Goal: Task Accomplishment & Management: Manage account settings

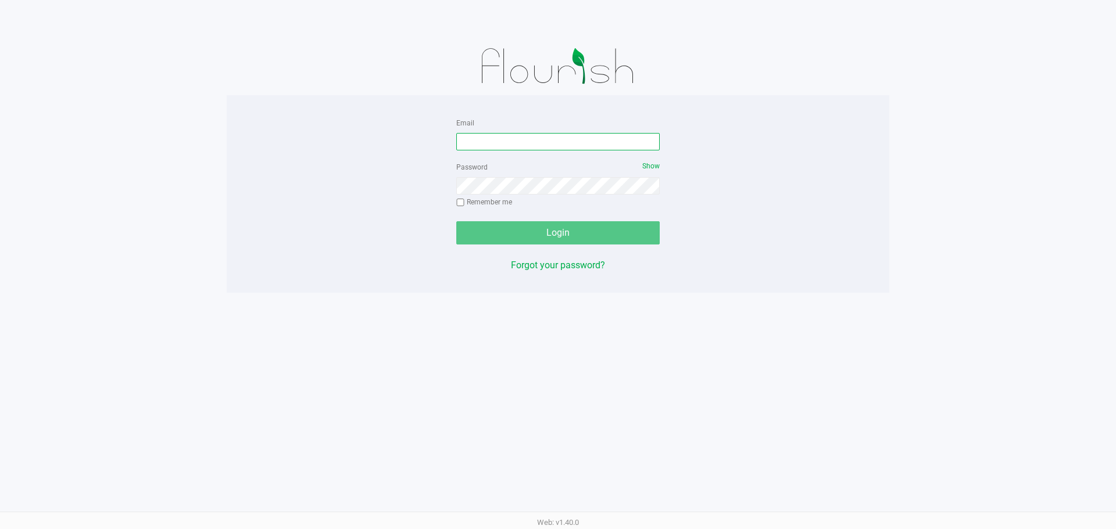
click at [501, 136] on input "Email" at bounding box center [557, 141] width 203 height 17
click at [597, 144] on input "dhassan@liveparallel.co" at bounding box center [557, 141] width 203 height 17
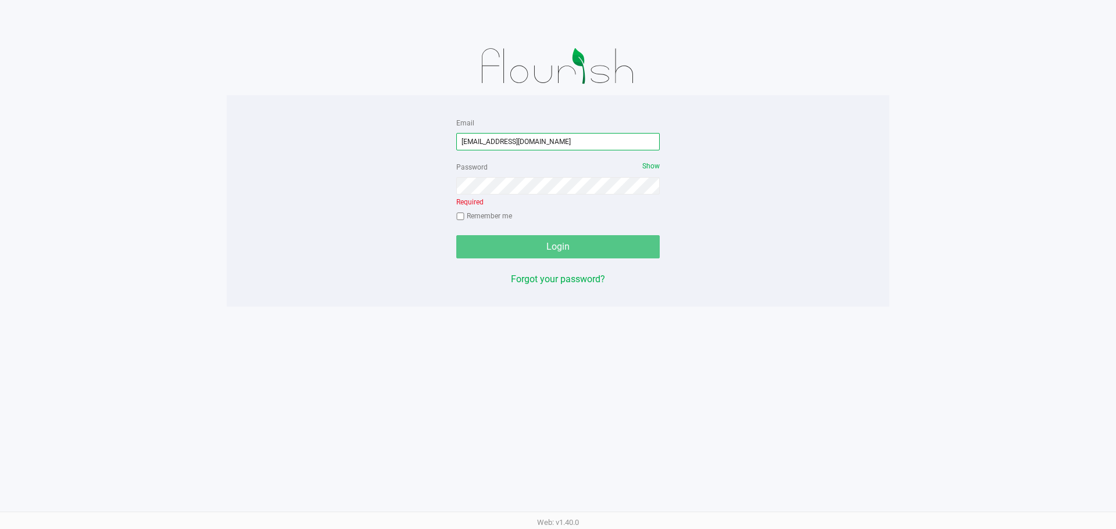
type input "[EMAIL_ADDRESS][DOMAIN_NAME]"
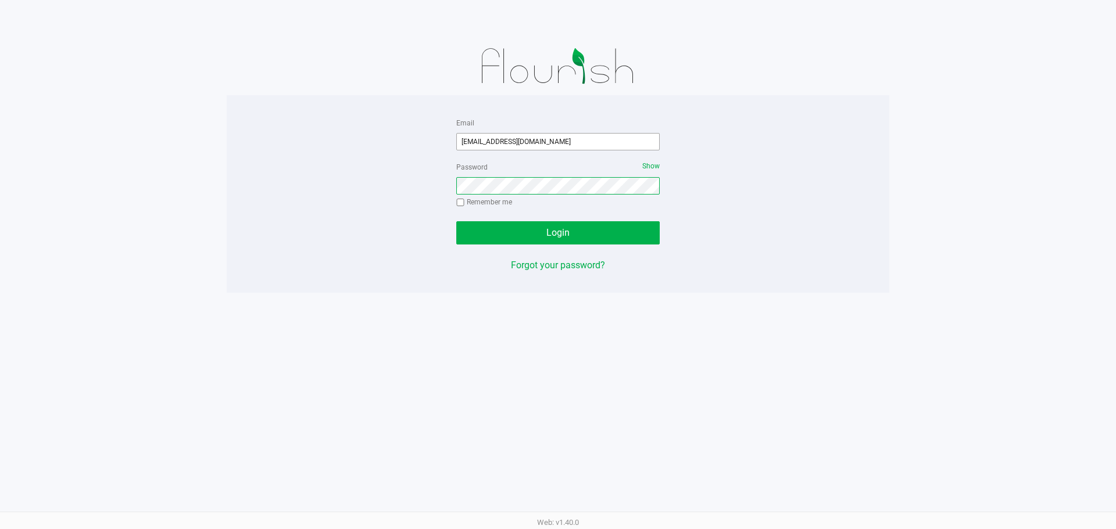
click at [456, 221] on button "Login" at bounding box center [557, 232] width 203 height 23
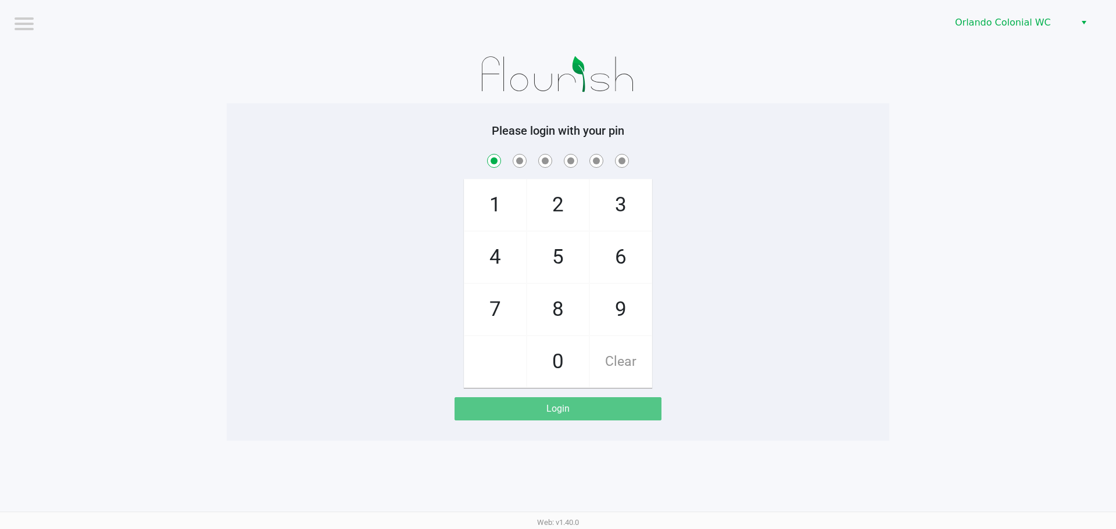
checkbox input "true"
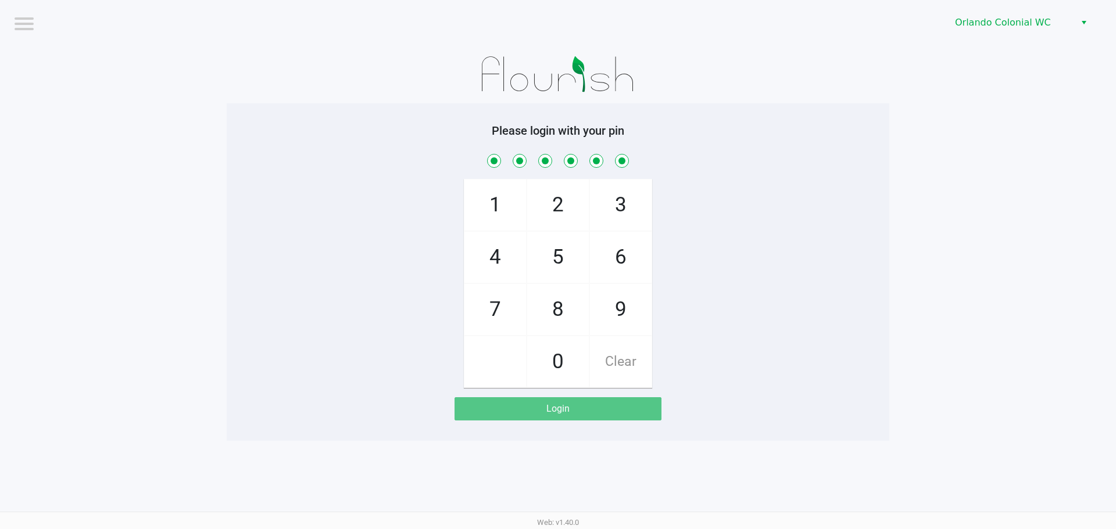
checkbox input "true"
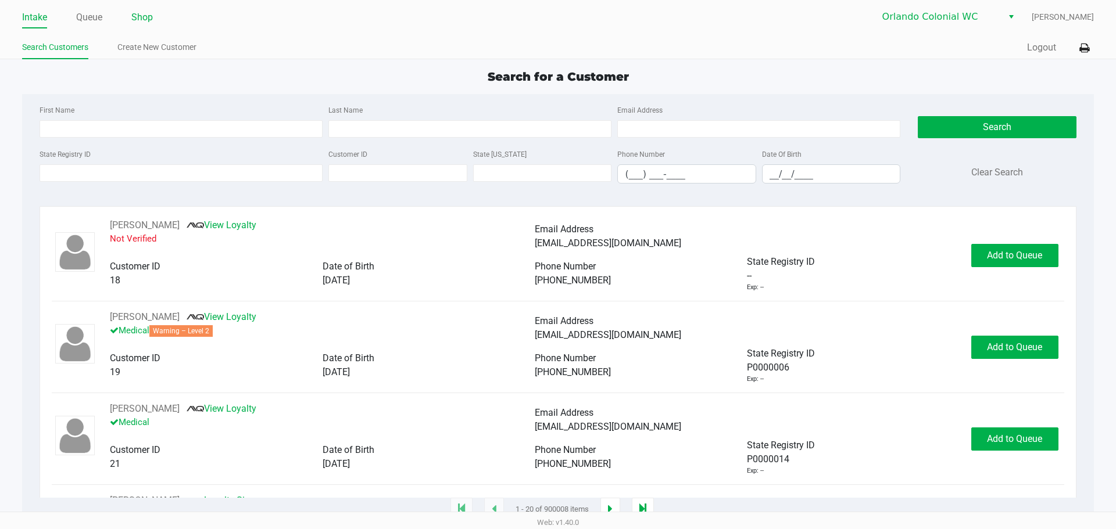
click at [138, 17] on link "Shop" at bounding box center [141, 17] width 21 height 16
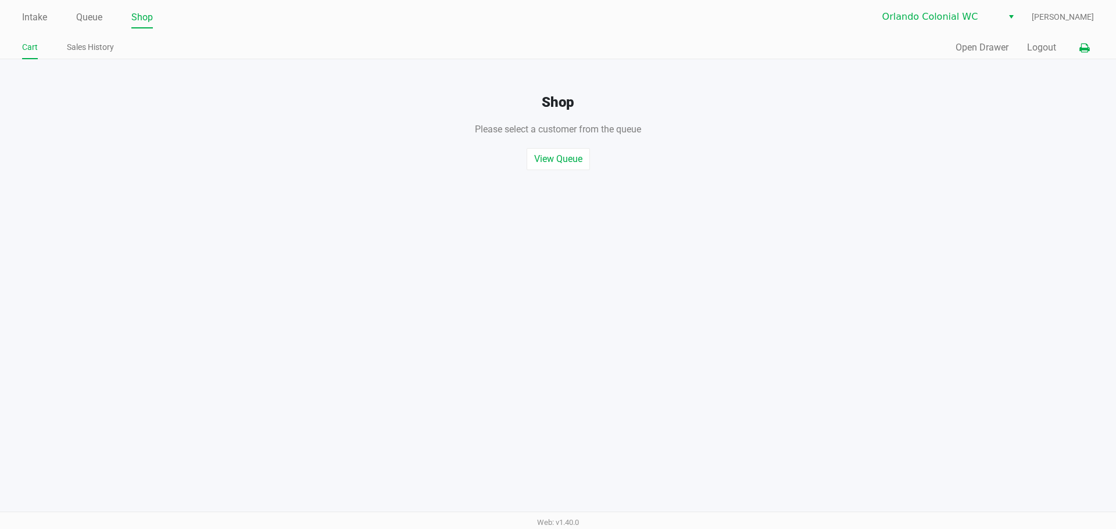
click at [1085, 48] on icon at bounding box center [1084, 48] width 10 height 8
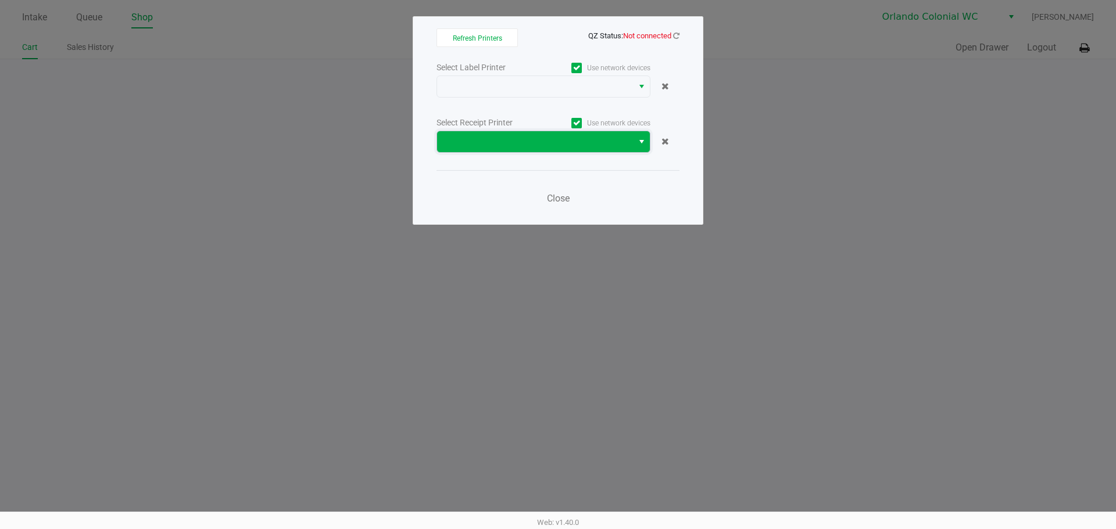
click at [612, 139] on span at bounding box center [535, 142] width 182 height 14
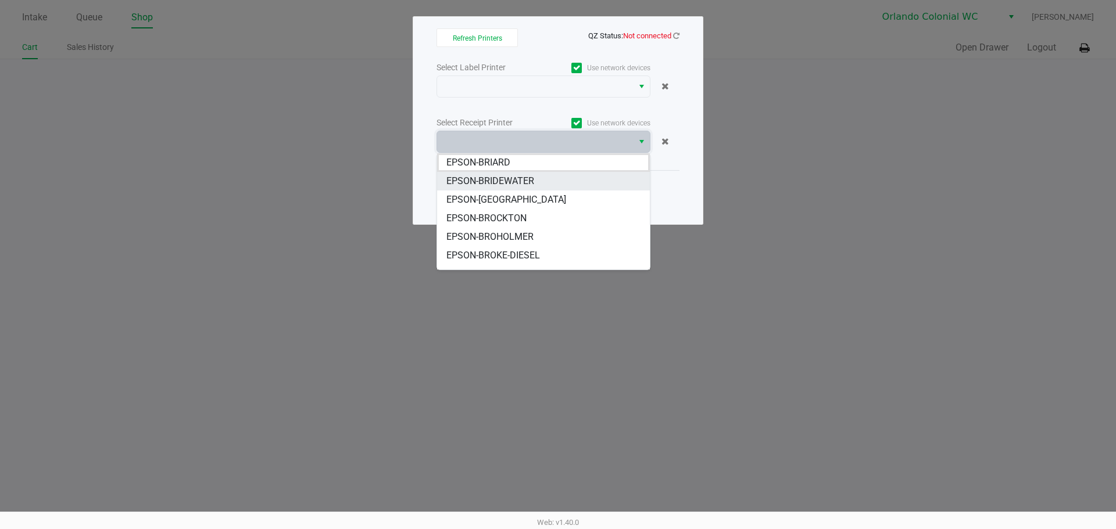
click at [525, 181] on span "EPSON-BRIDEWATER" at bounding box center [490, 181] width 88 height 14
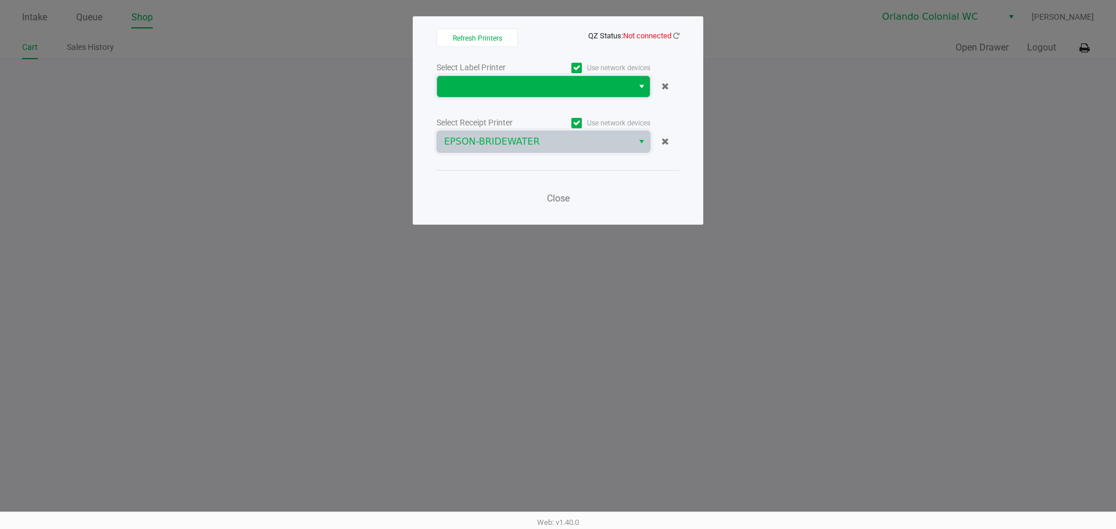
click at [566, 82] on span at bounding box center [535, 87] width 182 height 14
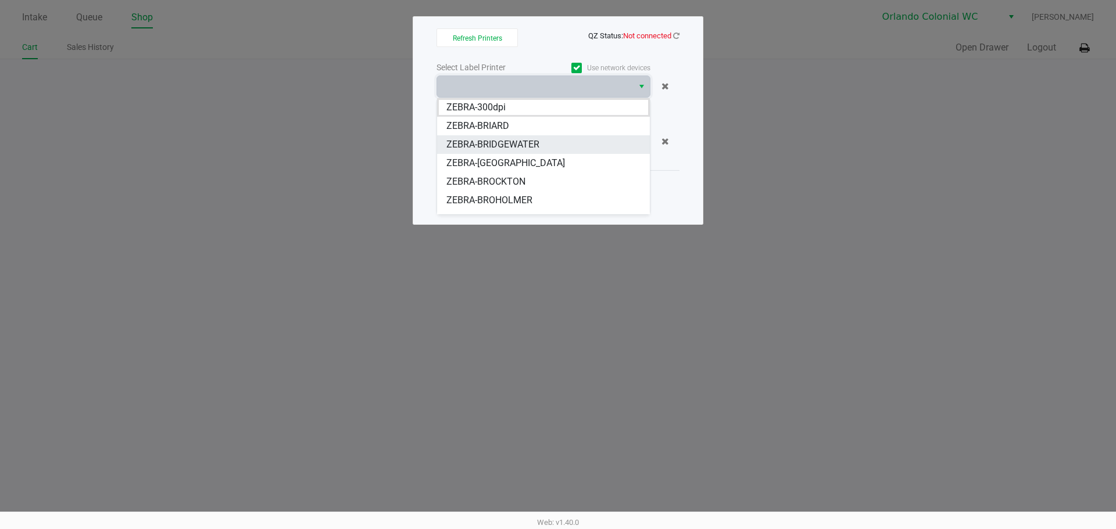
click at [545, 148] on li "ZEBRA-BRIDGEWATER" at bounding box center [543, 144] width 213 height 19
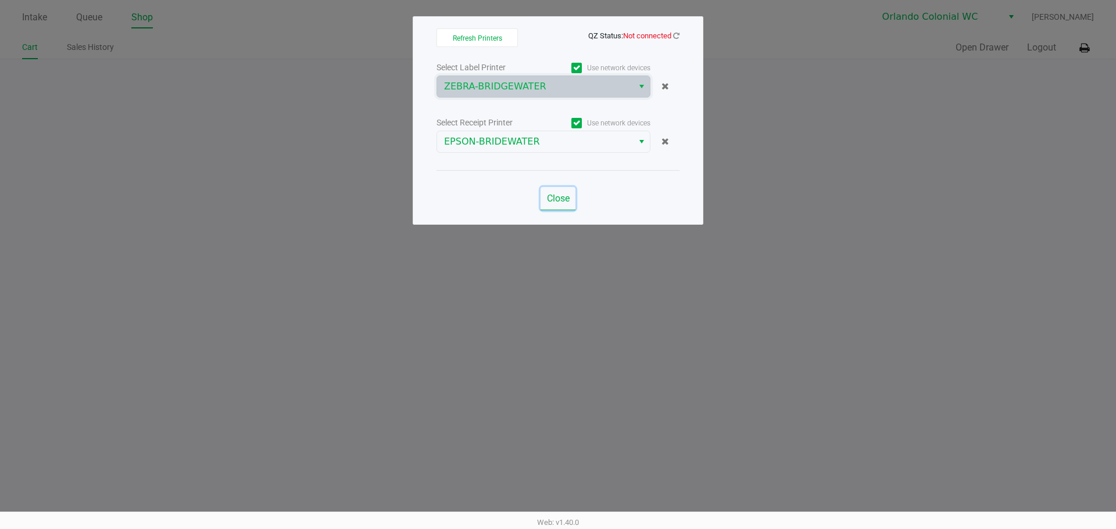
click at [554, 207] on button "Close" at bounding box center [557, 198] width 35 height 23
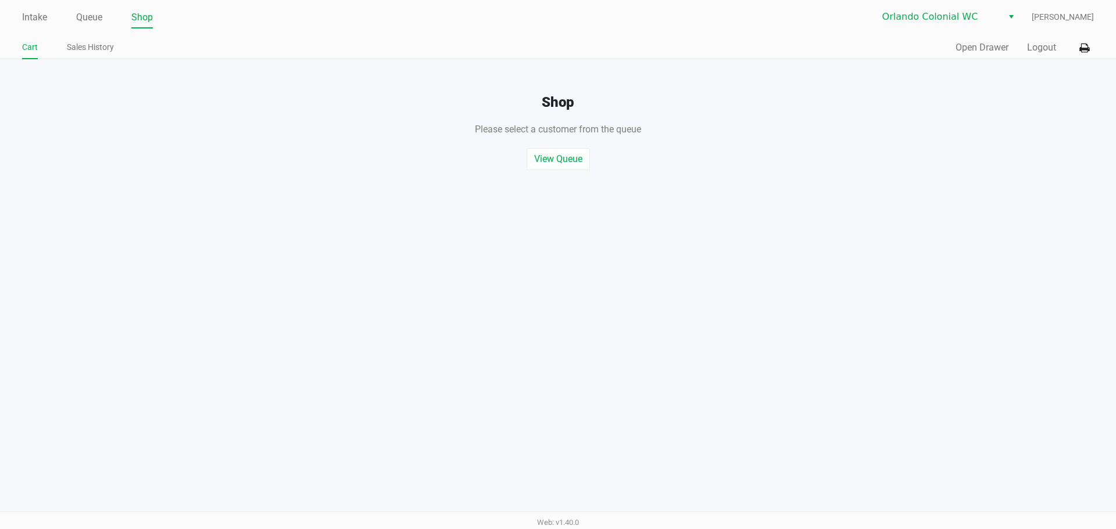
click at [521, 408] on div "Intake Queue Shop Orlando Colonial WC Danial Hassan Cart Sales History Quick Sa…" at bounding box center [558, 264] width 1116 height 529
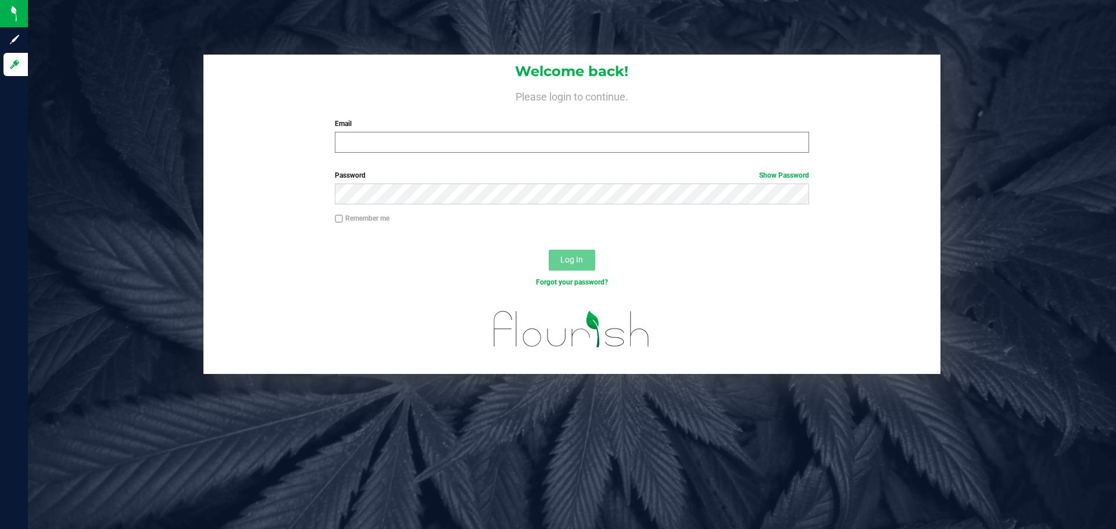
drag, startPoint x: 437, startPoint y: 153, endPoint x: 440, endPoint y: 142, distance: 12.1
click at [437, 153] on div "Welcome back! Please login to continue. Email Required Please format your email…" at bounding box center [571, 108] width 737 height 107
click at [440, 141] on input "Email" at bounding box center [572, 142] width 474 height 21
type input "[EMAIL_ADDRESS][DOMAIN_NAME]"
click at [548, 250] on button "Log In" at bounding box center [571, 260] width 46 height 21
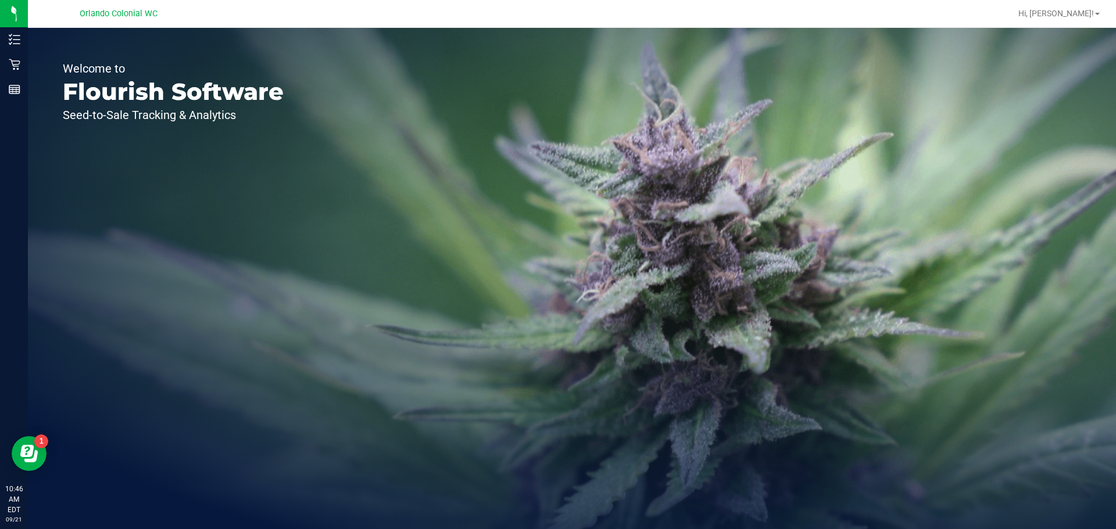
click at [30, 64] on div "Welcome to Flourish Software Seed-to-Sale Tracking & Analytics" at bounding box center [173, 278] width 291 height 501
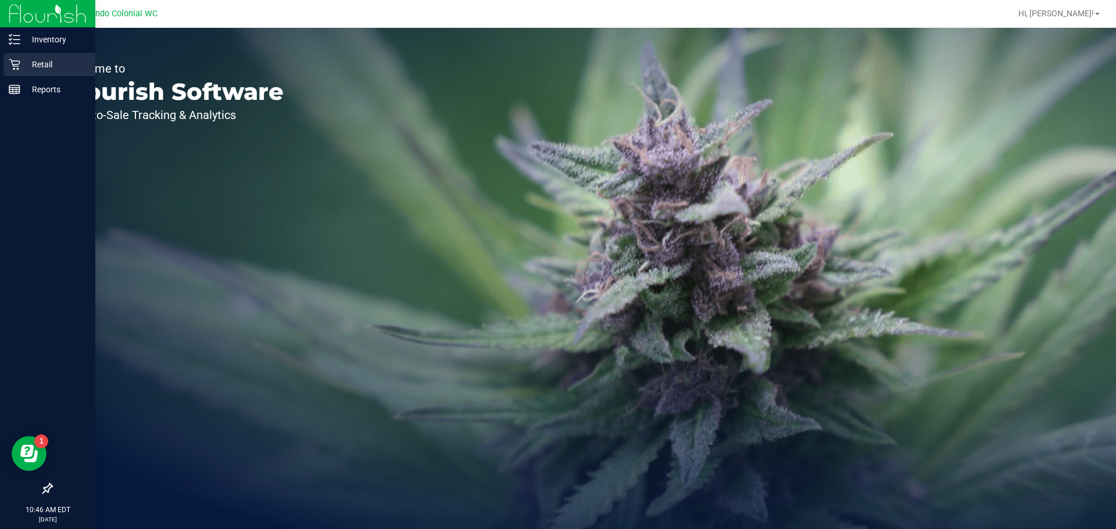
click at [10, 64] on icon at bounding box center [15, 65] width 12 height 12
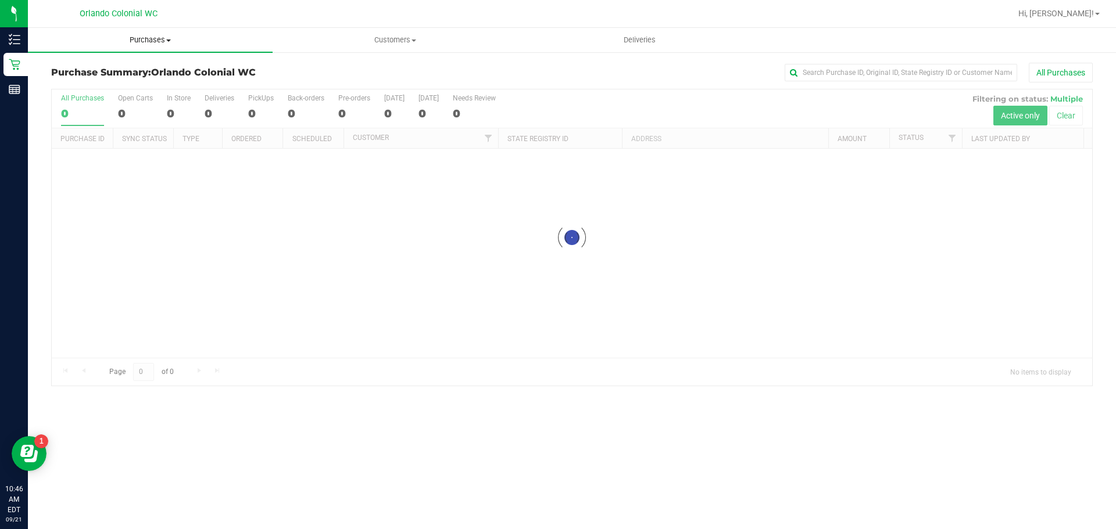
click at [134, 37] on span "Purchases" at bounding box center [150, 40] width 245 height 10
click at [80, 83] on span "Fulfillment" at bounding box center [64, 84] width 72 height 10
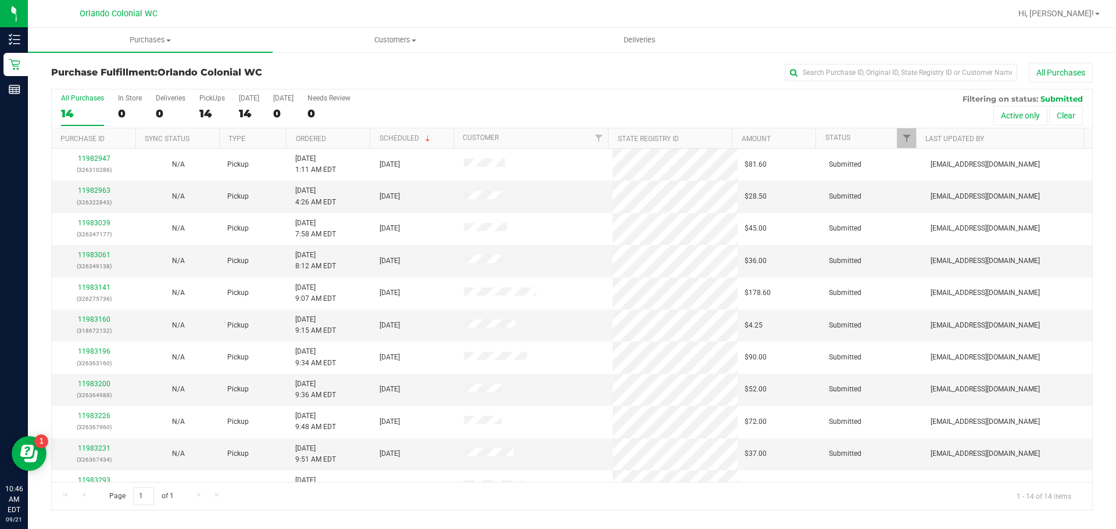
click at [444, 71] on div "All Purchases" at bounding box center [745, 73] width 694 height 20
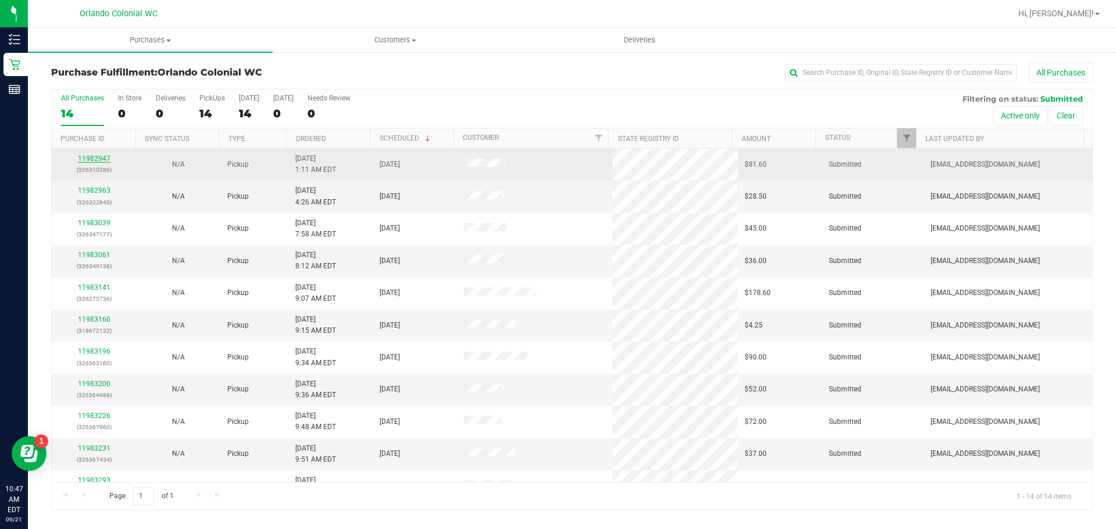
click at [99, 157] on link "11982947" at bounding box center [94, 159] width 33 height 8
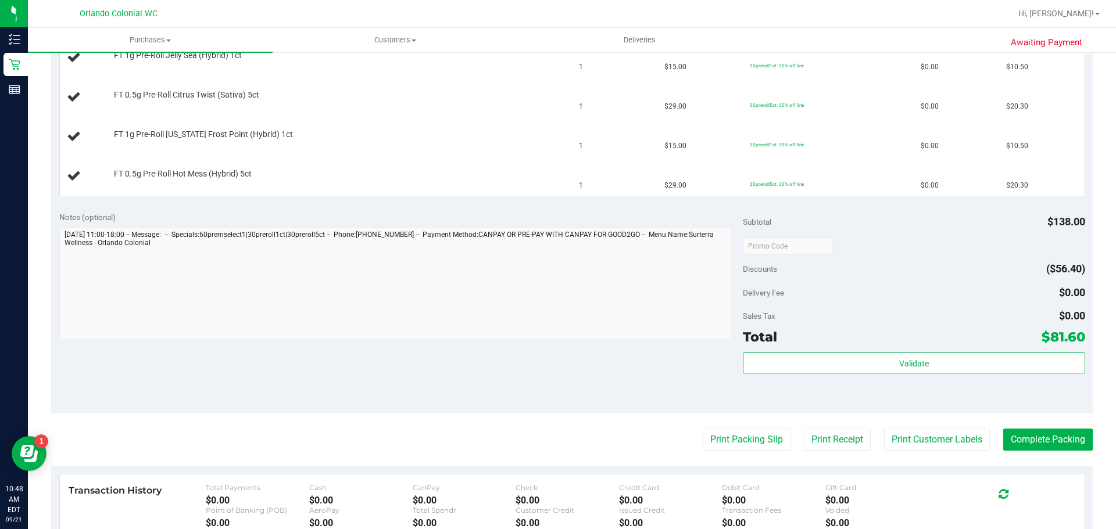
scroll to position [374, 0]
click at [741, 443] on button "Print Packing Slip" at bounding box center [746, 440] width 88 height 22
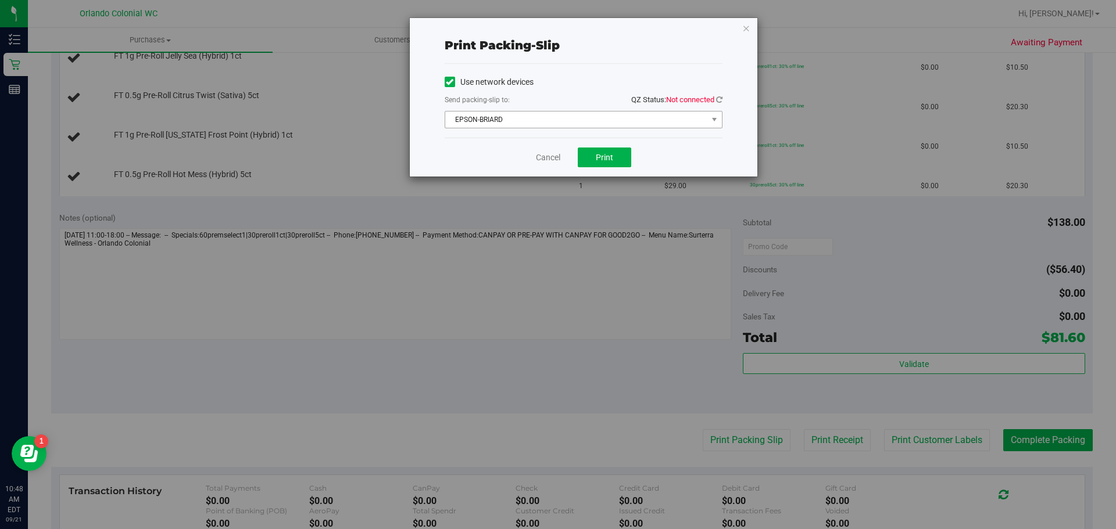
click at [647, 124] on span "EPSON-BRIARD" at bounding box center [576, 120] width 262 height 16
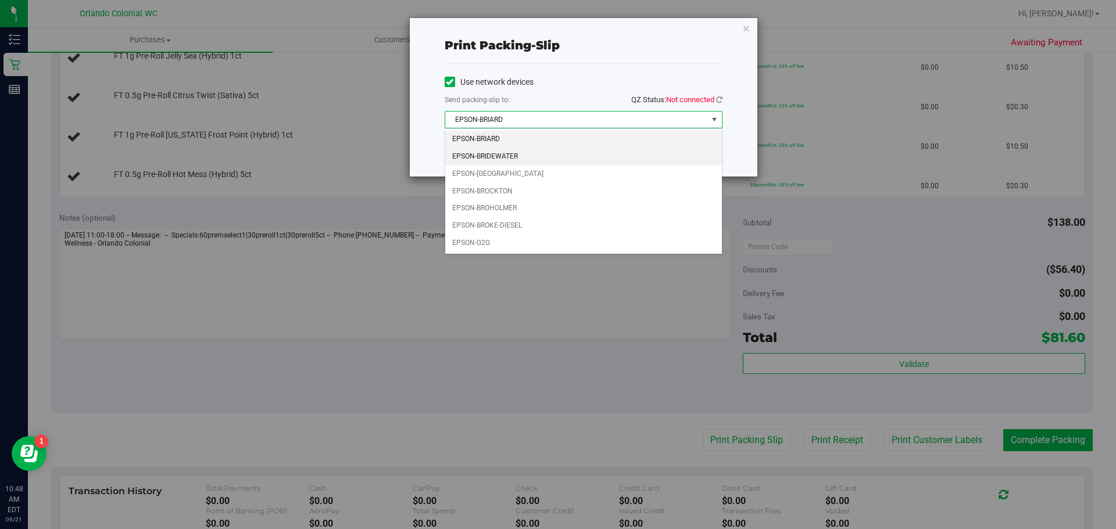
click at [529, 161] on li "EPSON-BRIDEWATER" at bounding box center [583, 156] width 277 height 17
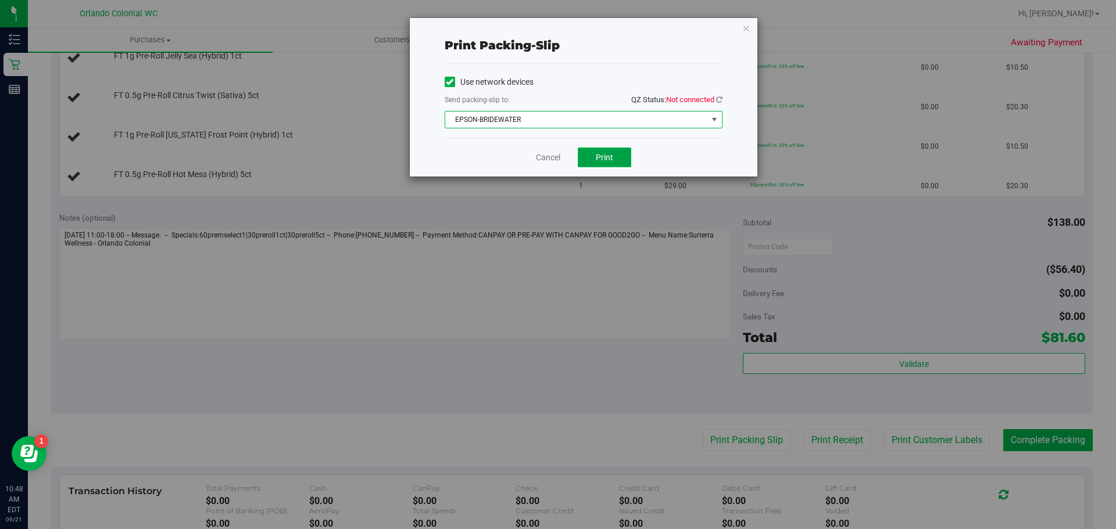
click at [607, 164] on button "Print" at bounding box center [604, 158] width 53 height 20
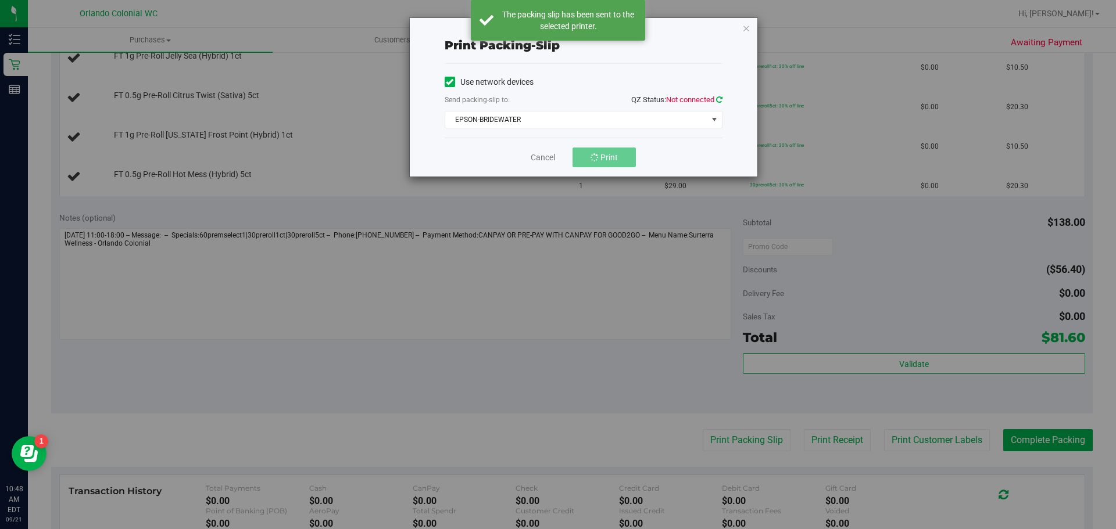
click at [718, 99] on icon at bounding box center [719, 100] width 6 height 8
click at [552, 162] on link "Cancel" at bounding box center [548, 158] width 24 height 12
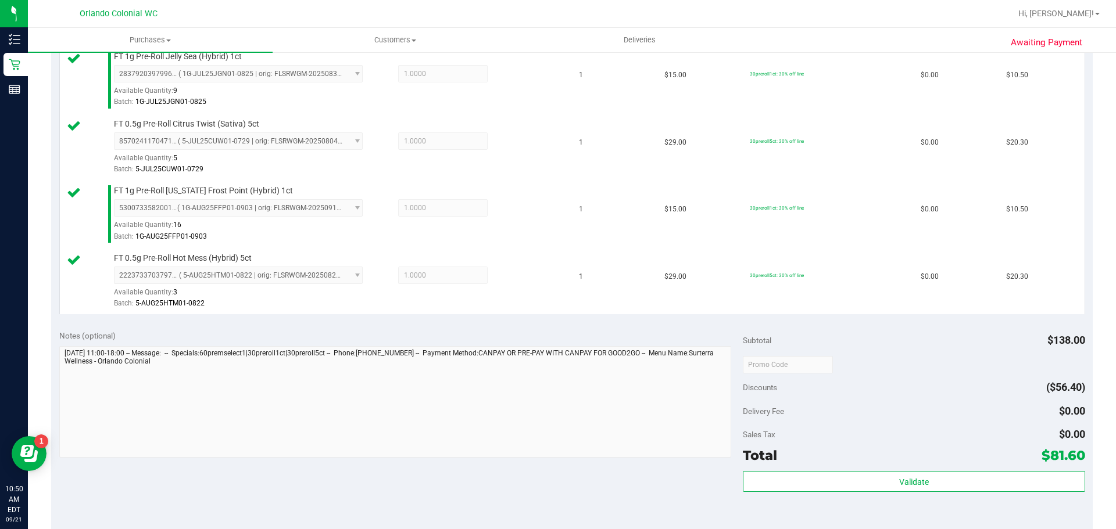
scroll to position [398, 0]
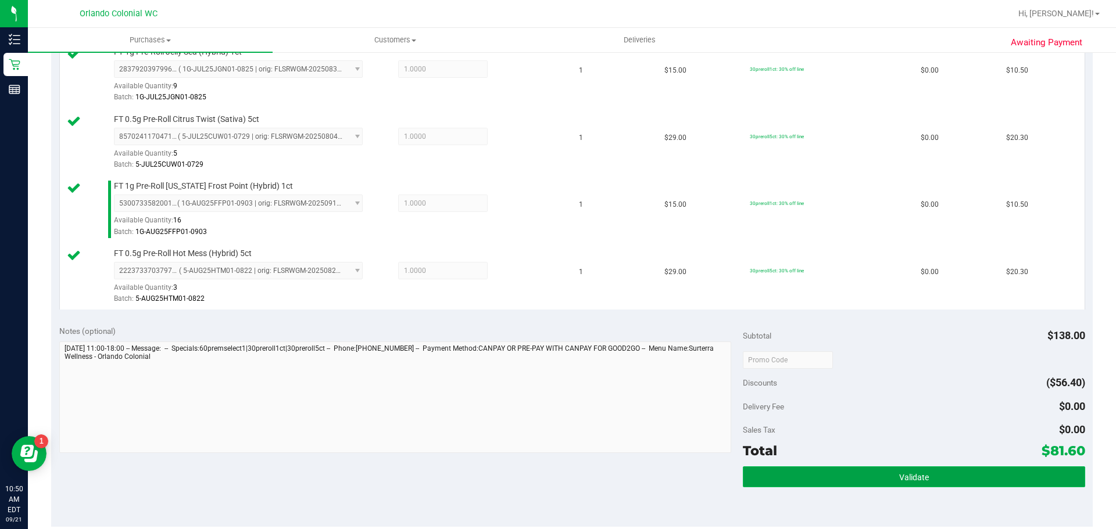
click at [878, 476] on button "Validate" at bounding box center [914, 477] width 342 height 21
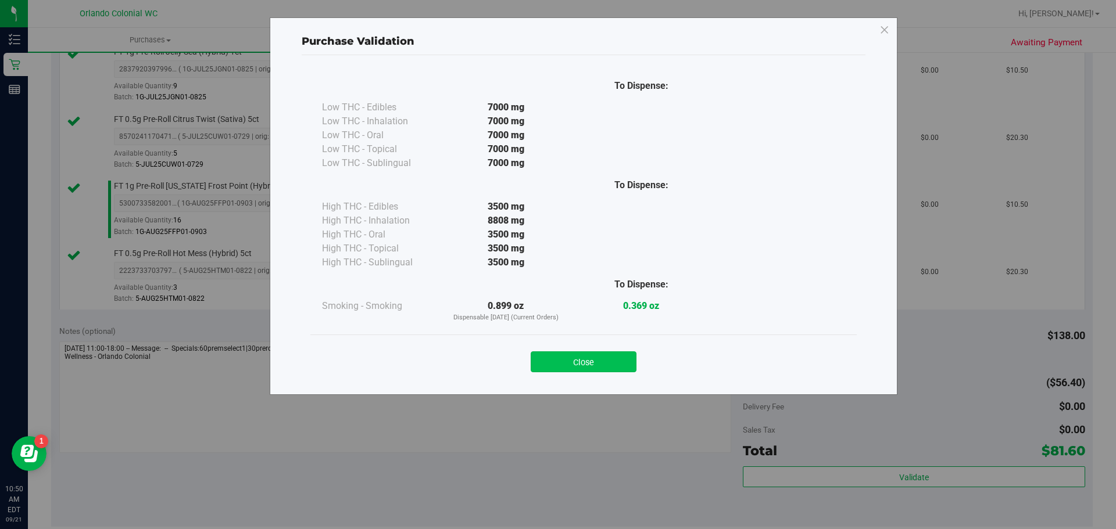
click at [616, 368] on button "Close" at bounding box center [583, 362] width 106 height 21
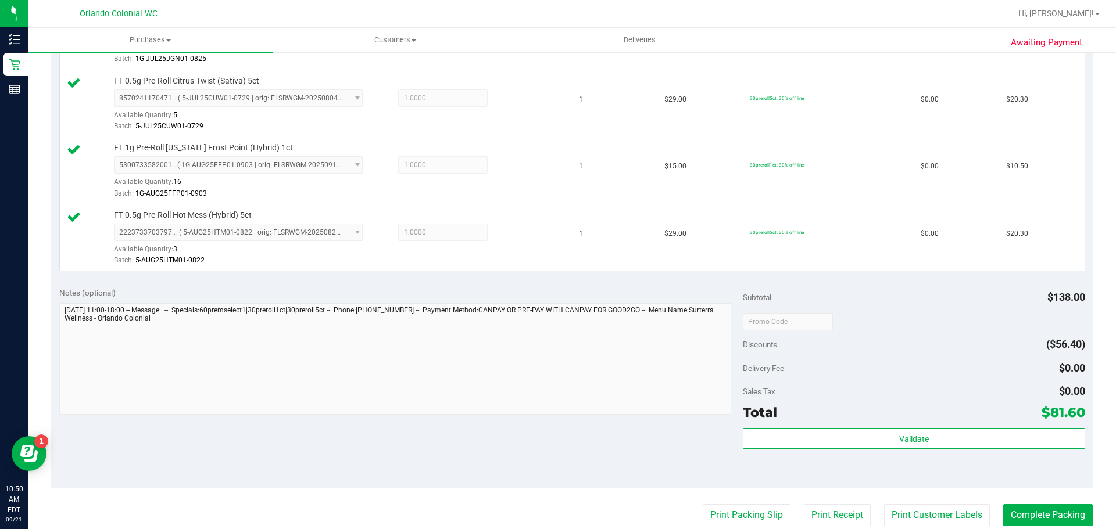
scroll to position [467, 0]
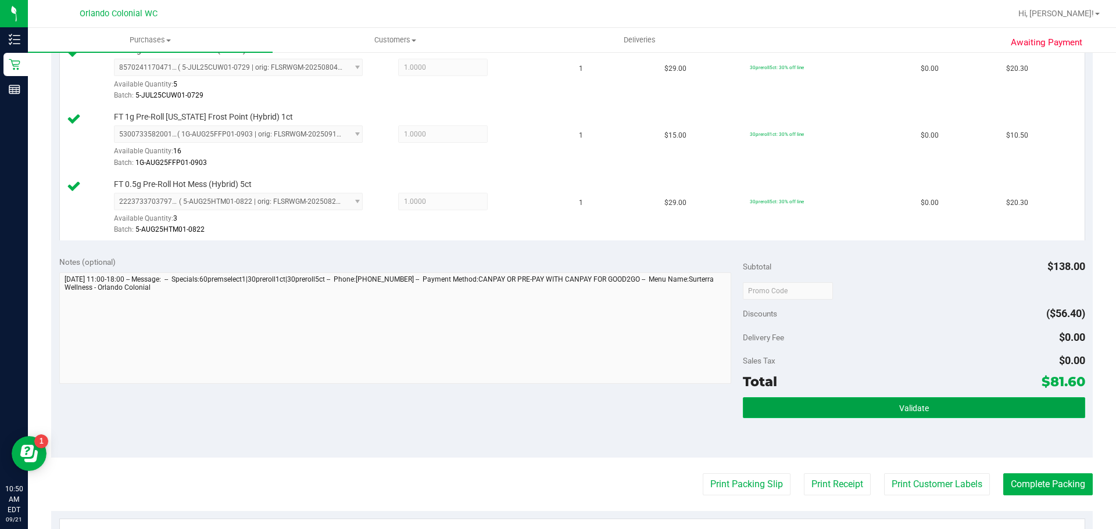
click at [937, 410] on button "Validate" at bounding box center [914, 407] width 342 height 21
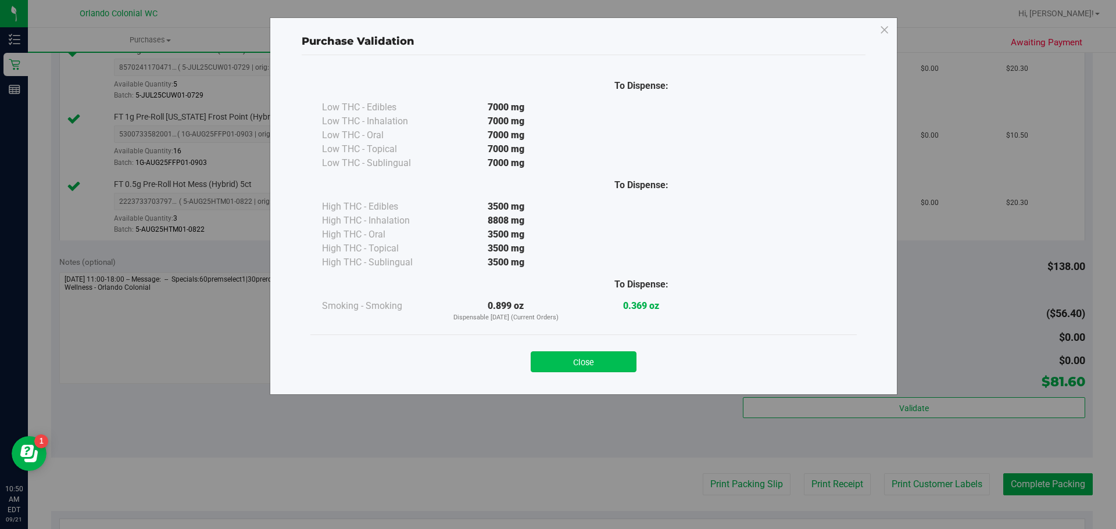
click at [576, 366] on button "Close" at bounding box center [583, 362] width 106 height 21
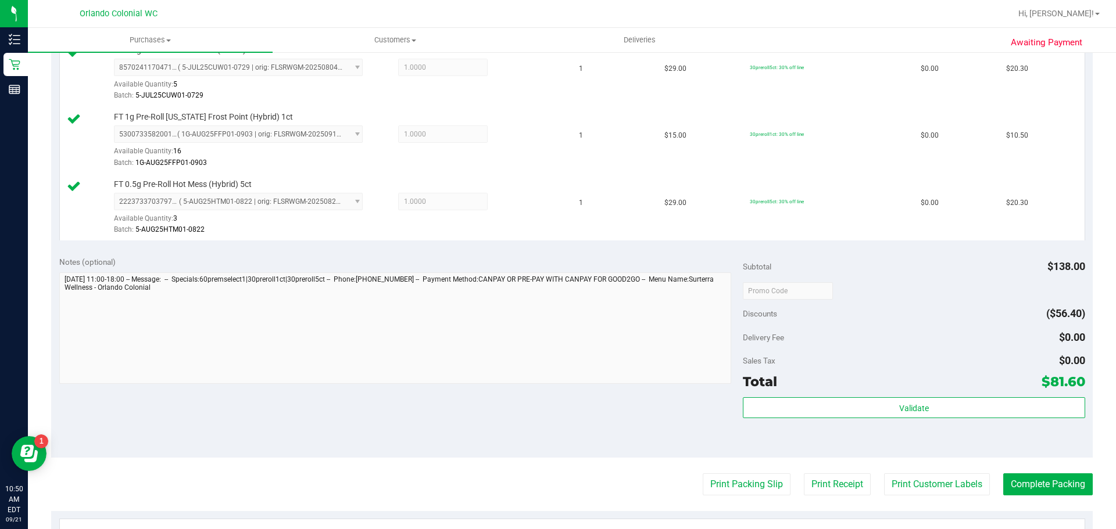
scroll to position [533, 0]
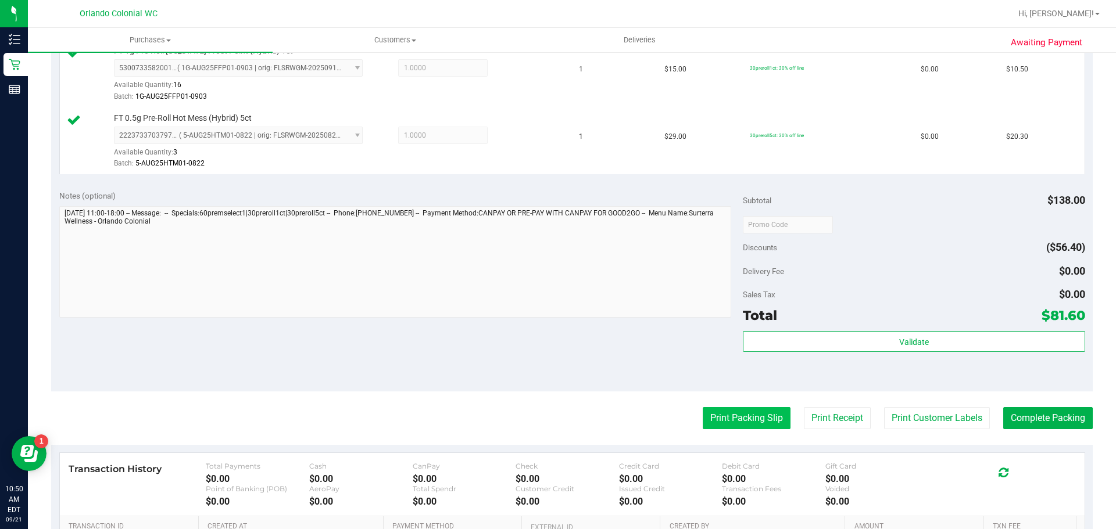
click at [749, 418] on button "Print Packing Slip" at bounding box center [746, 418] width 88 height 22
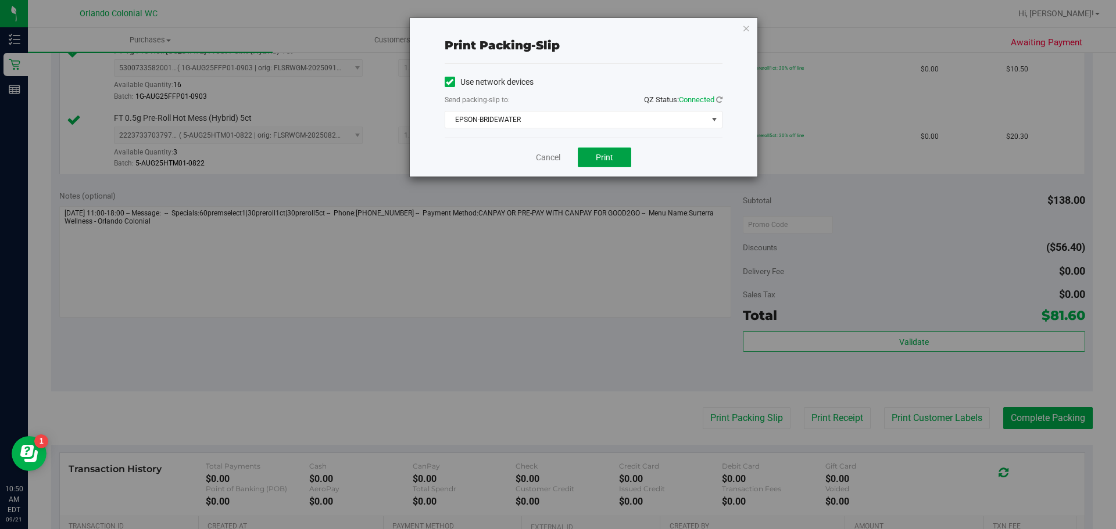
click at [596, 154] on span "Print" at bounding box center [604, 157] width 17 height 9
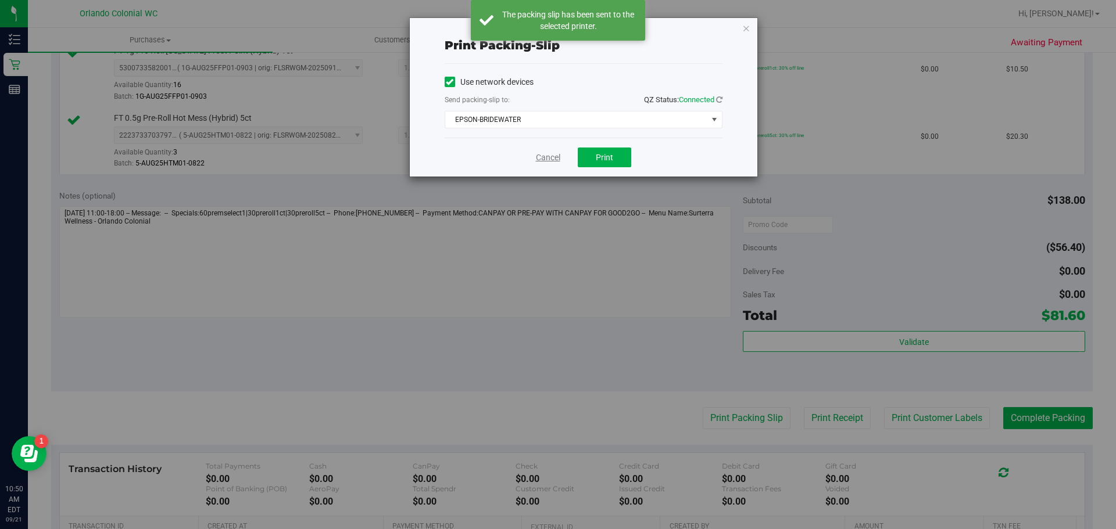
click at [555, 159] on link "Cancel" at bounding box center [548, 158] width 24 height 12
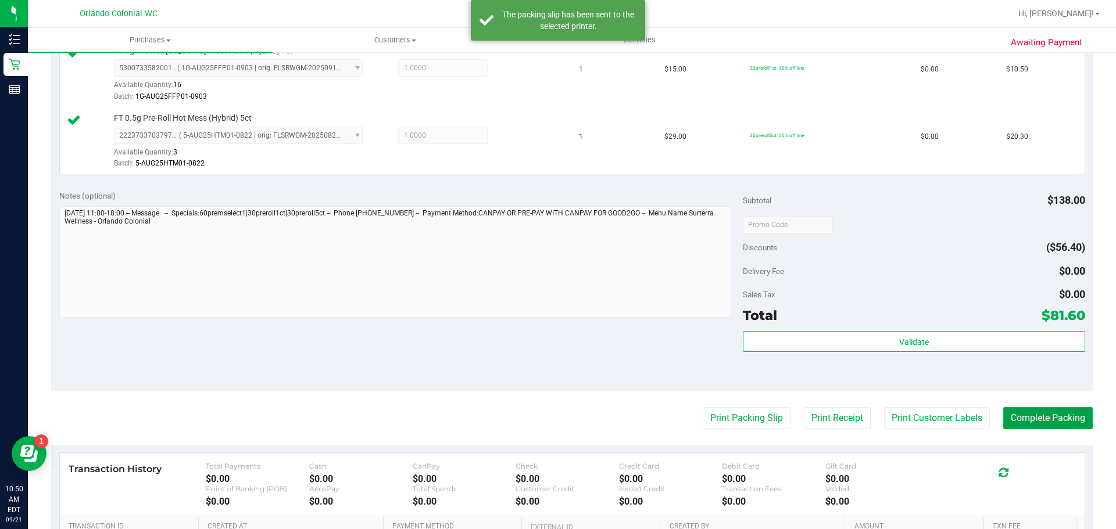
click at [1049, 417] on button "Complete Packing" at bounding box center [1047, 418] width 89 height 22
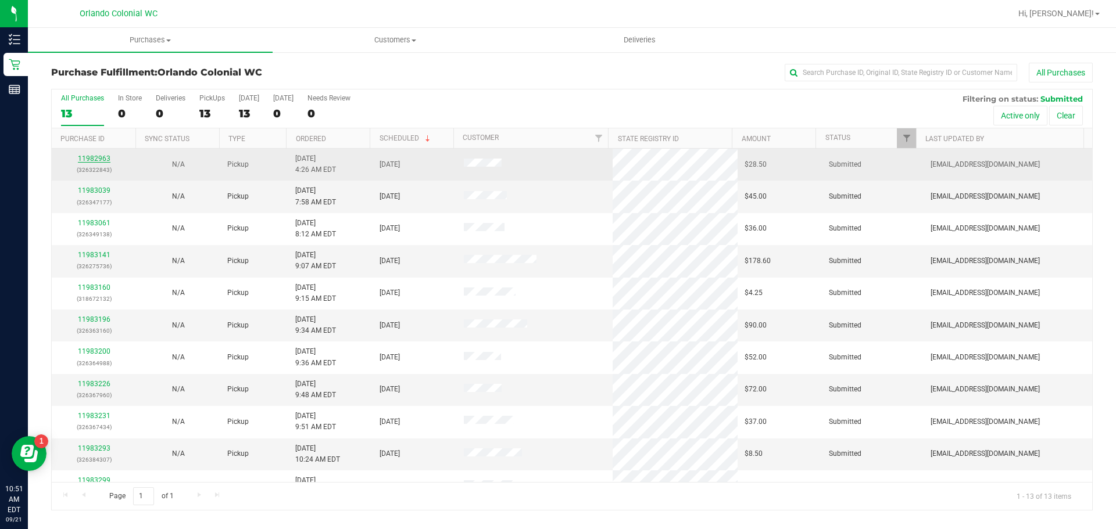
click at [92, 161] on link "11982963" at bounding box center [94, 159] width 33 height 8
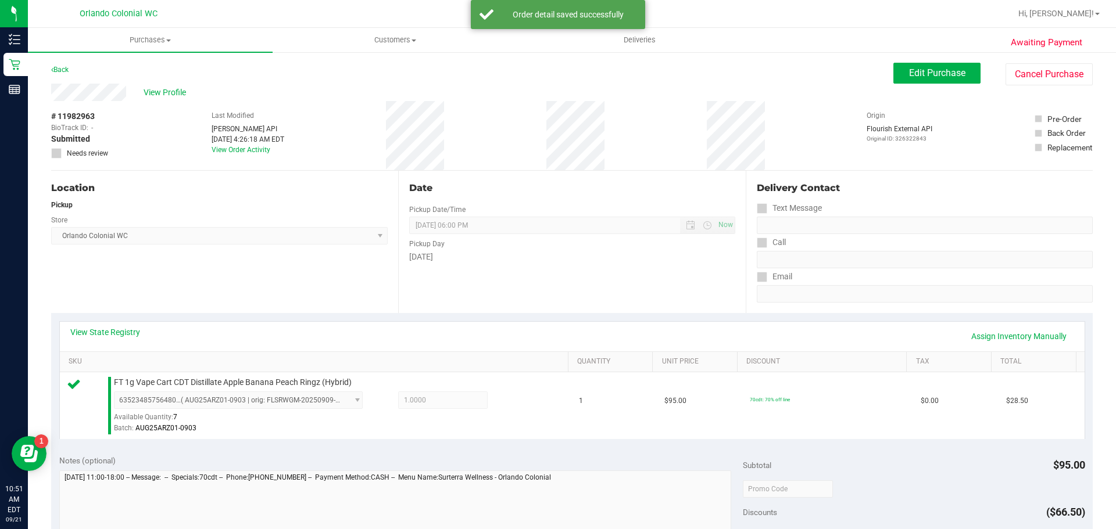
scroll to position [151, 0]
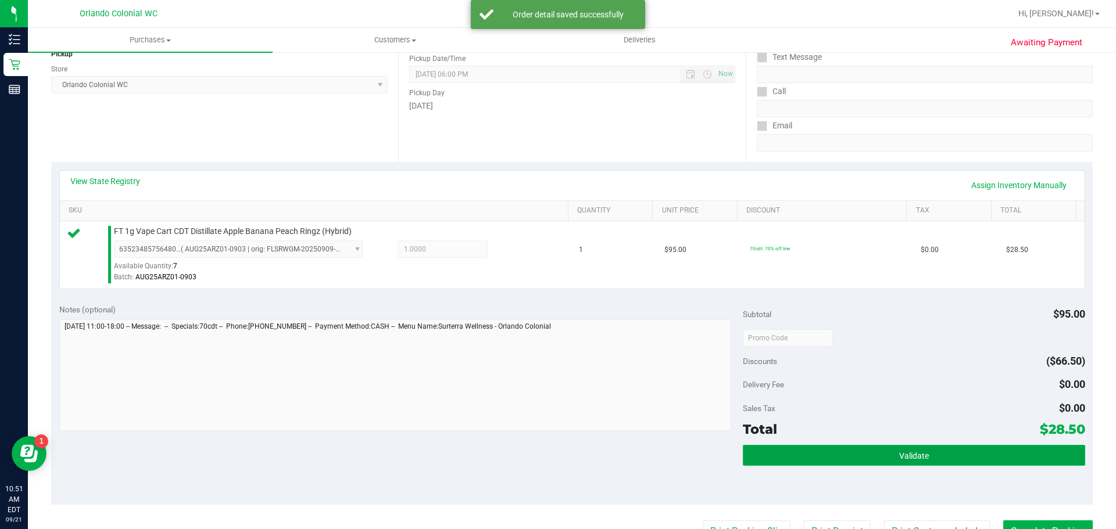
click at [987, 450] on button "Validate" at bounding box center [914, 455] width 342 height 21
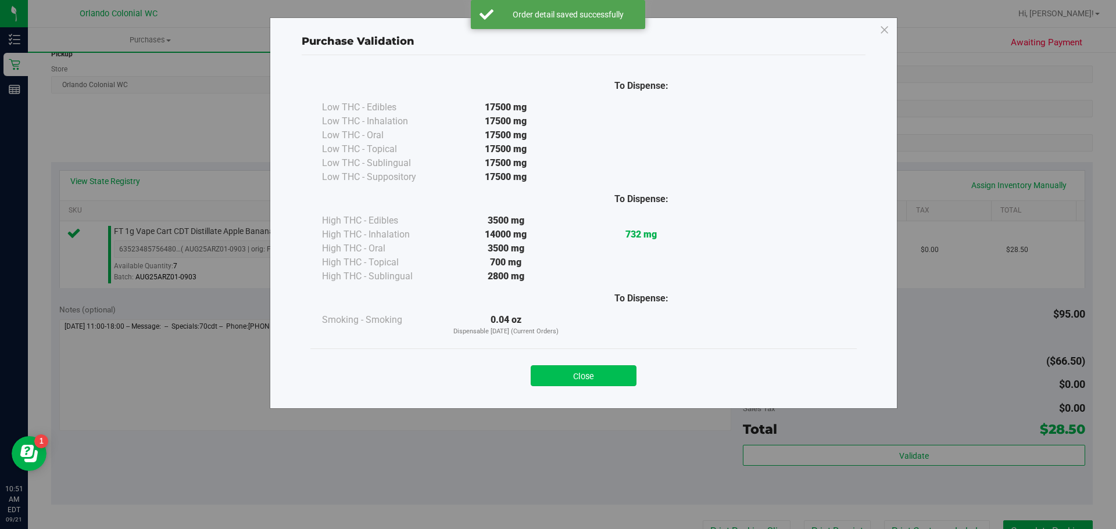
click at [592, 381] on button "Close" at bounding box center [583, 375] width 106 height 21
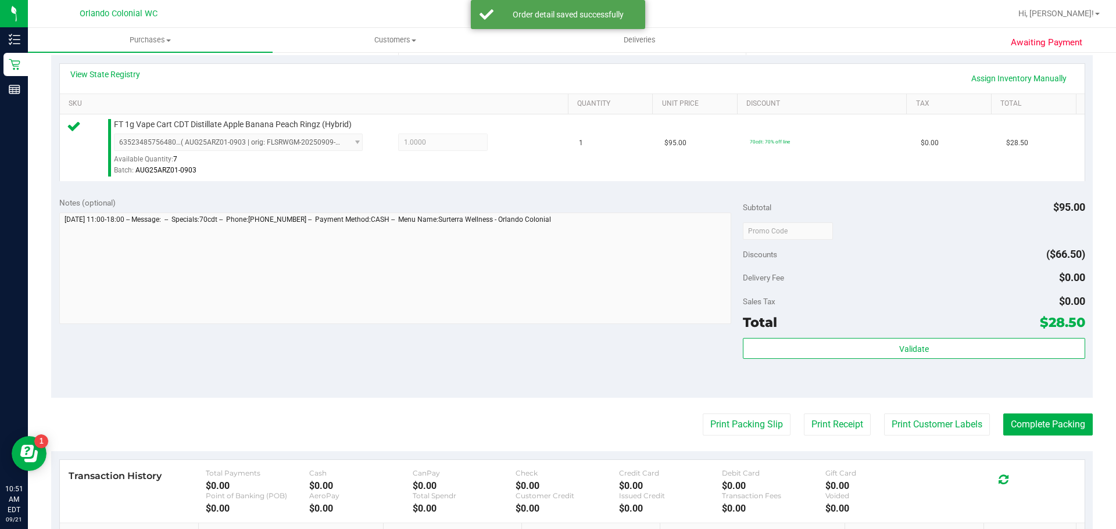
scroll to position [270, 0]
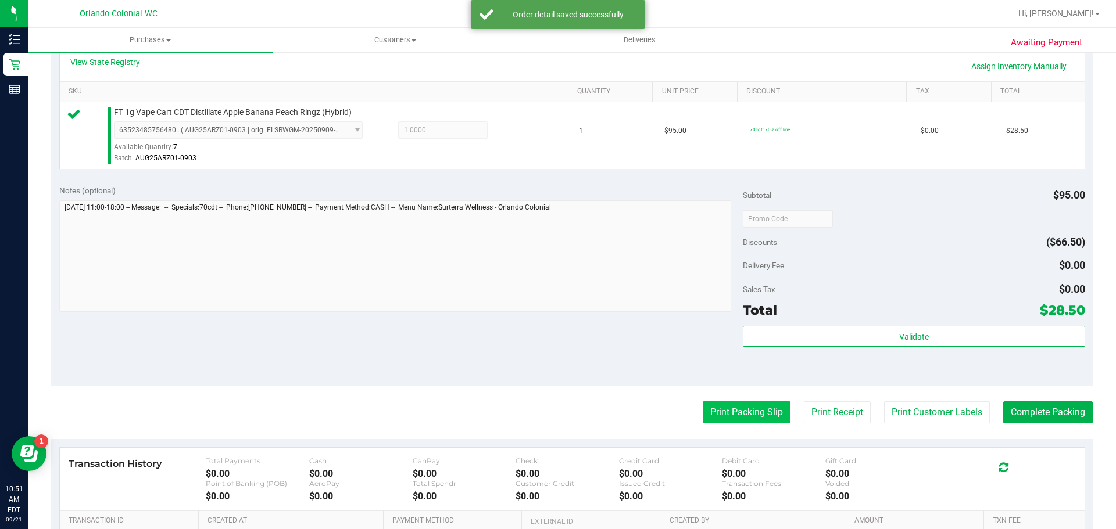
click at [732, 422] on button "Print Packing Slip" at bounding box center [746, 412] width 88 height 22
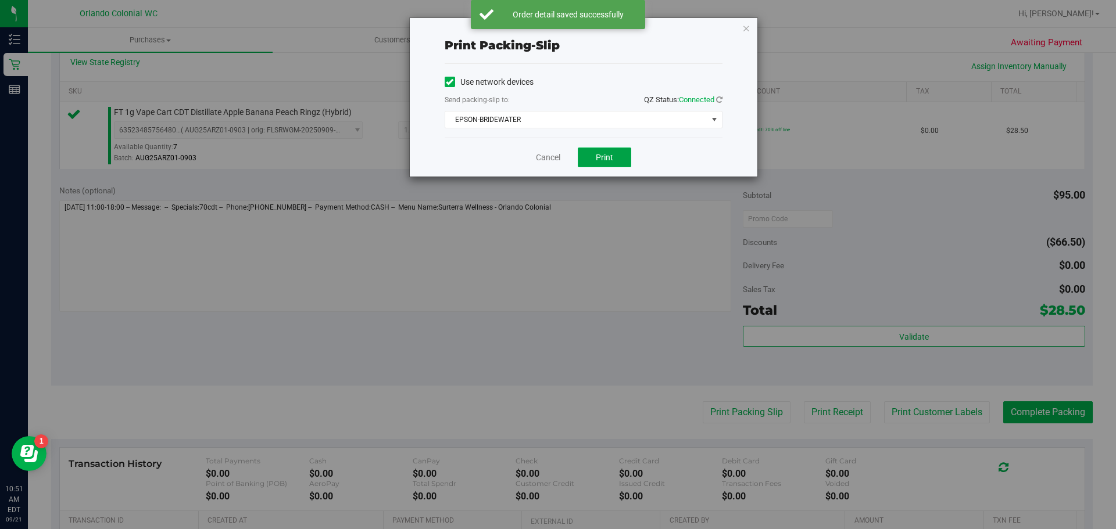
click at [605, 157] on span "Print" at bounding box center [604, 157] width 17 height 9
click at [553, 160] on link "Cancel" at bounding box center [548, 158] width 24 height 12
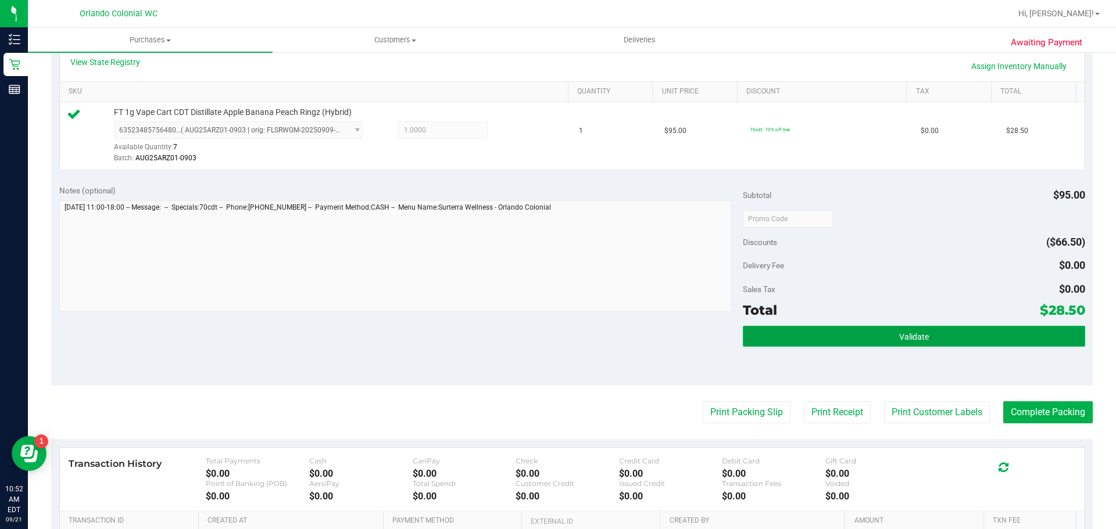
click at [960, 340] on button "Validate" at bounding box center [914, 336] width 342 height 21
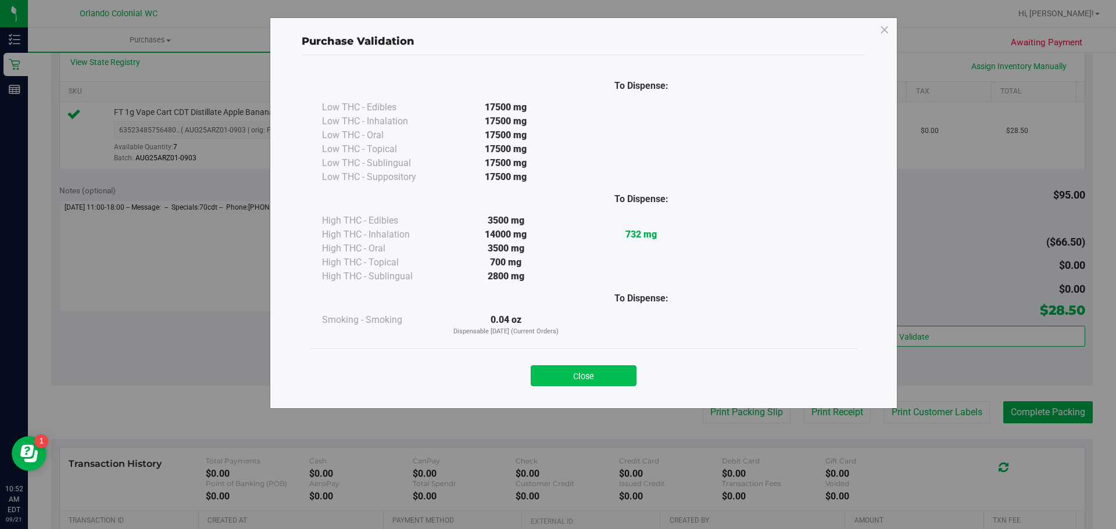
click at [598, 369] on button "Close" at bounding box center [583, 375] width 106 height 21
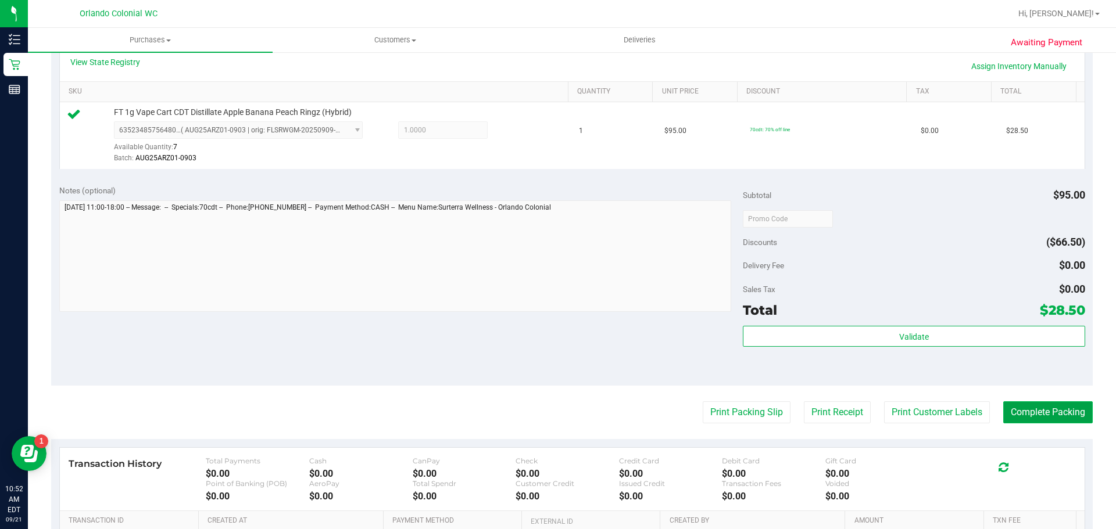
click at [1059, 421] on button "Complete Packing" at bounding box center [1047, 412] width 89 height 22
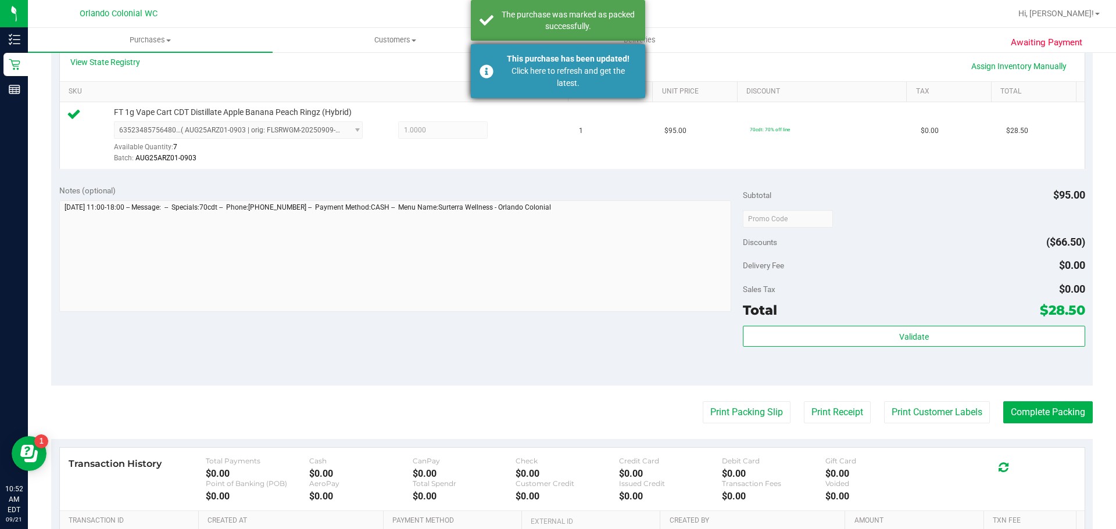
click at [607, 69] on div "Click here to refresh and get the latest." at bounding box center [568, 77] width 137 height 24
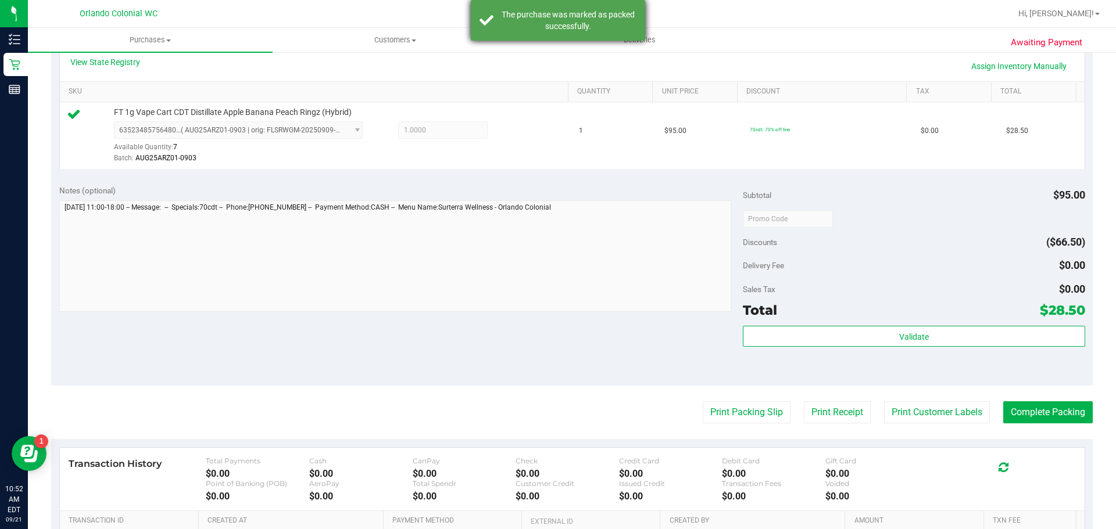
click at [595, 32] on div "The purchase was marked as packed successfully." at bounding box center [558, 20] width 174 height 41
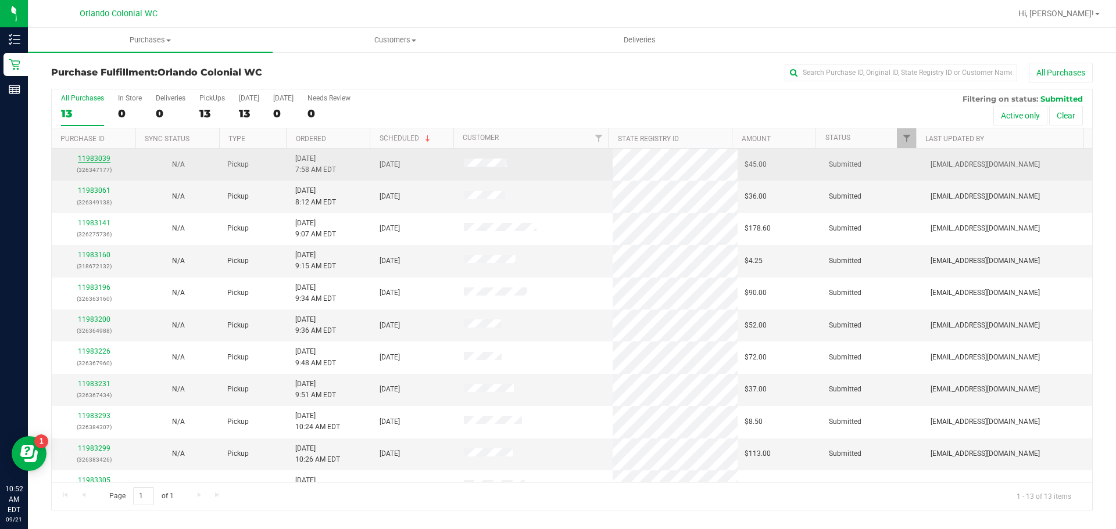
click at [94, 157] on link "11983039" at bounding box center [94, 159] width 33 height 8
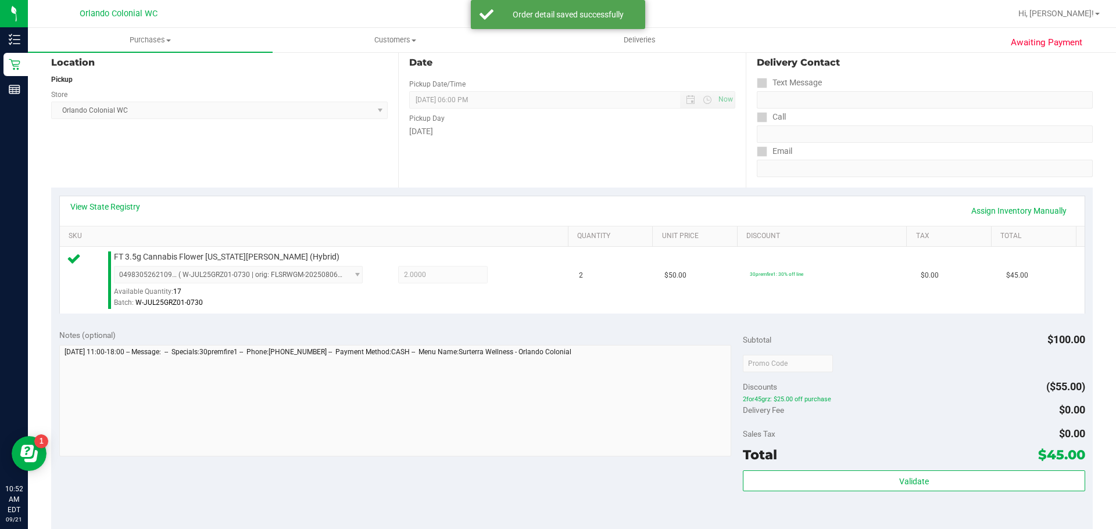
scroll to position [179, 0]
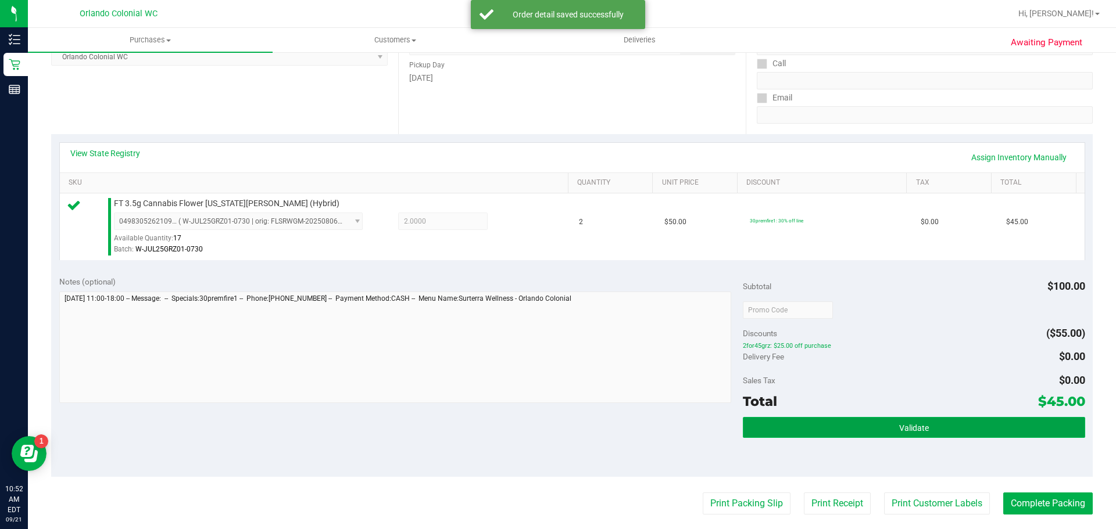
click at [935, 428] on button "Validate" at bounding box center [914, 427] width 342 height 21
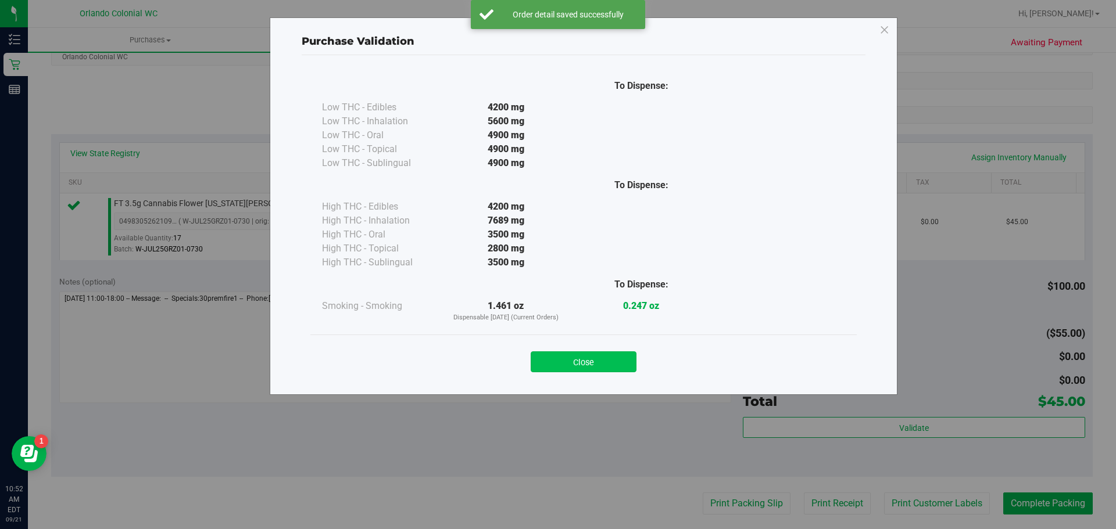
click at [584, 355] on button "Close" at bounding box center [583, 362] width 106 height 21
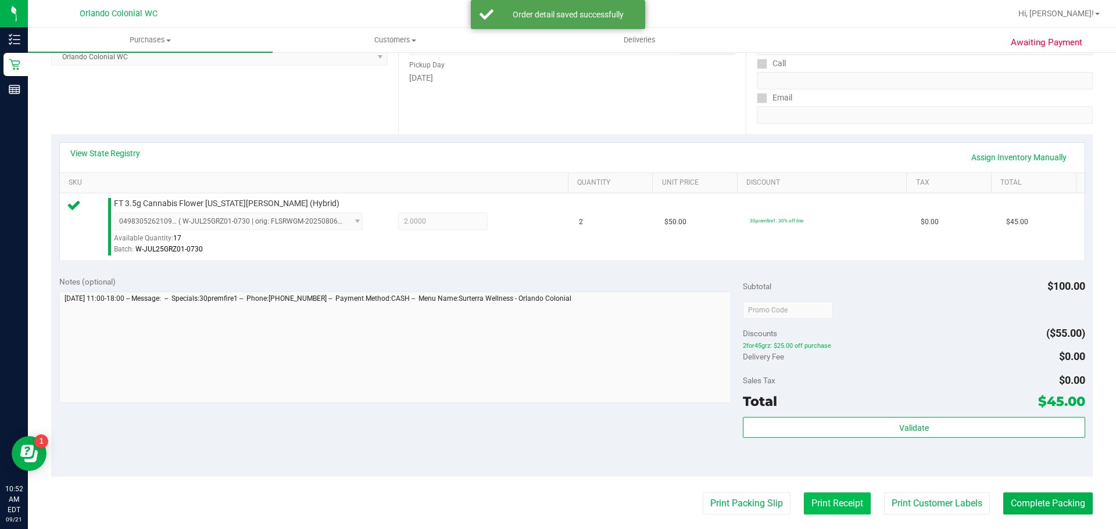
click at [804, 500] on button "Print Receipt" at bounding box center [837, 504] width 67 height 22
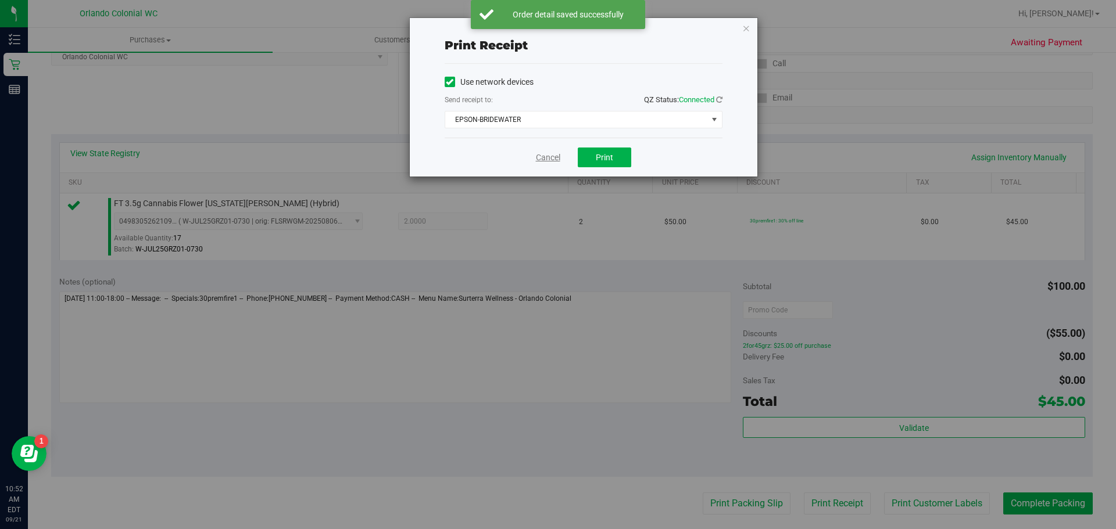
click at [553, 160] on link "Cancel" at bounding box center [548, 158] width 24 height 12
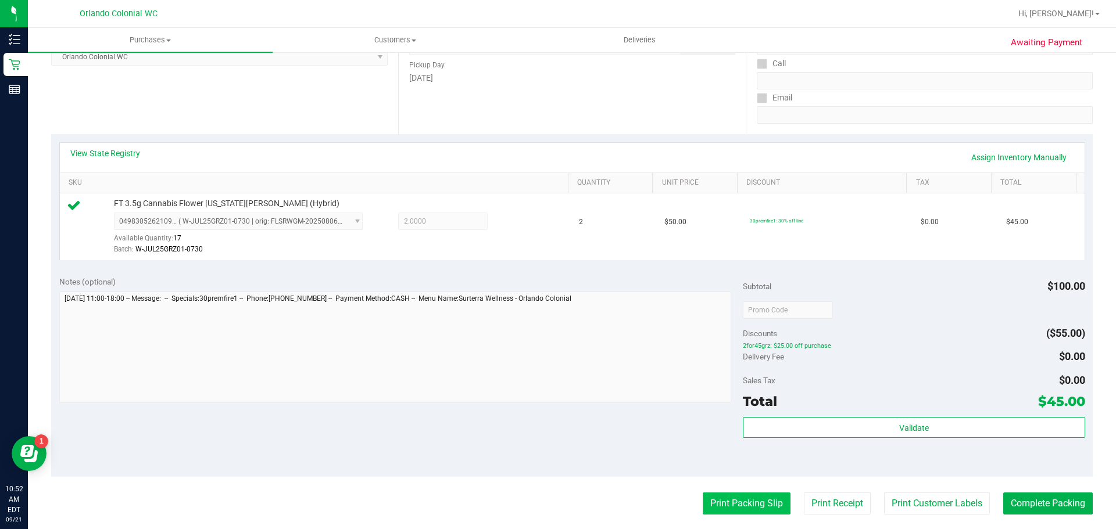
click at [752, 507] on button "Print Packing Slip" at bounding box center [746, 504] width 88 height 22
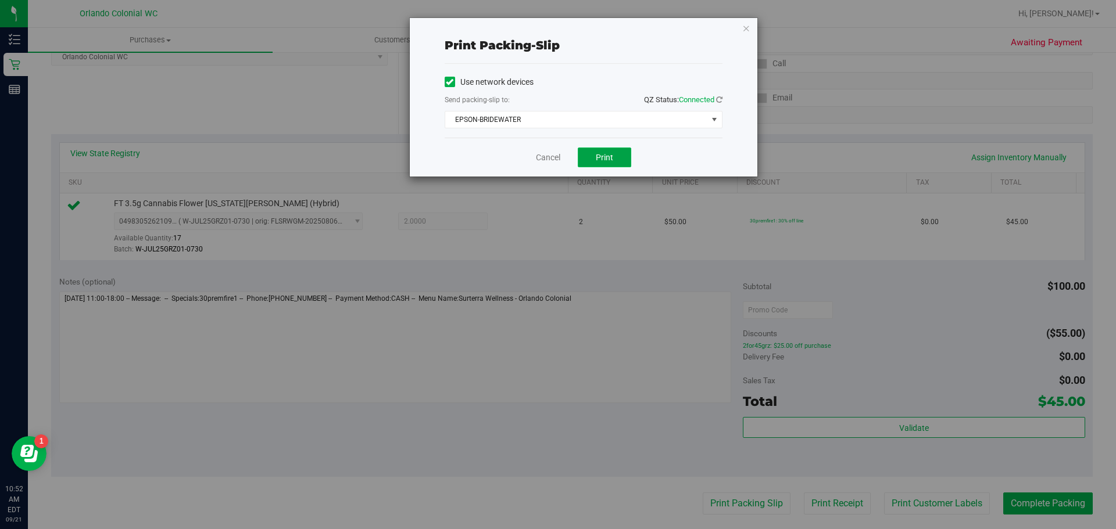
click at [604, 158] on span "Print" at bounding box center [604, 157] width 17 height 9
click at [539, 159] on link "Cancel" at bounding box center [548, 158] width 24 height 12
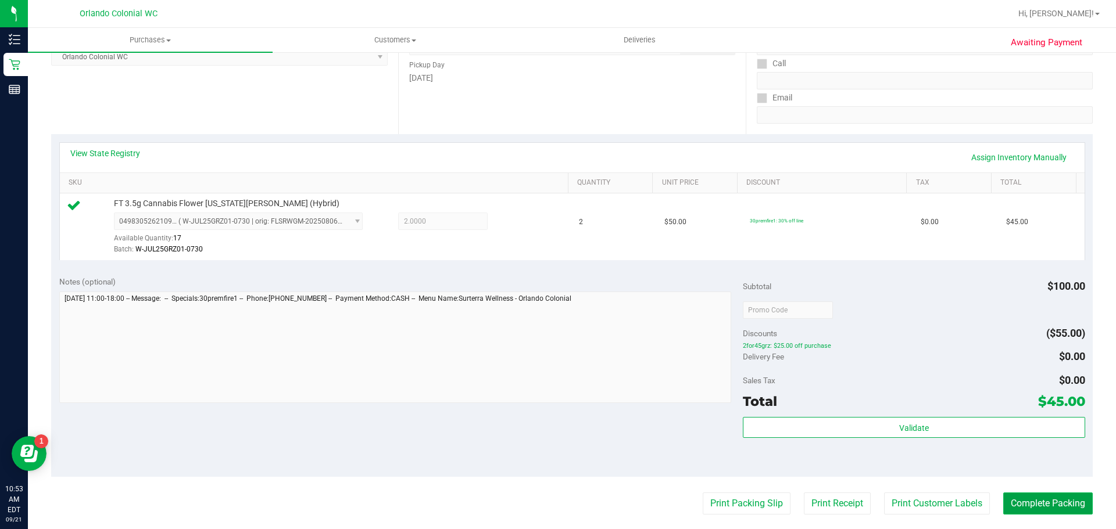
click at [1045, 499] on button "Complete Packing" at bounding box center [1047, 504] width 89 height 22
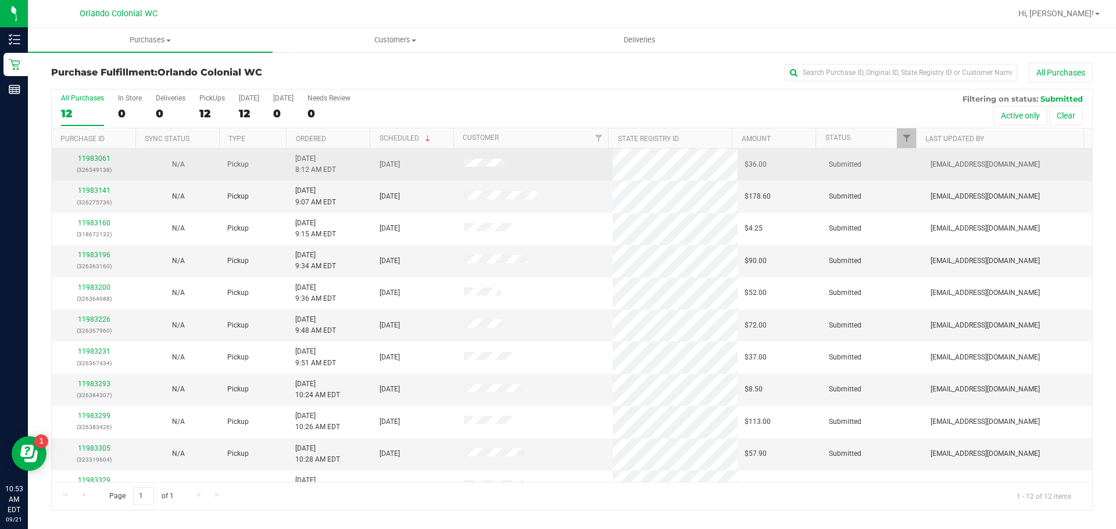
click at [103, 173] on p "(326349138)" at bounding box center [94, 169] width 70 height 11
click at [91, 160] on link "11983061" at bounding box center [94, 159] width 33 height 8
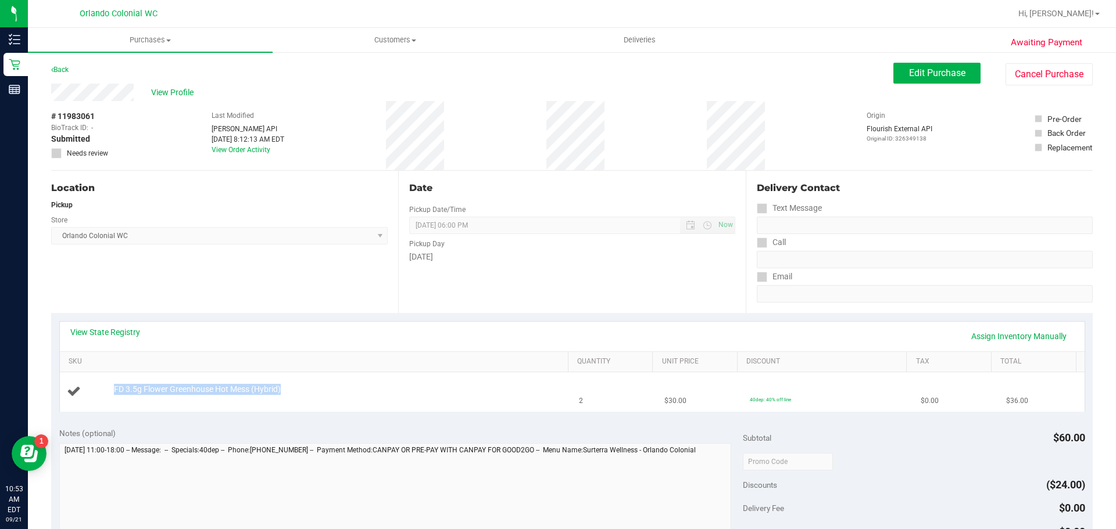
drag, startPoint x: 312, startPoint y: 385, endPoint x: 112, endPoint y: 390, distance: 200.5
click at [112, 390] on div "FD 3.5g Flower Greenhouse Hot Mess (Hybrid)" at bounding box center [335, 390] width 454 height 12
copy span "FD 3.5g Flower Greenhouse Hot Mess (Hybrid)"
click at [483, 426] on div "Notes (optional) Subtotal $60.00 Discounts ($24.00) Delivery Fee $0.00 Sales Ta…" at bounding box center [571, 524] width 1041 height 209
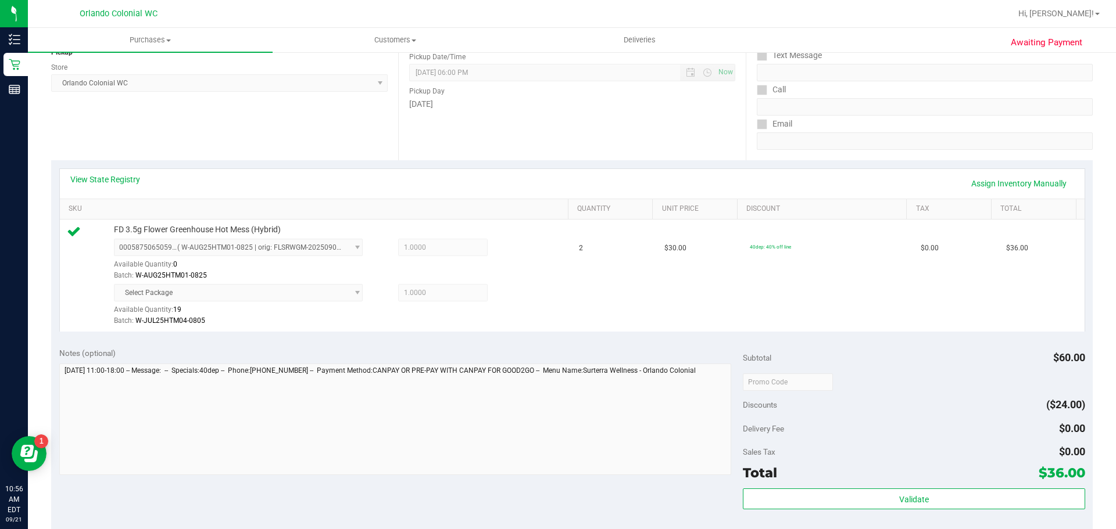
scroll to position [157, 0]
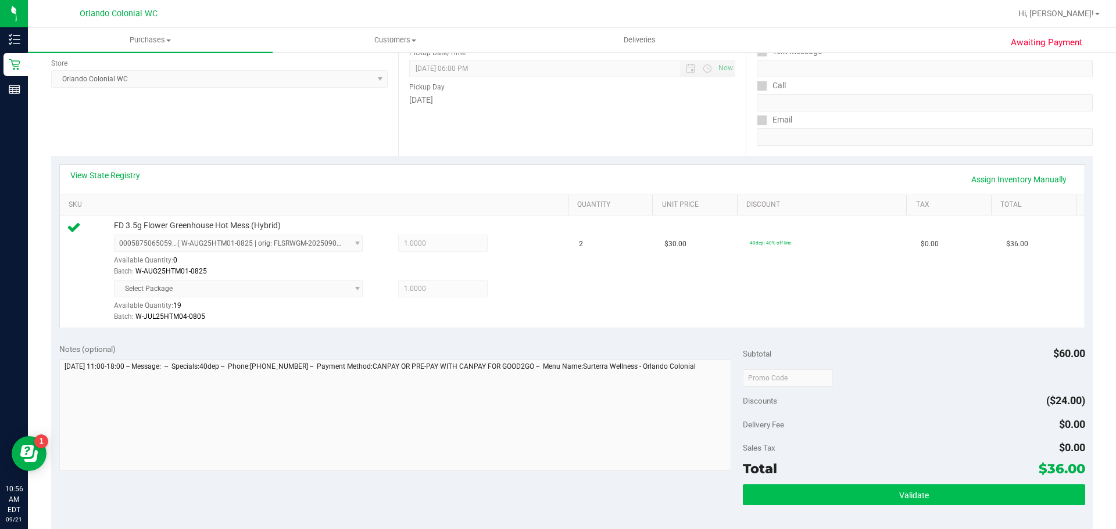
click at [951, 499] on button "Validate" at bounding box center [914, 495] width 342 height 21
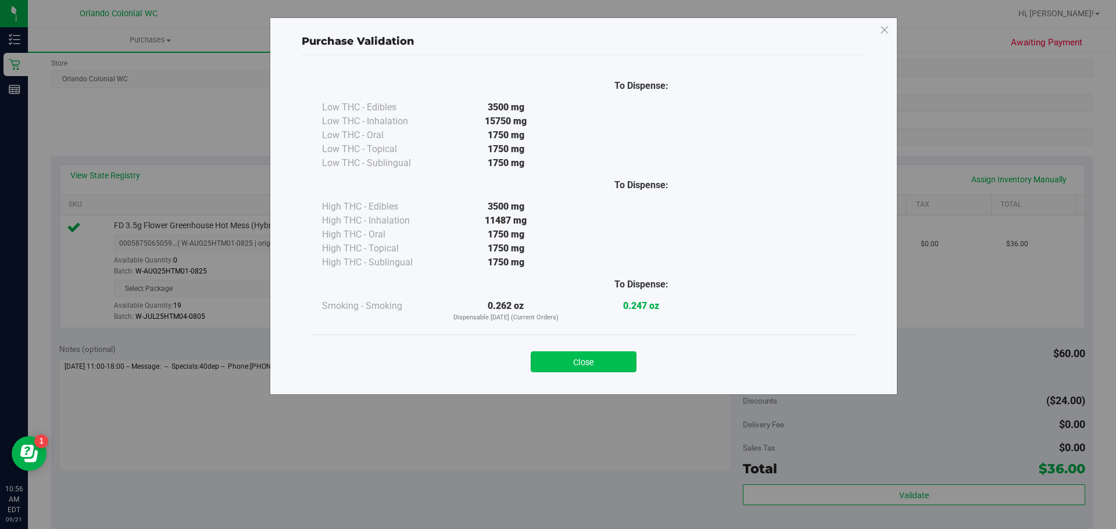
click at [591, 362] on button "Close" at bounding box center [583, 362] width 106 height 21
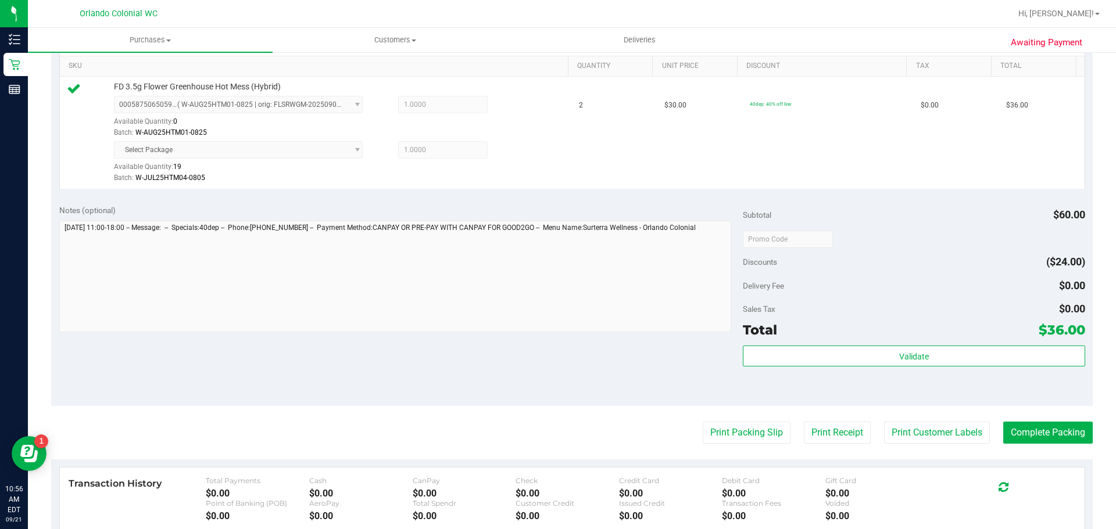
scroll to position [340, 0]
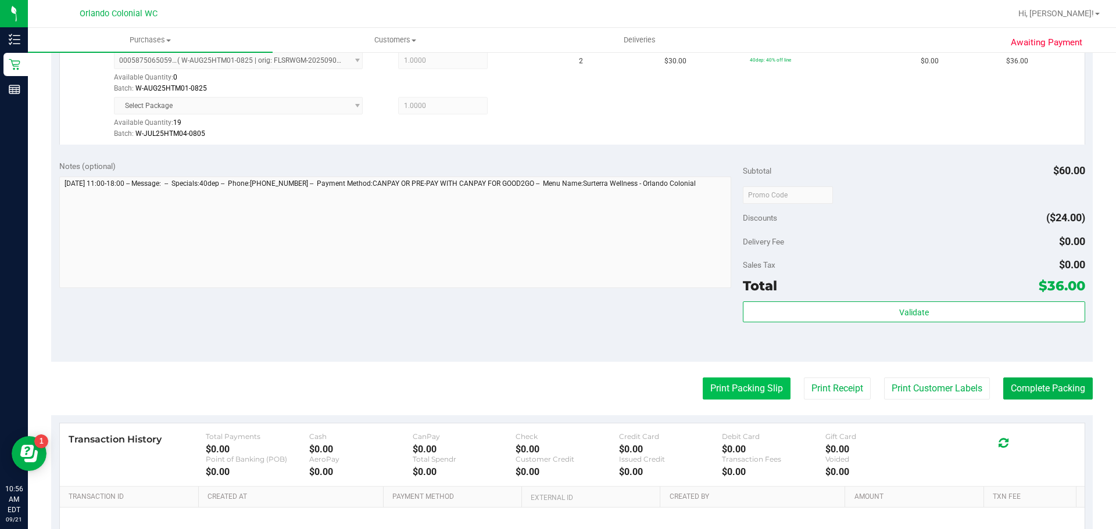
click at [736, 392] on button "Print Packing Slip" at bounding box center [746, 389] width 88 height 22
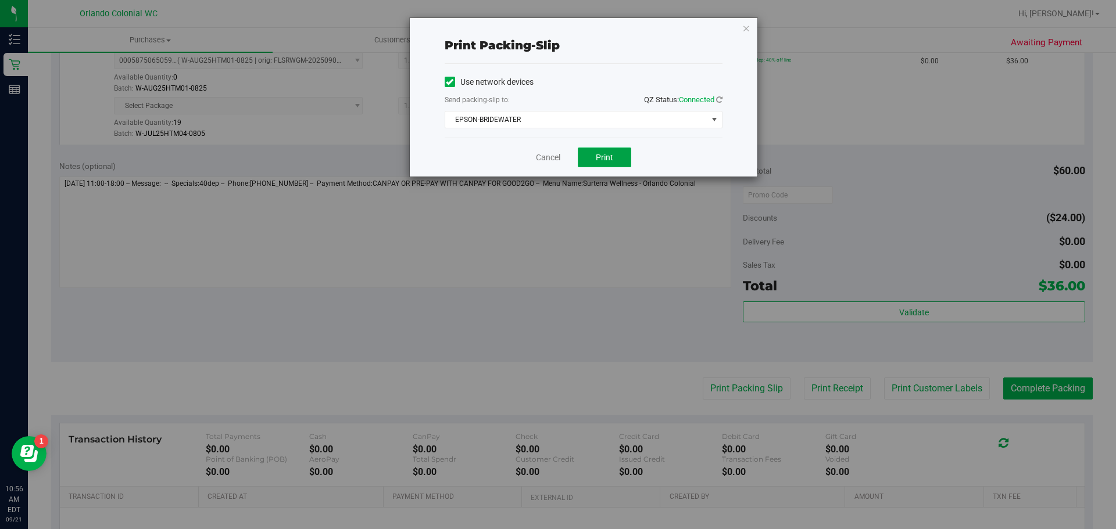
click at [609, 163] on button "Print" at bounding box center [604, 158] width 53 height 20
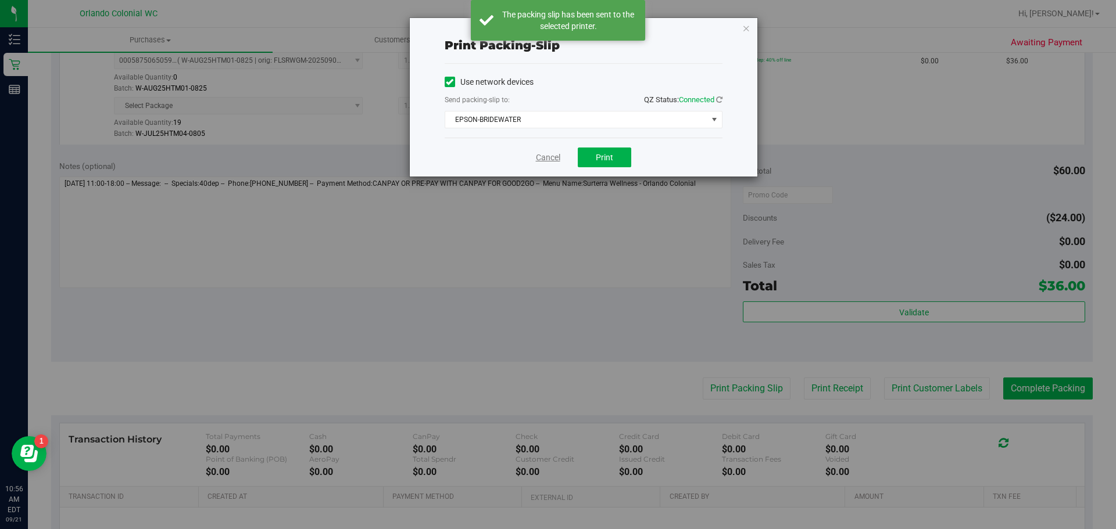
click at [550, 153] on link "Cancel" at bounding box center [548, 158] width 24 height 12
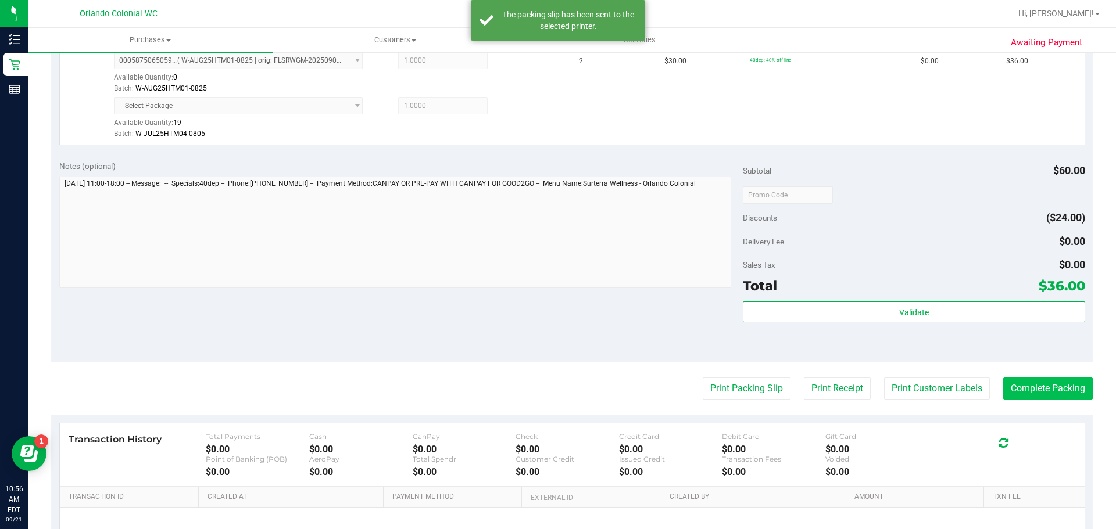
click at [1037, 392] on button "Complete Packing" at bounding box center [1047, 389] width 89 height 22
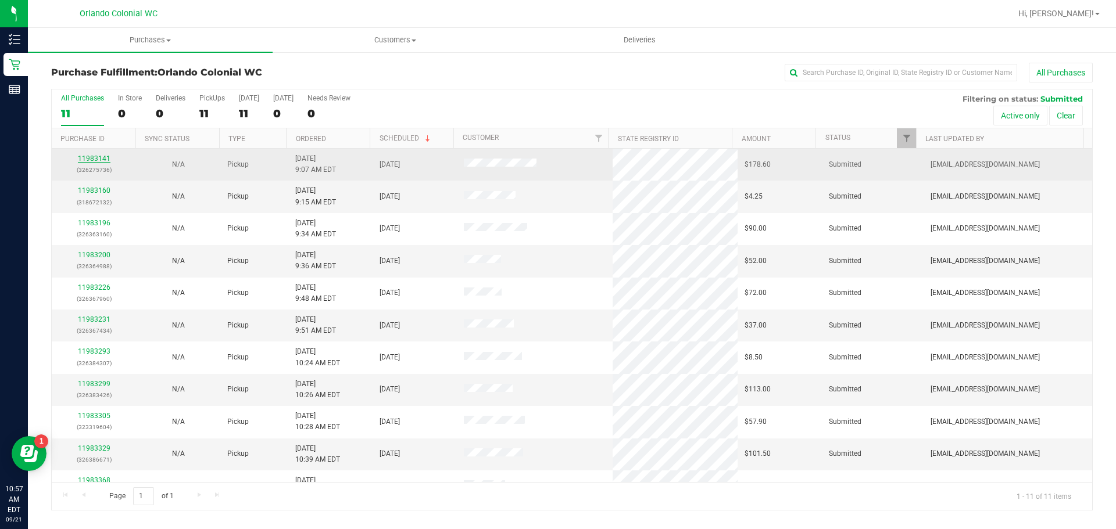
click at [89, 158] on link "11983141" at bounding box center [94, 159] width 33 height 8
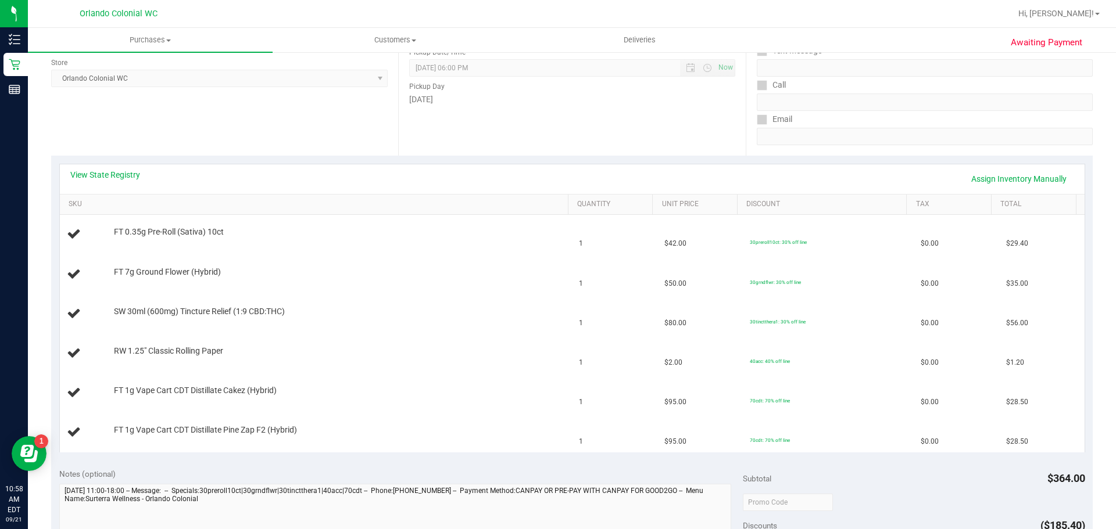
scroll to position [32, 0]
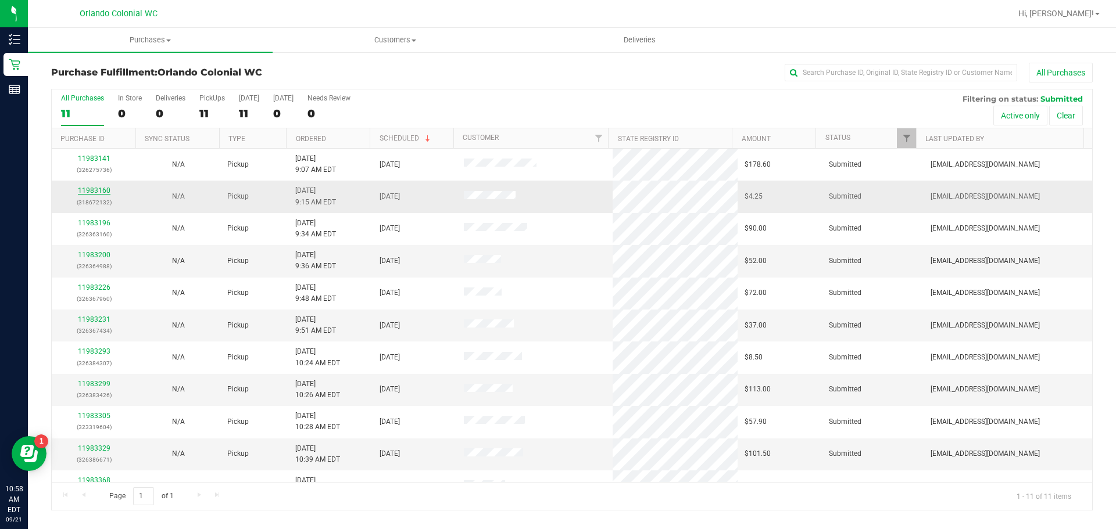
click at [85, 191] on link "11983160" at bounding box center [94, 191] width 33 height 8
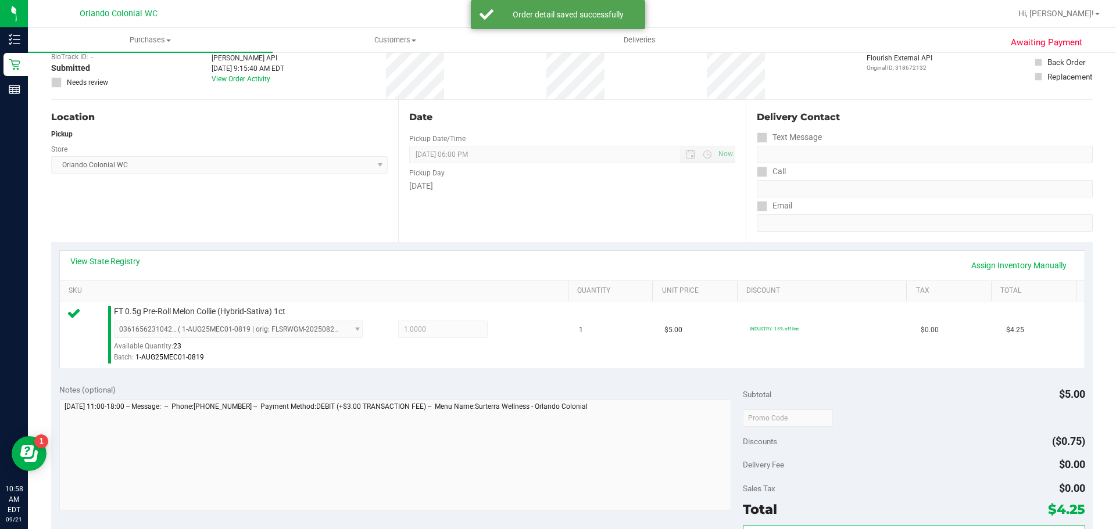
scroll to position [87, 0]
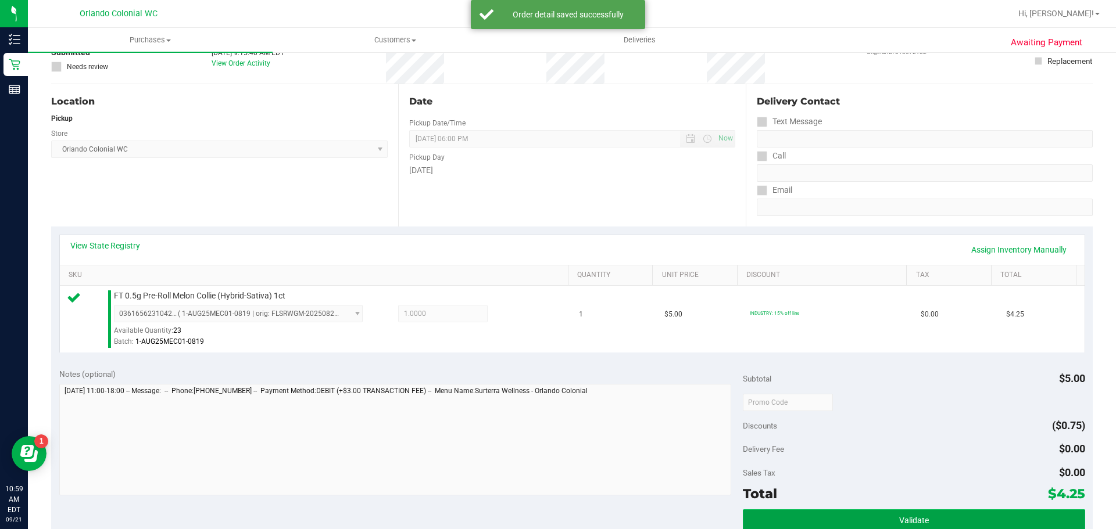
click at [944, 516] on button "Validate" at bounding box center [914, 520] width 342 height 21
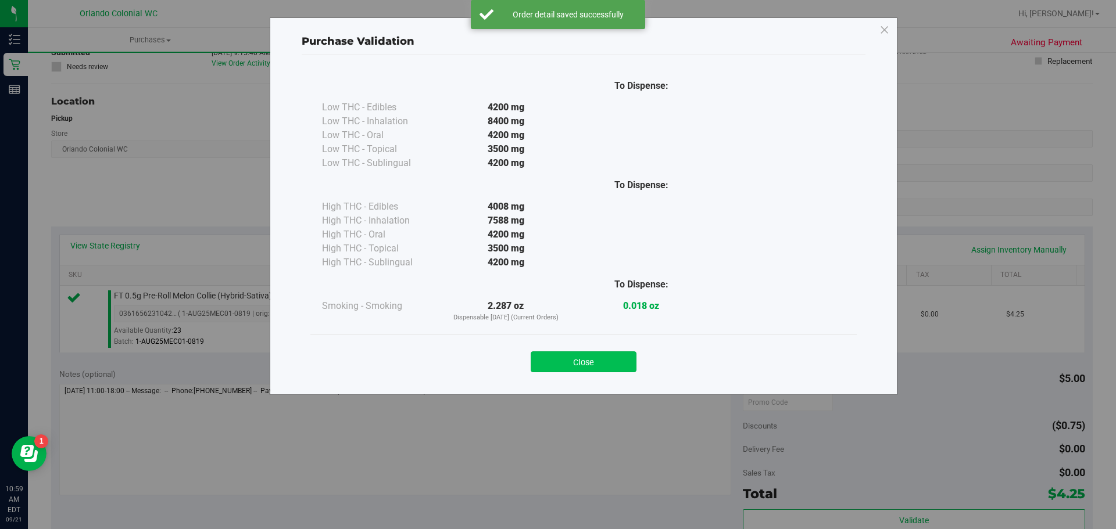
click at [572, 369] on button "Close" at bounding box center [583, 362] width 106 height 21
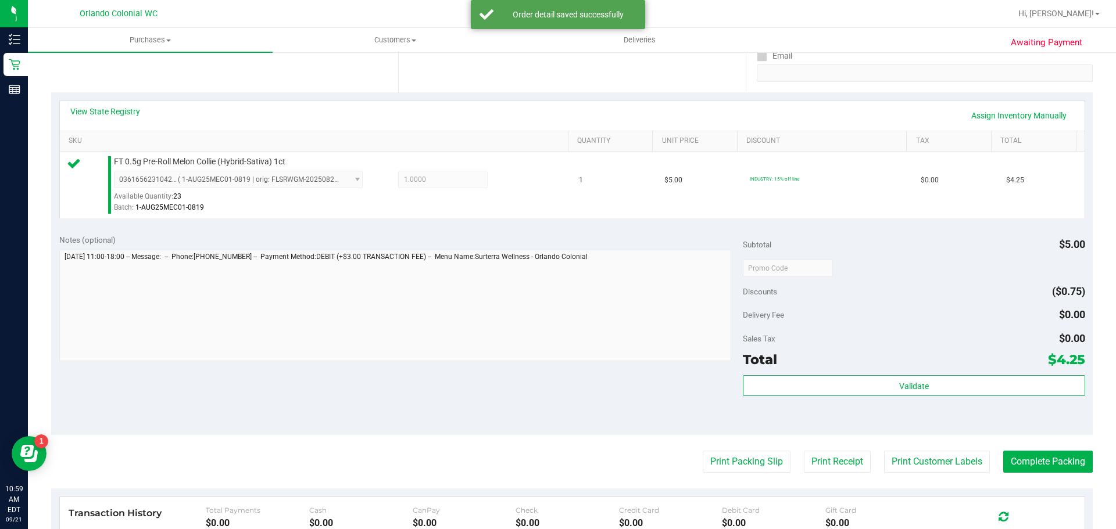
scroll to position [279, 0]
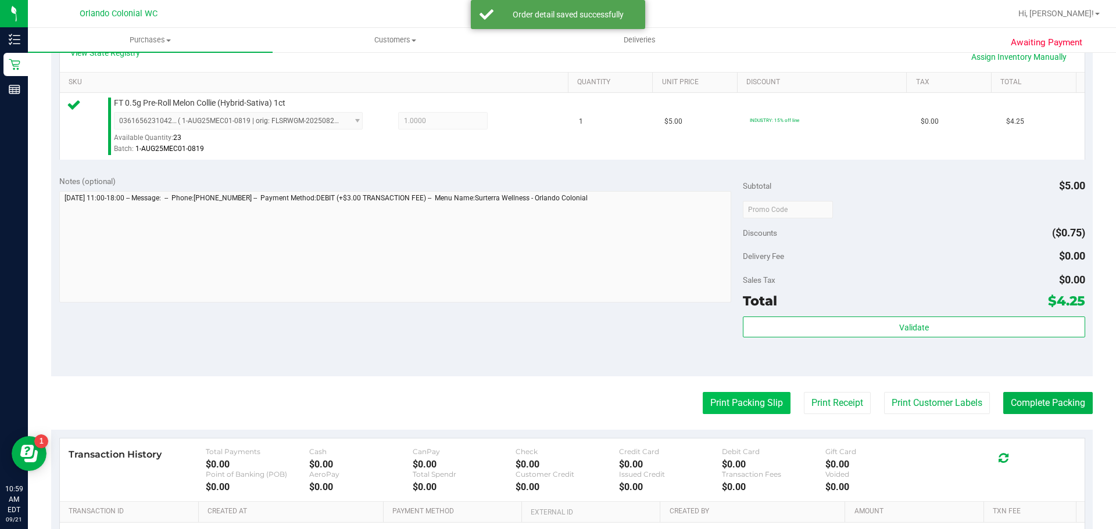
click at [748, 410] on button "Print Packing Slip" at bounding box center [746, 403] width 88 height 22
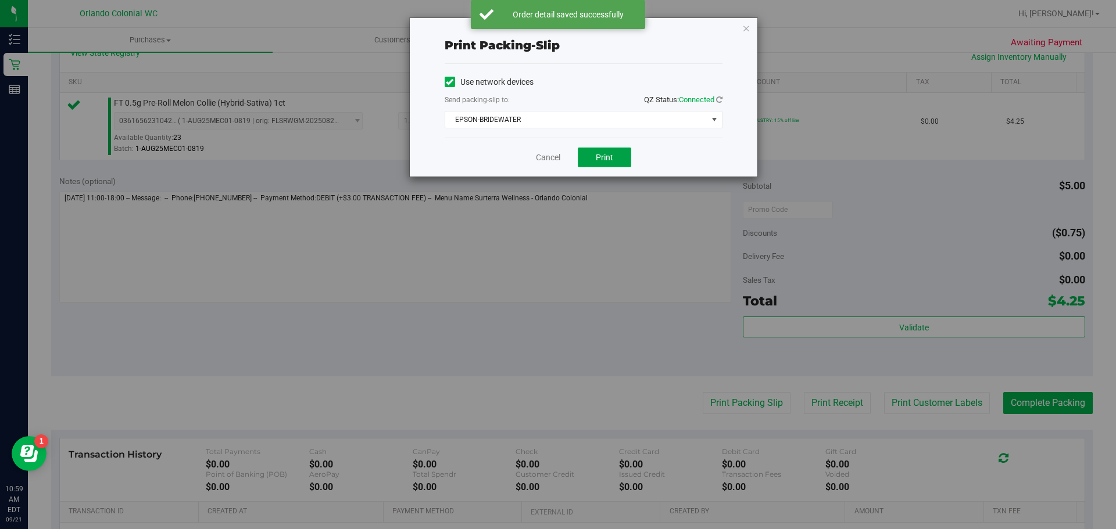
click at [600, 163] on button "Print" at bounding box center [604, 158] width 53 height 20
click at [555, 162] on link "Cancel" at bounding box center [548, 158] width 24 height 12
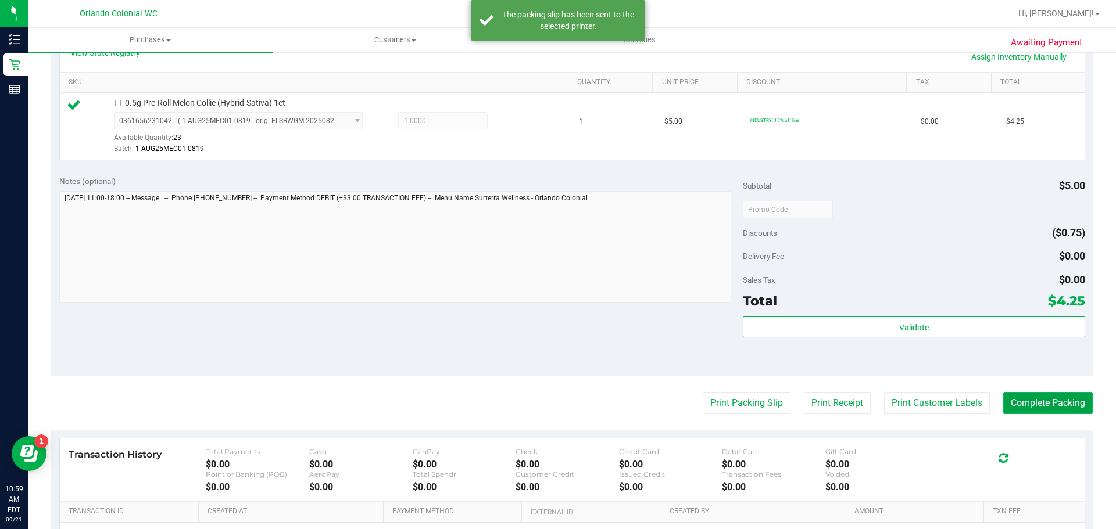
click at [1075, 413] on button "Complete Packing" at bounding box center [1047, 403] width 89 height 22
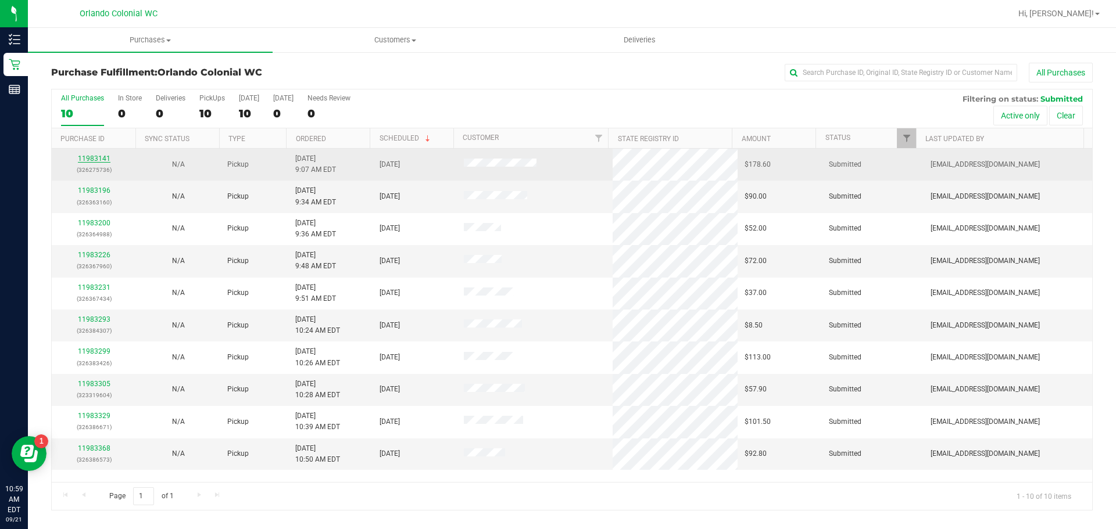
click at [97, 162] on link "11983141" at bounding box center [94, 159] width 33 height 8
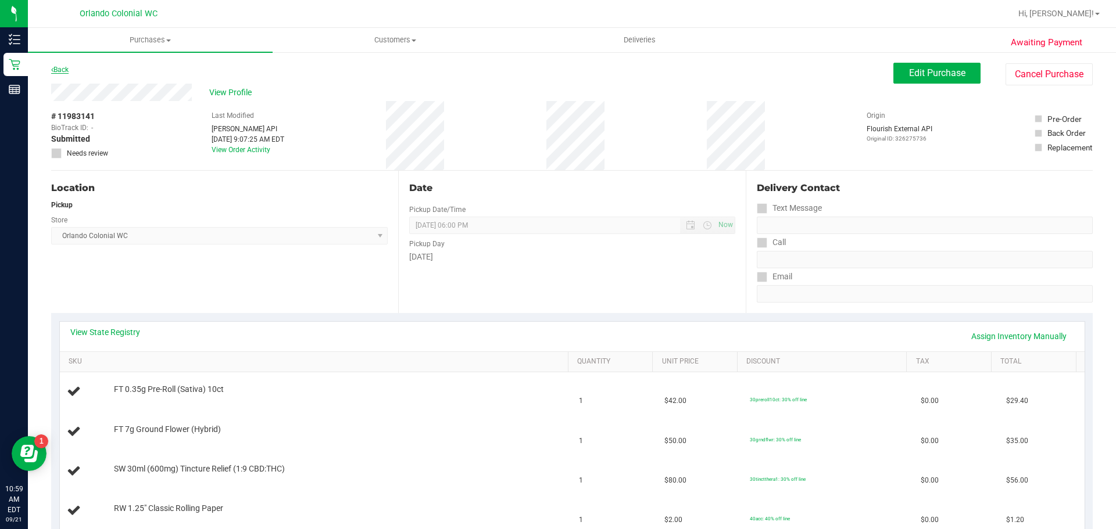
click at [63, 67] on link "Back" at bounding box center [59, 70] width 17 height 8
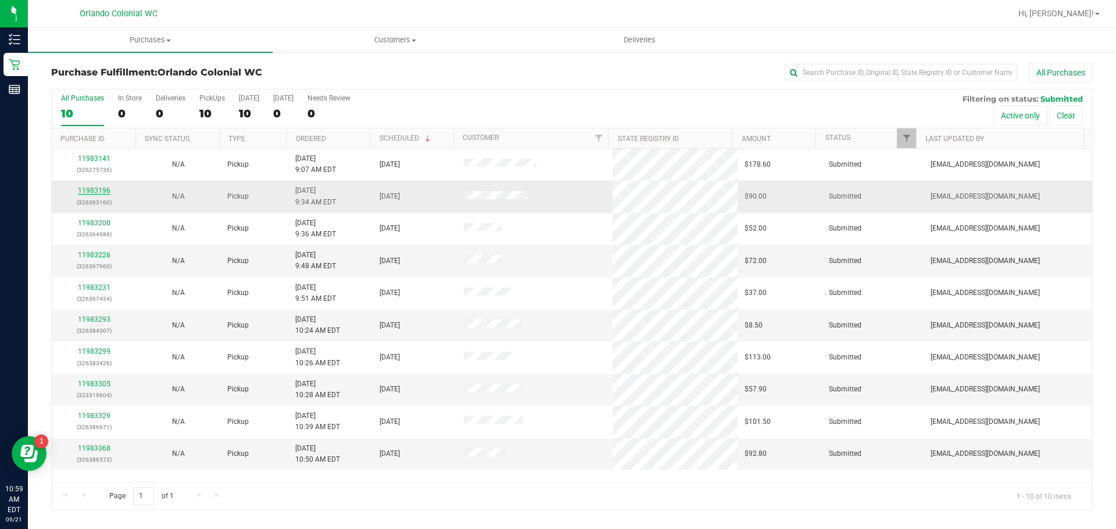
click at [99, 191] on link "11983196" at bounding box center [94, 191] width 33 height 8
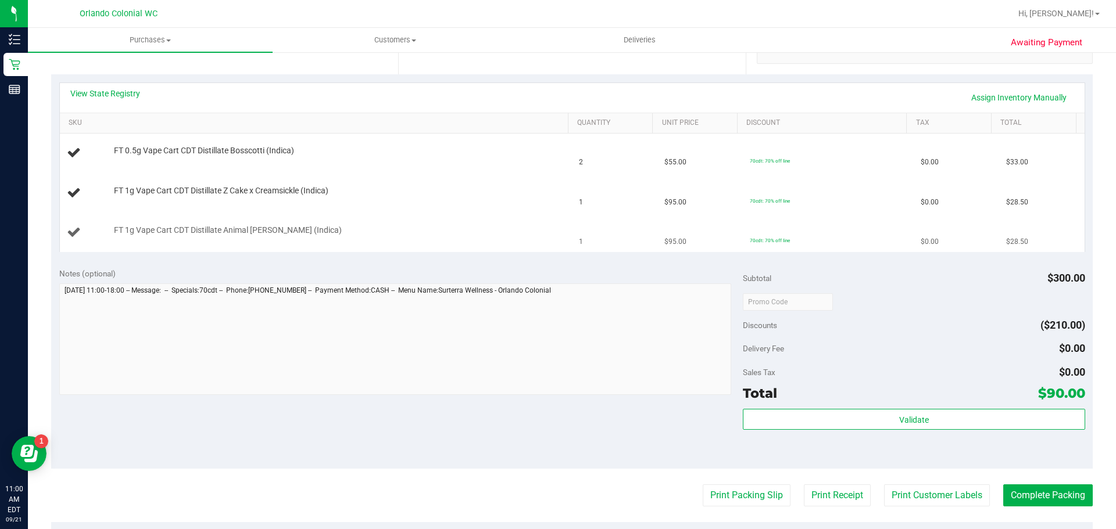
scroll to position [264, 0]
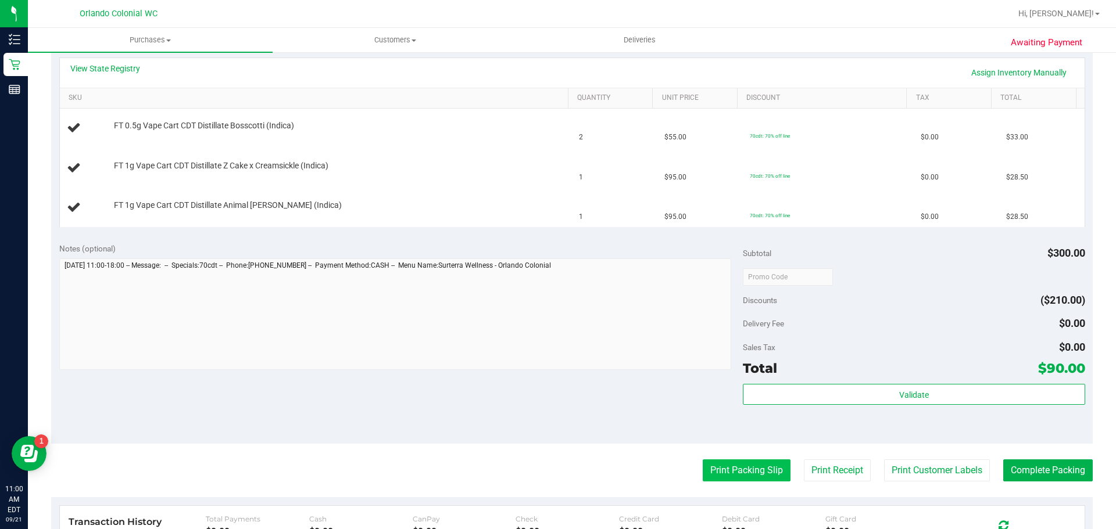
click at [749, 470] on button "Print Packing Slip" at bounding box center [746, 471] width 88 height 22
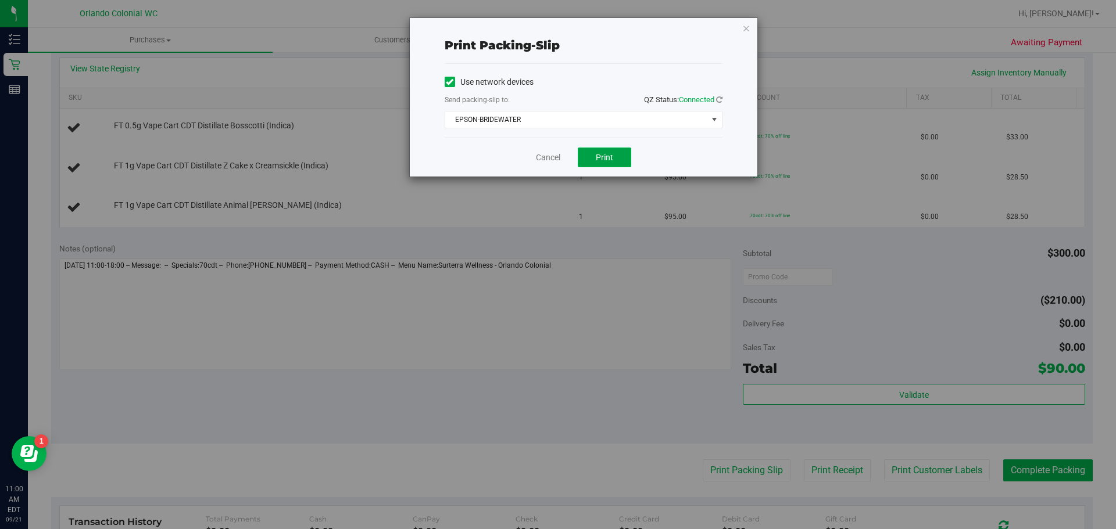
click at [605, 161] on span "Print" at bounding box center [604, 157] width 17 height 9
click at [556, 154] on link "Cancel" at bounding box center [548, 158] width 24 height 12
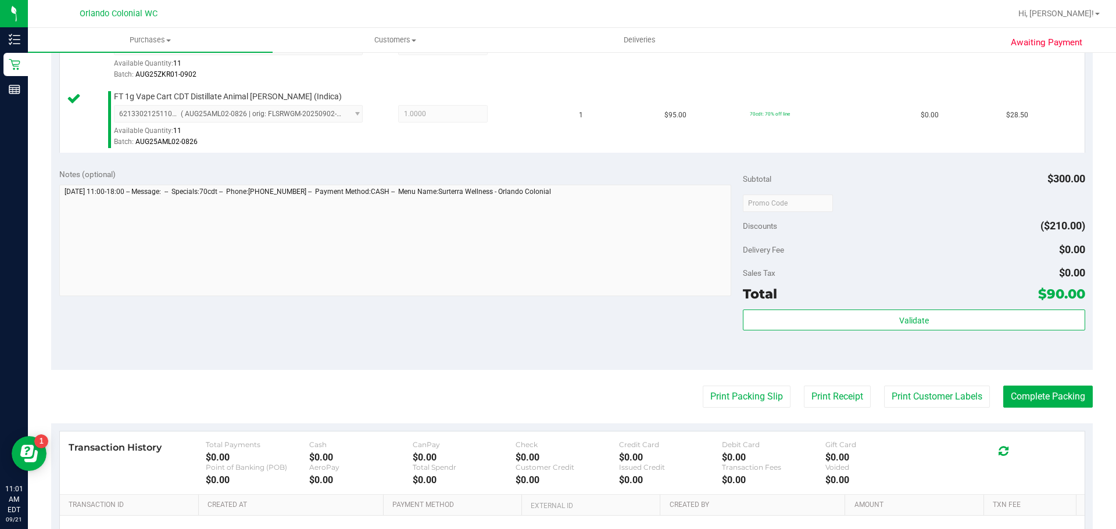
scroll to position [419, 0]
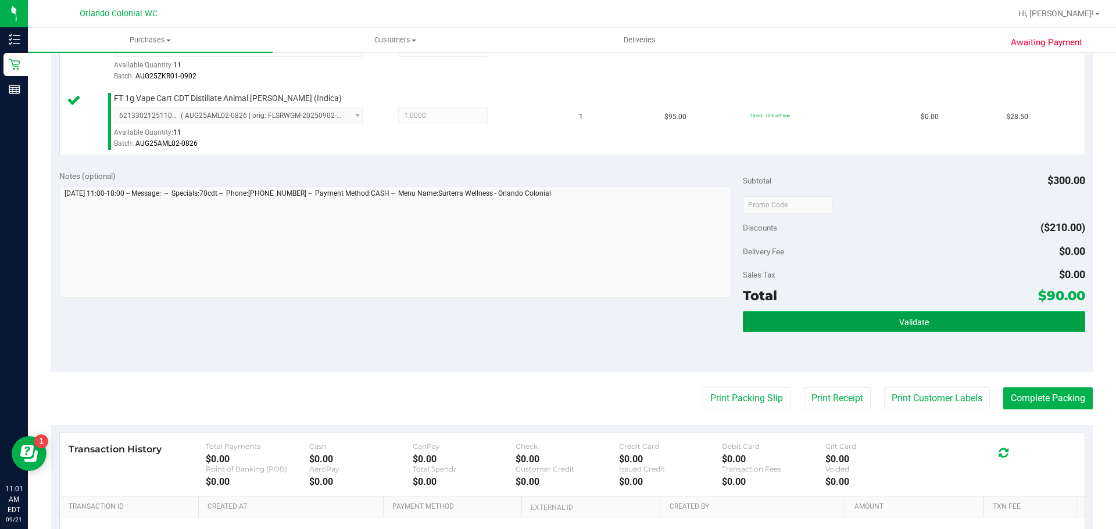
click at [963, 327] on button "Validate" at bounding box center [914, 321] width 342 height 21
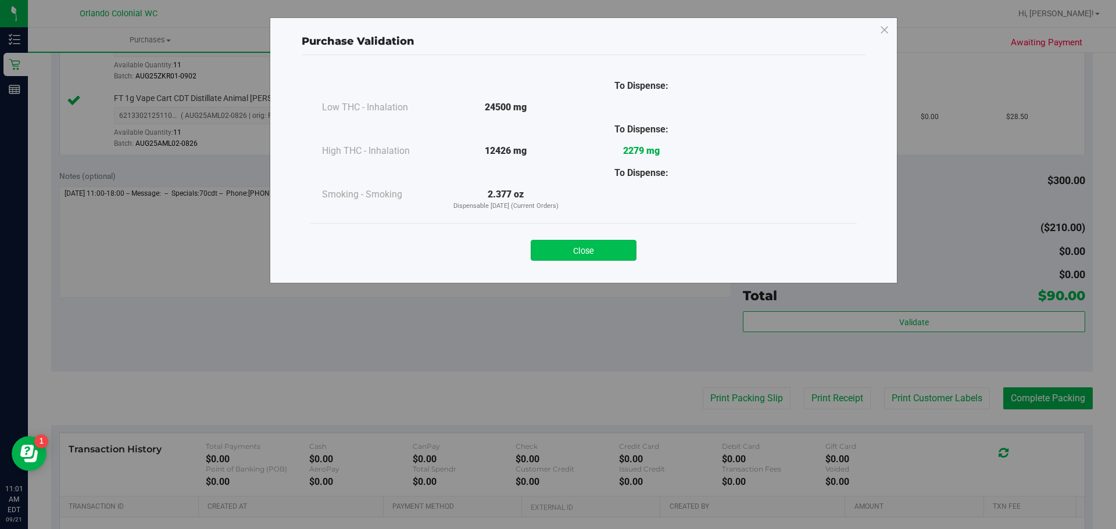
click at [592, 258] on button "Close" at bounding box center [583, 250] width 106 height 21
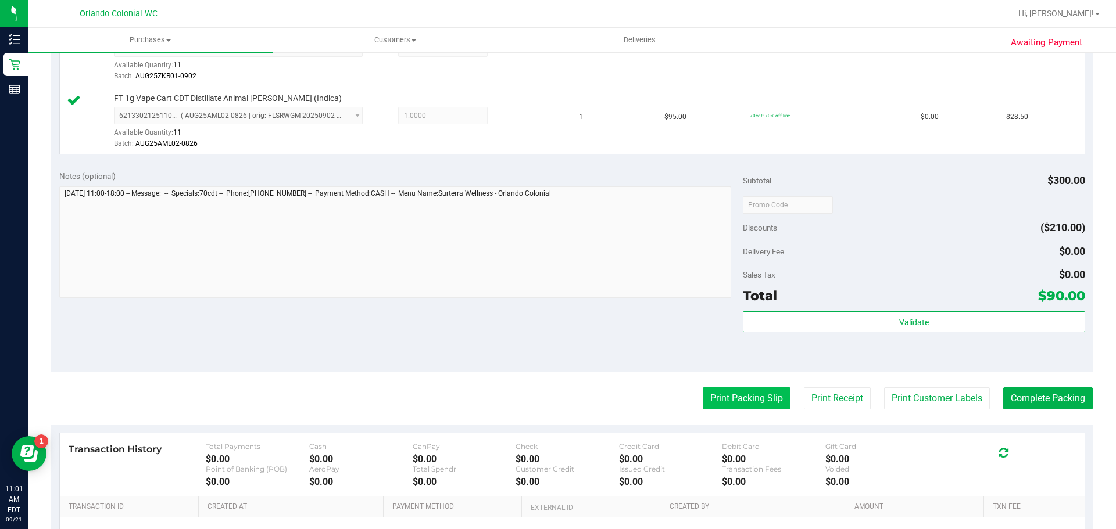
click at [741, 398] on button "Print Packing Slip" at bounding box center [746, 399] width 88 height 22
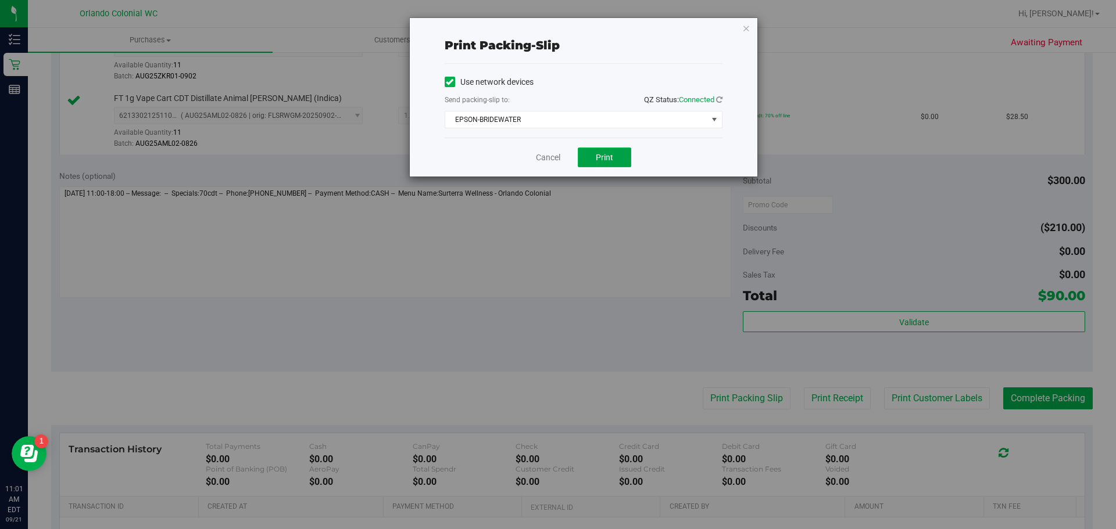
click at [615, 165] on button "Print" at bounding box center [604, 158] width 53 height 20
click at [548, 160] on link "Cancel" at bounding box center [548, 158] width 24 height 12
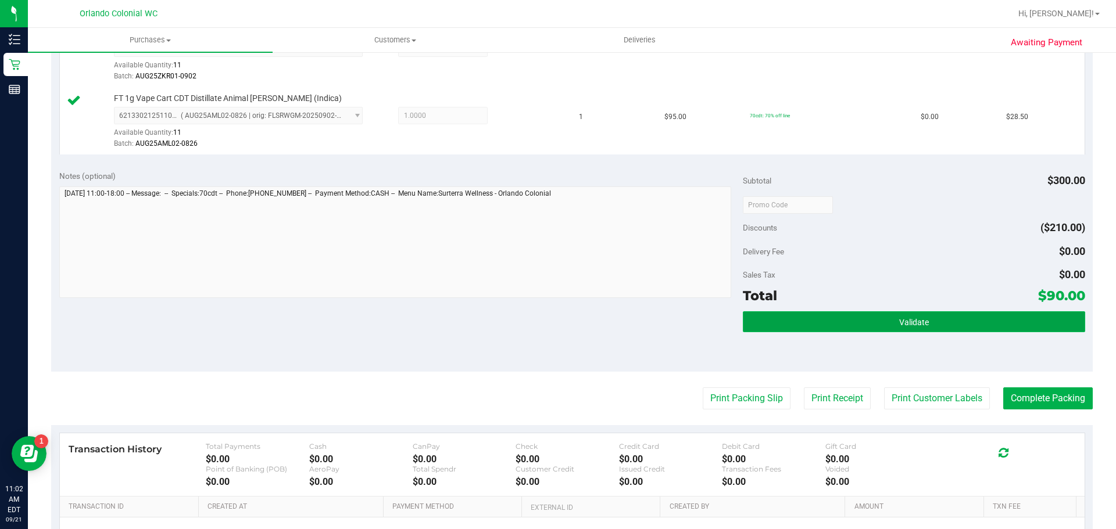
click at [937, 329] on button "Validate" at bounding box center [914, 321] width 342 height 21
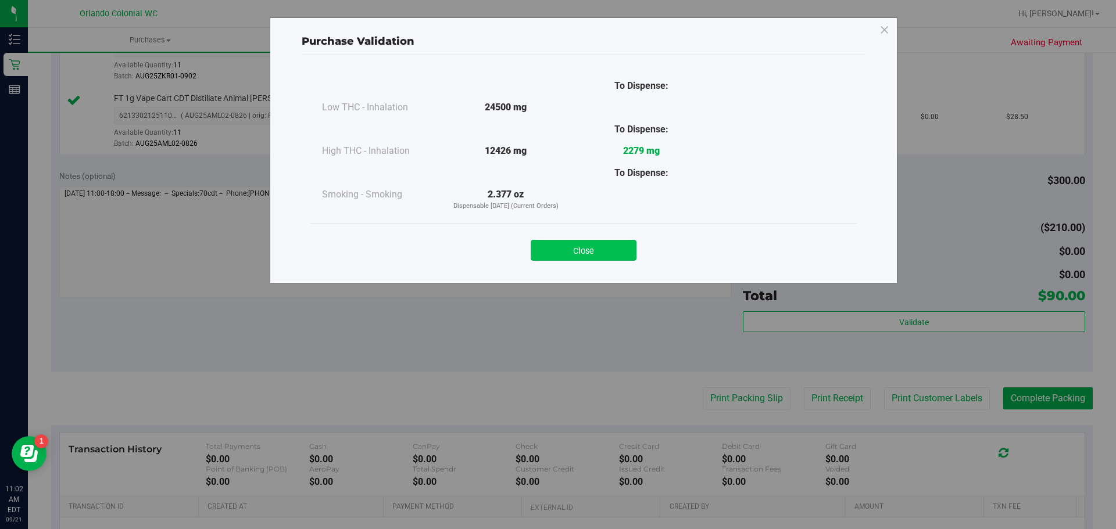
click at [601, 256] on button "Close" at bounding box center [583, 250] width 106 height 21
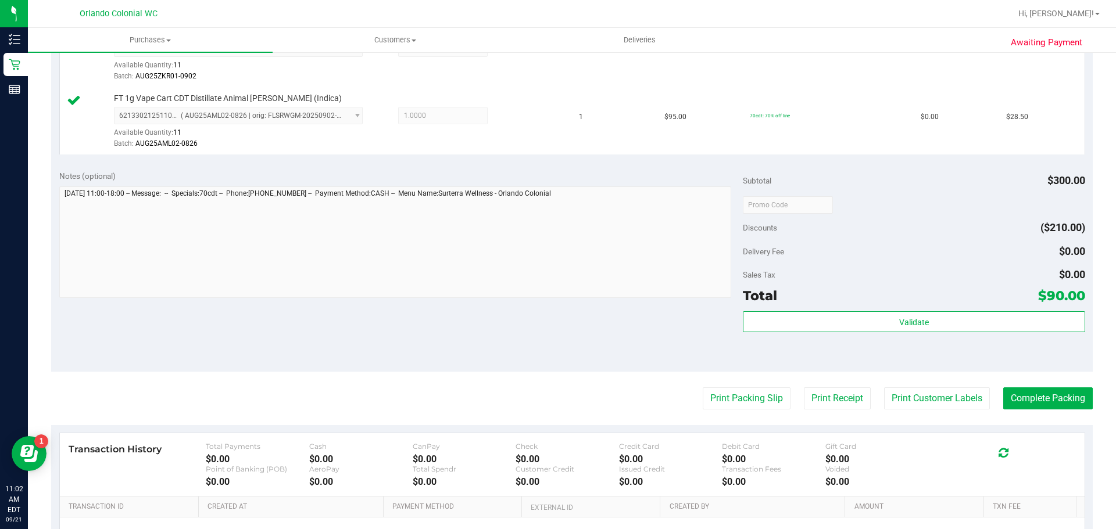
click at [638, 316] on div "Notes (optional) Subtotal $300.00 Discounts ($210.00) Delivery Fee $0.00 Sales …" at bounding box center [571, 267] width 1041 height 209
click at [1042, 372] on purchase-details "Back Edit Purchase Cancel Purchase View Profile # 11983196 BioTrack ID: - Submi…" at bounding box center [571, 143] width 1041 height 999
click at [1066, 404] on button "Complete Packing" at bounding box center [1047, 399] width 89 height 22
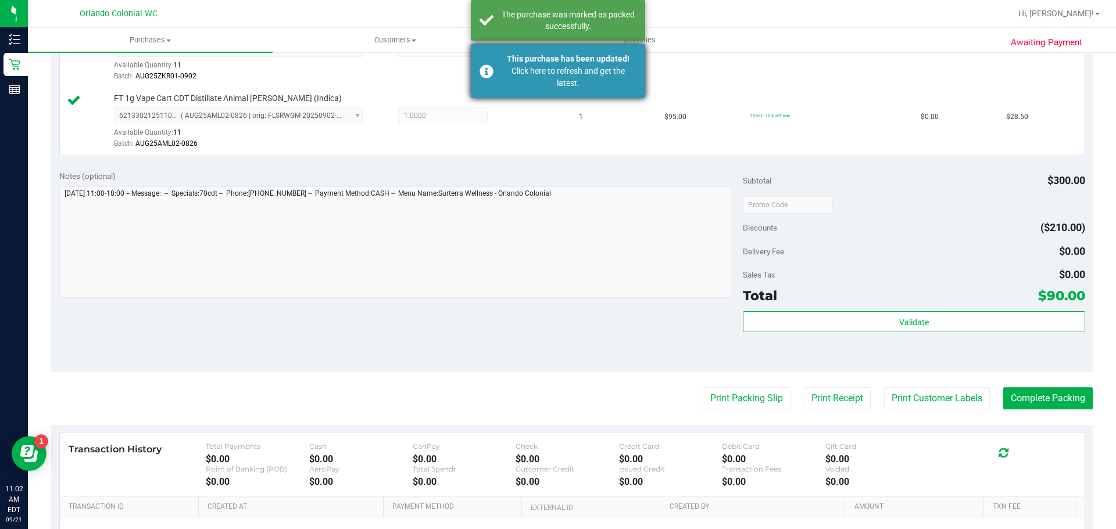
click at [583, 77] on div "Click here to refresh and get the latest." at bounding box center [568, 77] width 137 height 24
click at [601, 23] on div "The purchase was marked as packed successfully." at bounding box center [568, 20] width 137 height 23
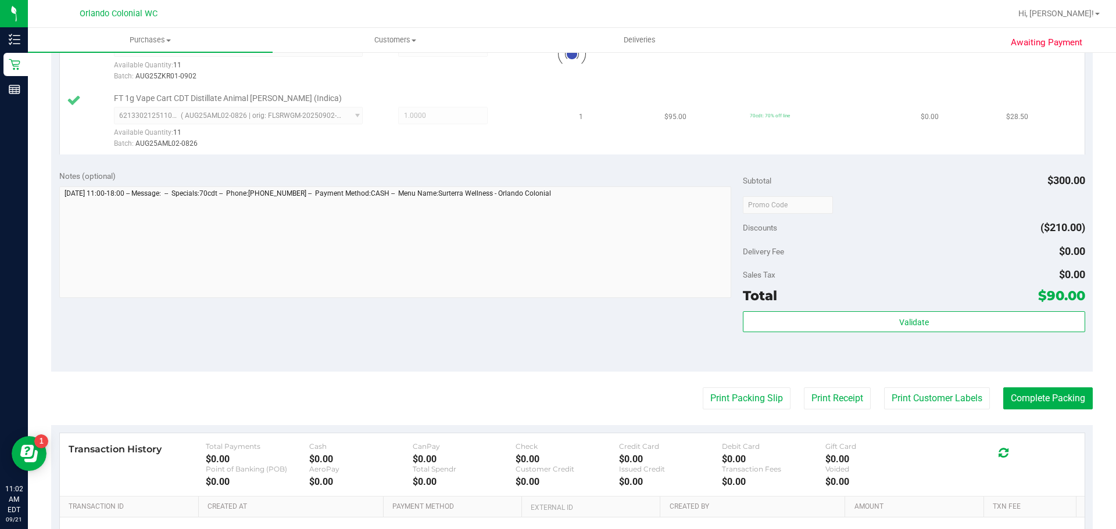
scroll to position [401, 0]
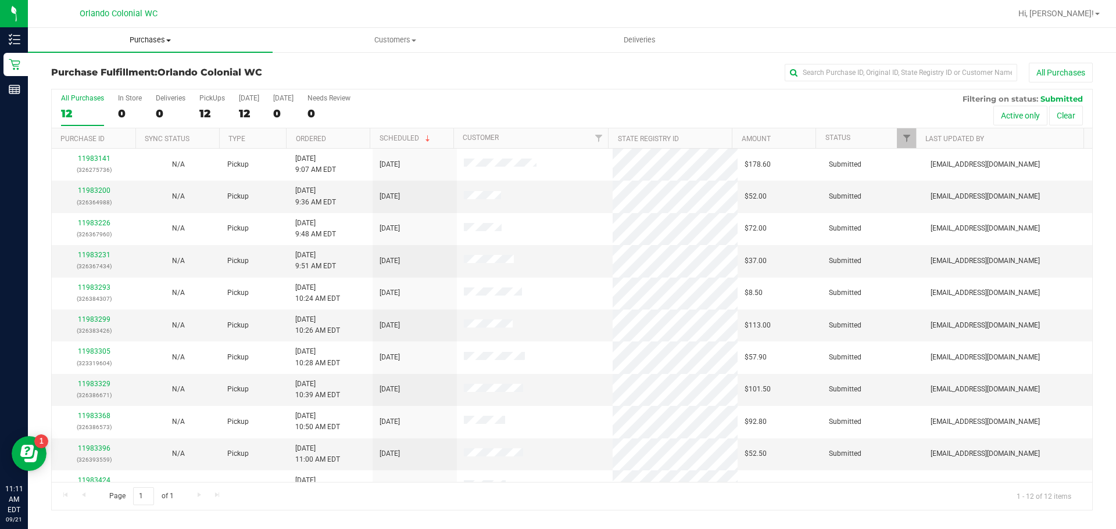
click at [164, 41] on span "Purchases" at bounding box center [150, 40] width 245 height 10
click at [80, 87] on span "Fulfillment" at bounding box center [64, 84] width 72 height 10
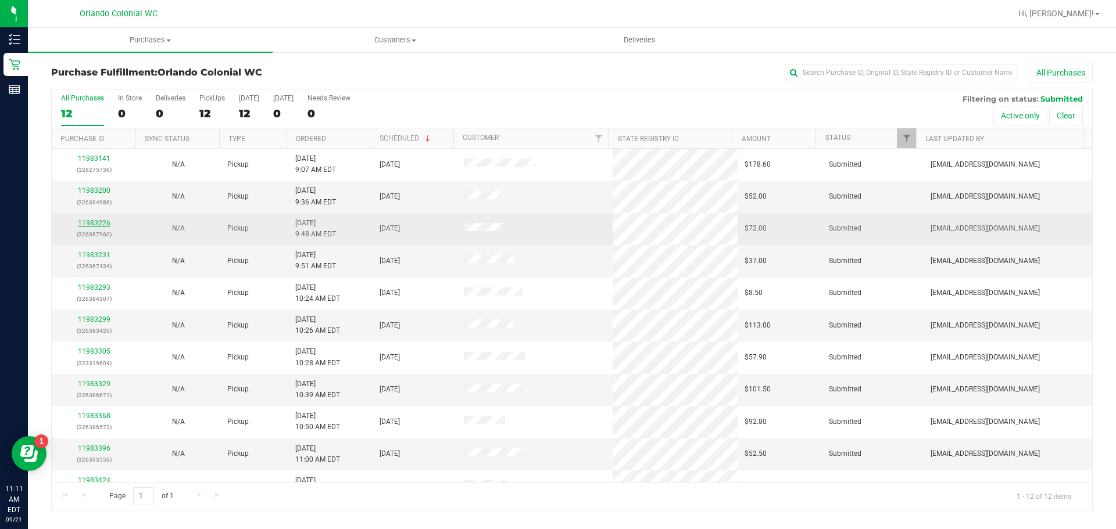
click at [88, 219] on link "11983226" at bounding box center [94, 223] width 33 height 8
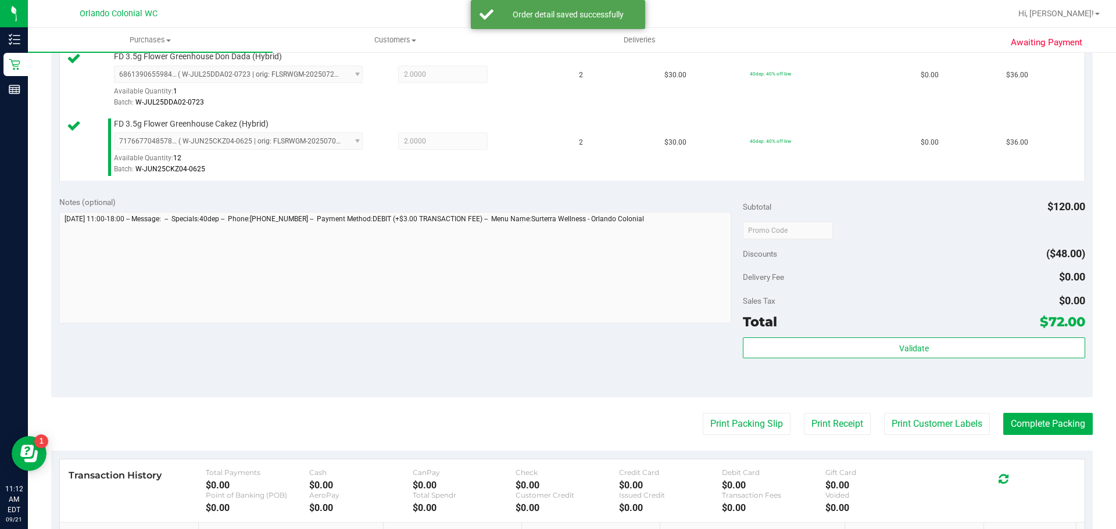
scroll to position [366, 0]
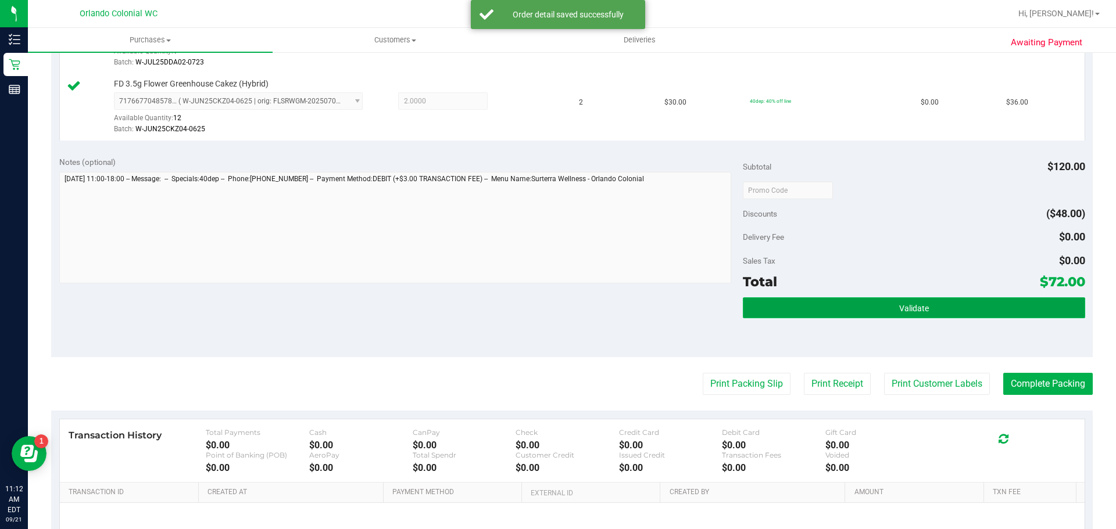
click at [963, 314] on button "Validate" at bounding box center [914, 307] width 342 height 21
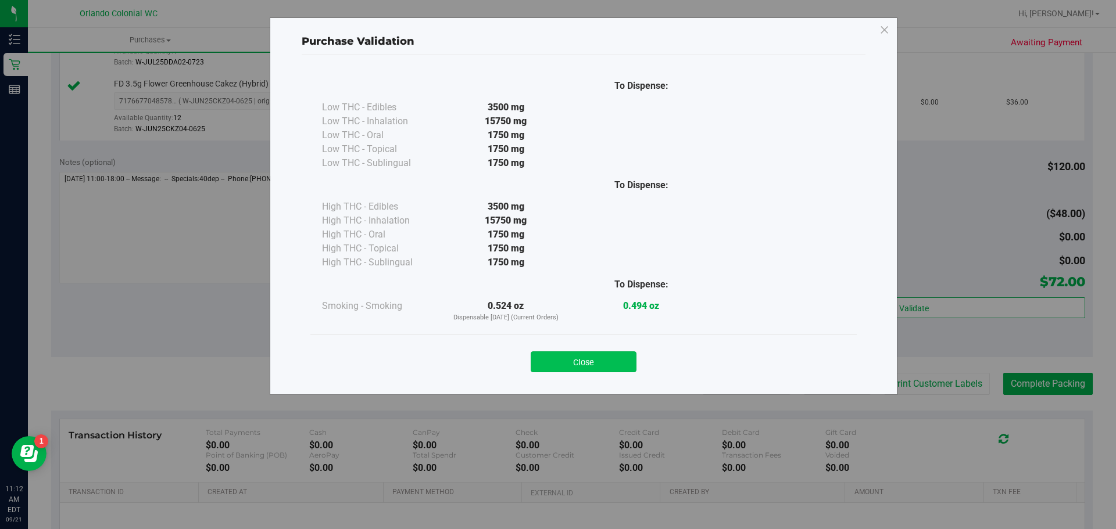
click at [587, 366] on button "Close" at bounding box center [583, 362] width 106 height 21
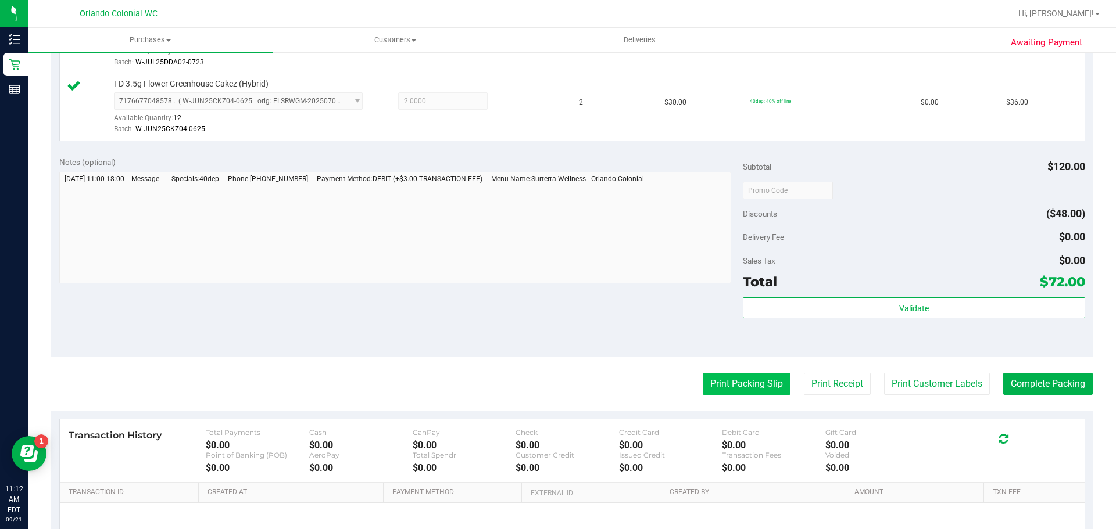
click at [715, 390] on button "Print Packing Slip" at bounding box center [746, 384] width 88 height 22
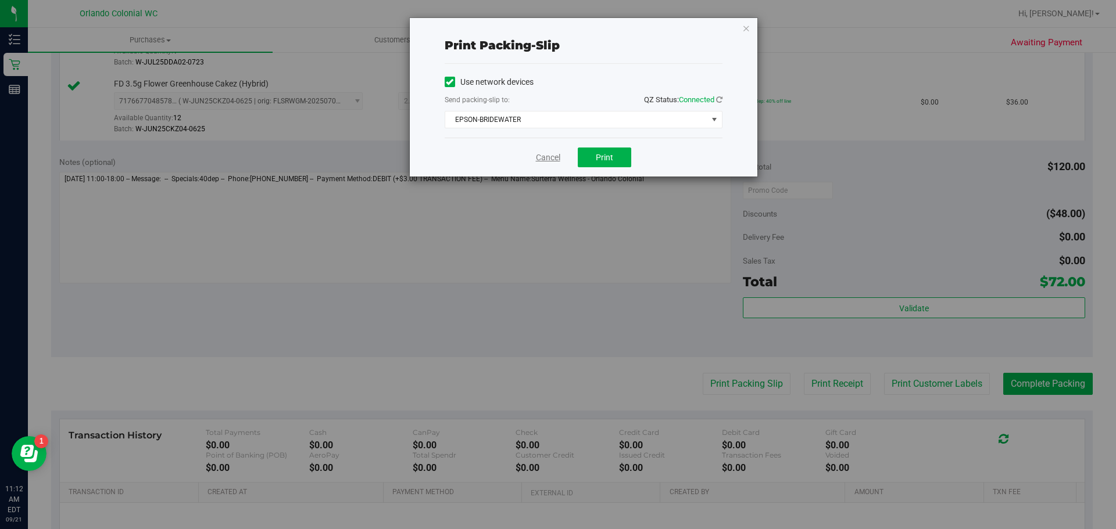
click at [551, 160] on link "Cancel" at bounding box center [548, 158] width 24 height 12
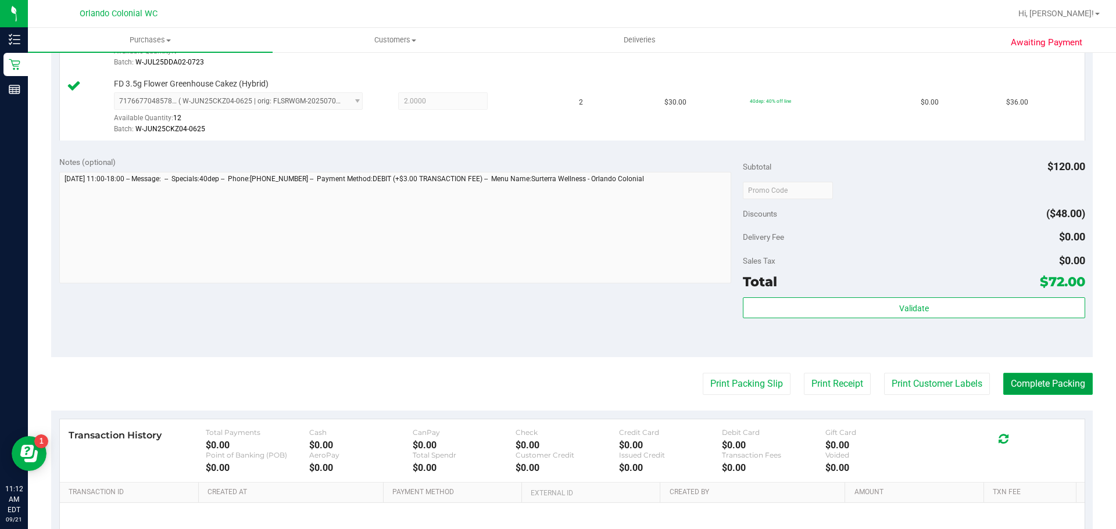
click at [1065, 385] on button "Complete Packing" at bounding box center [1047, 384] width 89 height 22
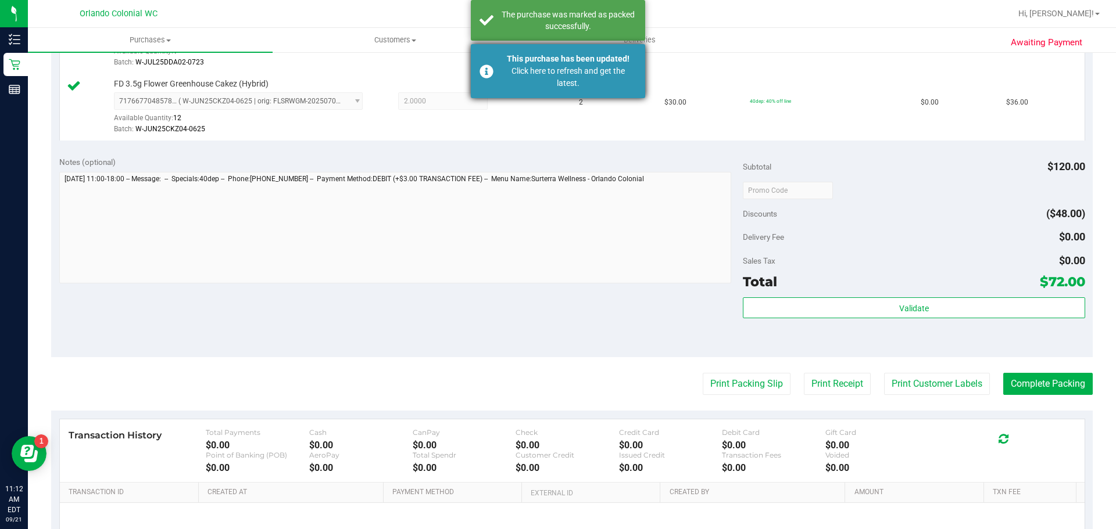
click at [582, 78] on div "Click here to refresh and get the latest." at bounding box center [568, 77] width 137 height 24
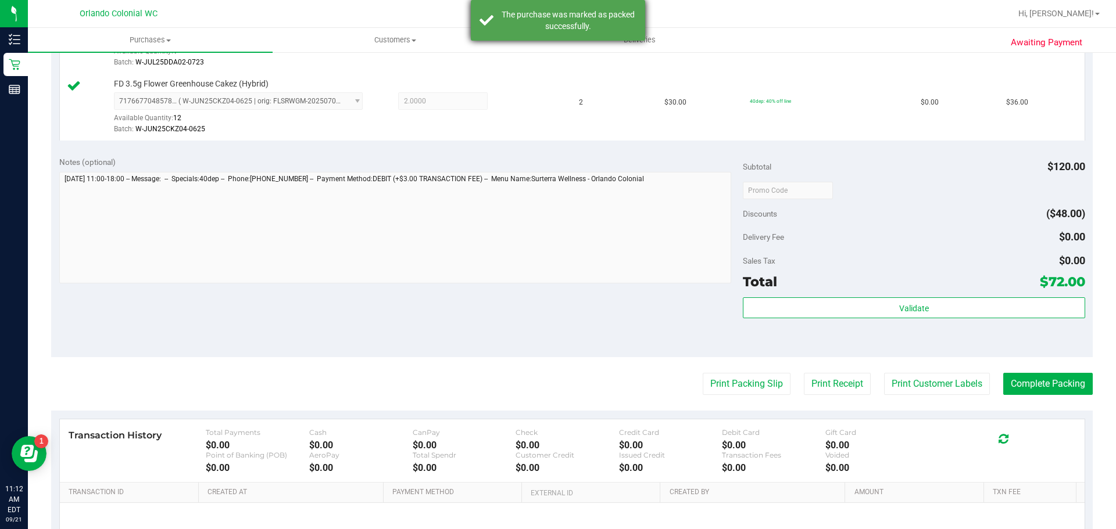
click at [583, 24] on div "The purchase was marked as packed successfully." at bounding box center [568, 20] width 137 height 23
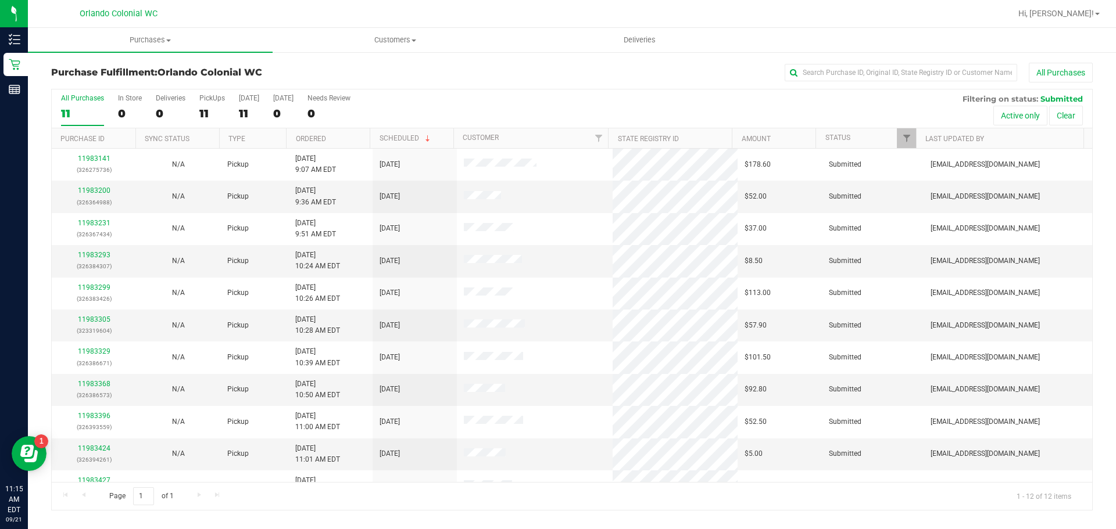
scroll to position [37, 0]
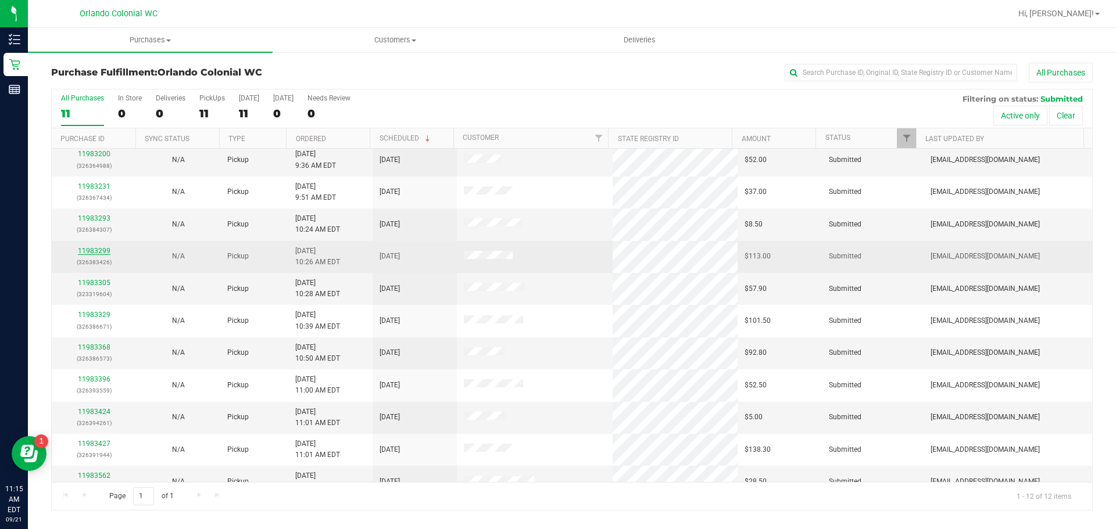
click at [102, 253] on link "11983299" at bounding box center [94, 251] width 33 height 8
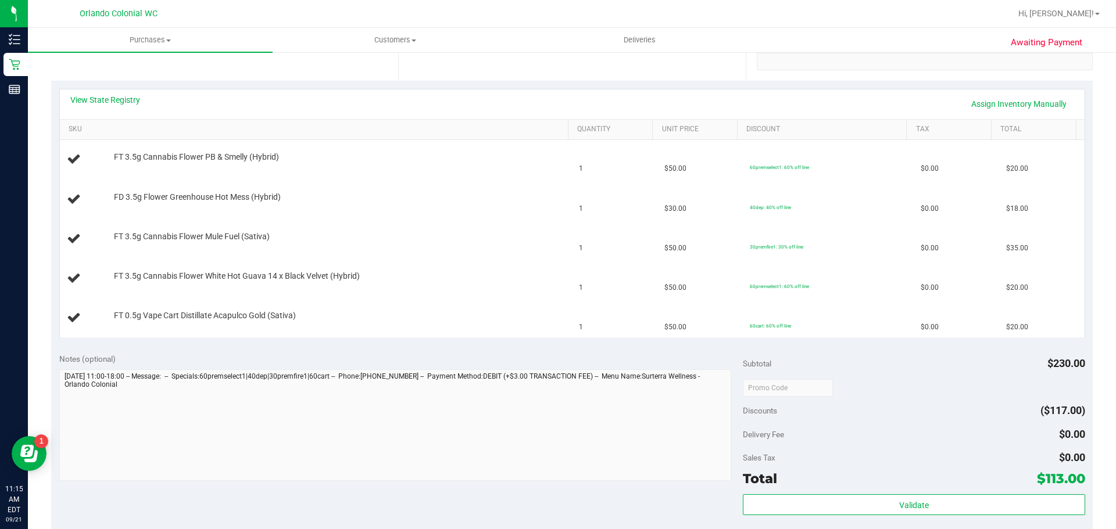
scroll to position [465, 0]
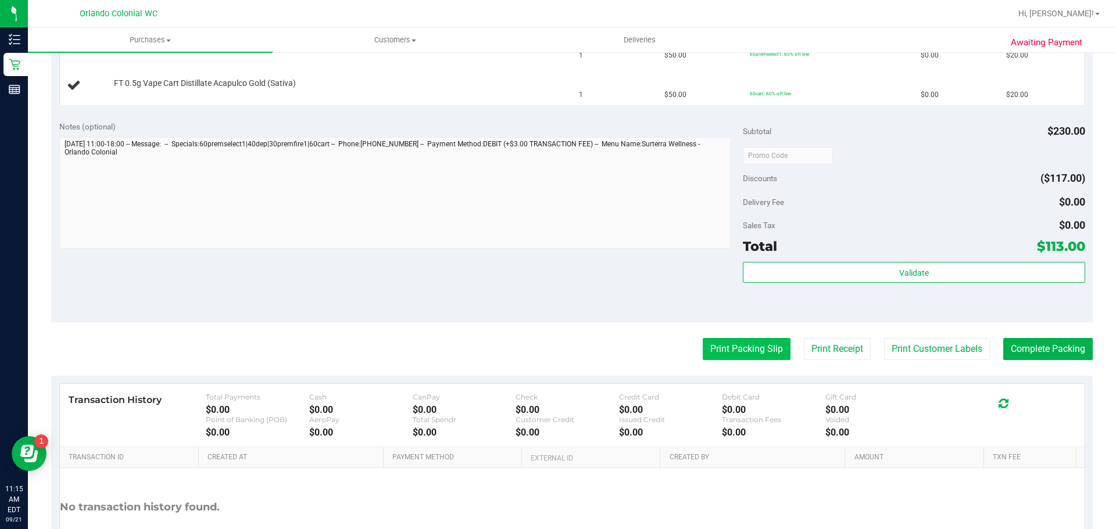
click at [732, 345] on button "Print Packing Slip" at bounding box center [746, 349] width 88 height 22
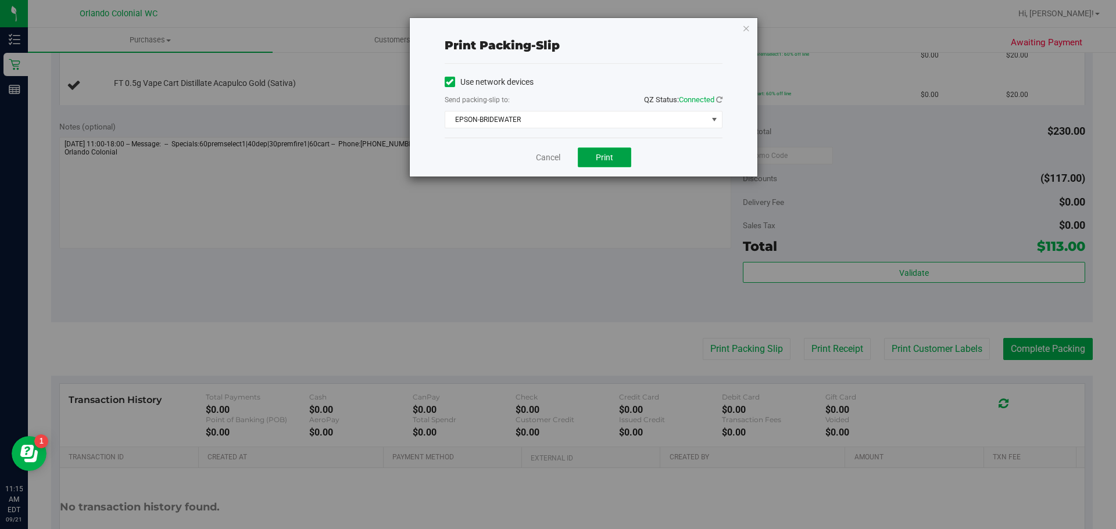
click at [601, 157] on span "Print" at bounding box center [604, 157] width 17 height 9
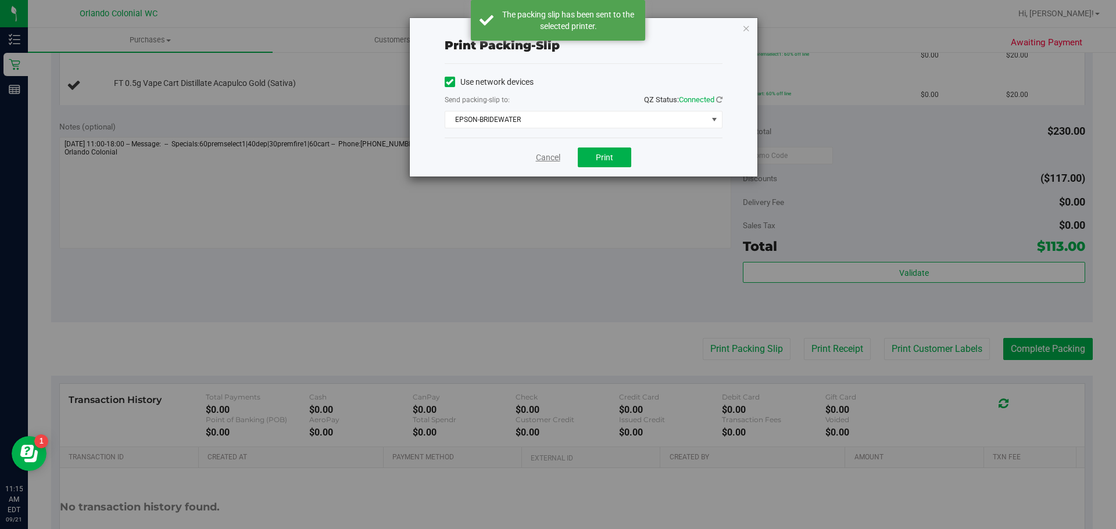
click at [548, 157] on link "Cancel" at bounding box center [548, 158] width 24 height 12
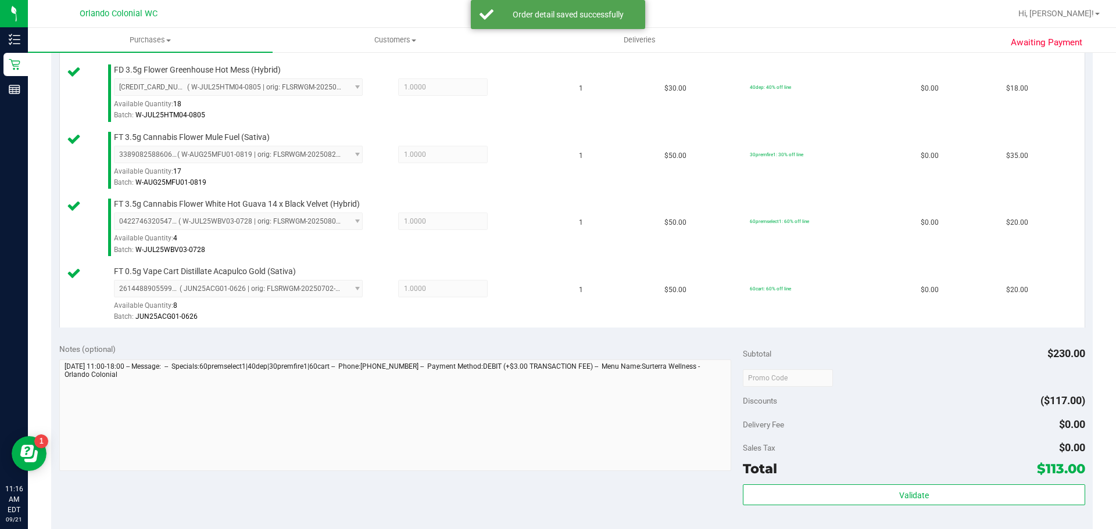
scroll to position [398, 0]
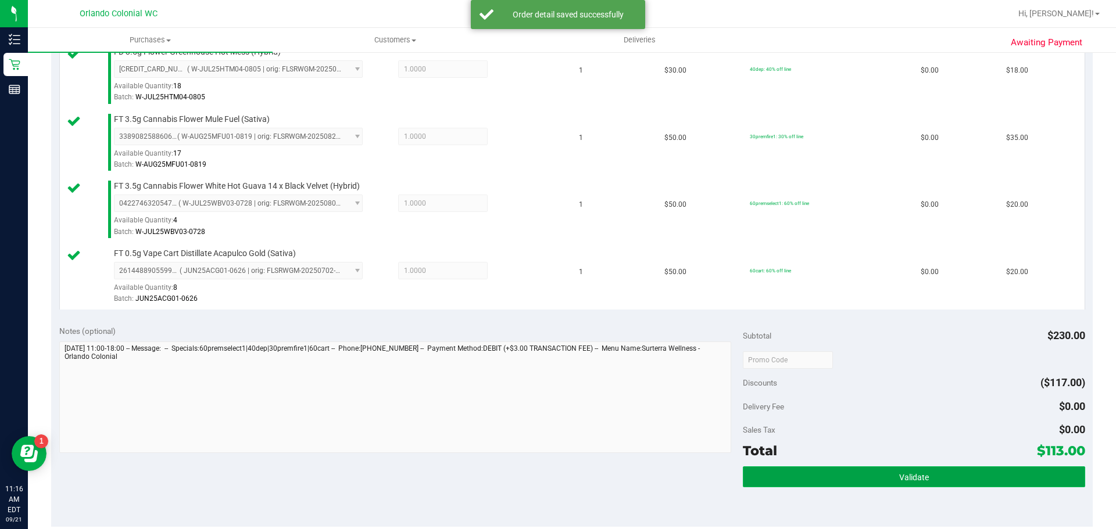
click at [965, 476] on button "Validate" at bounding box center [914, 477] width 342 height 21
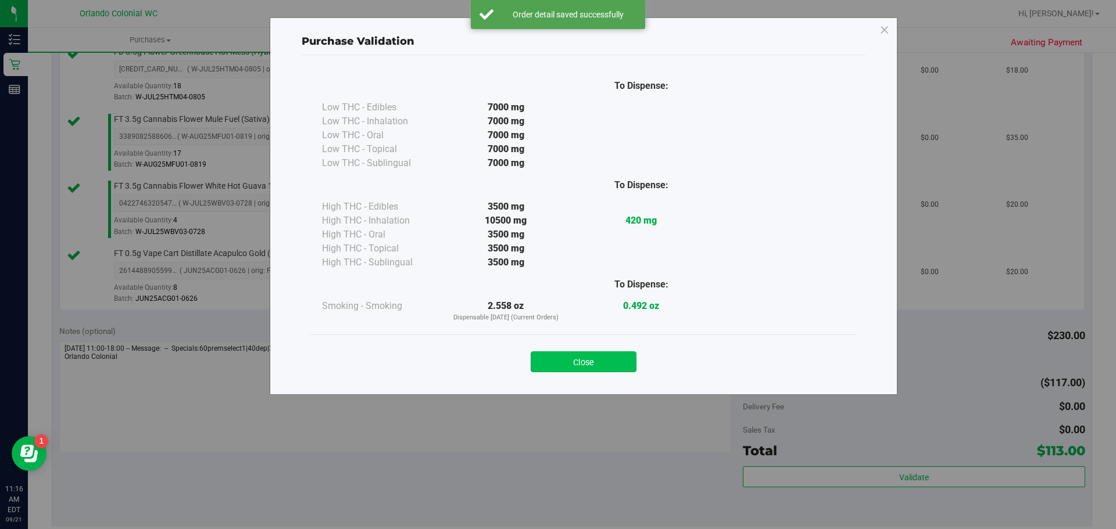
click at [609, 370] on button "Close" at bounding box center [583, 362] width 106 height 21
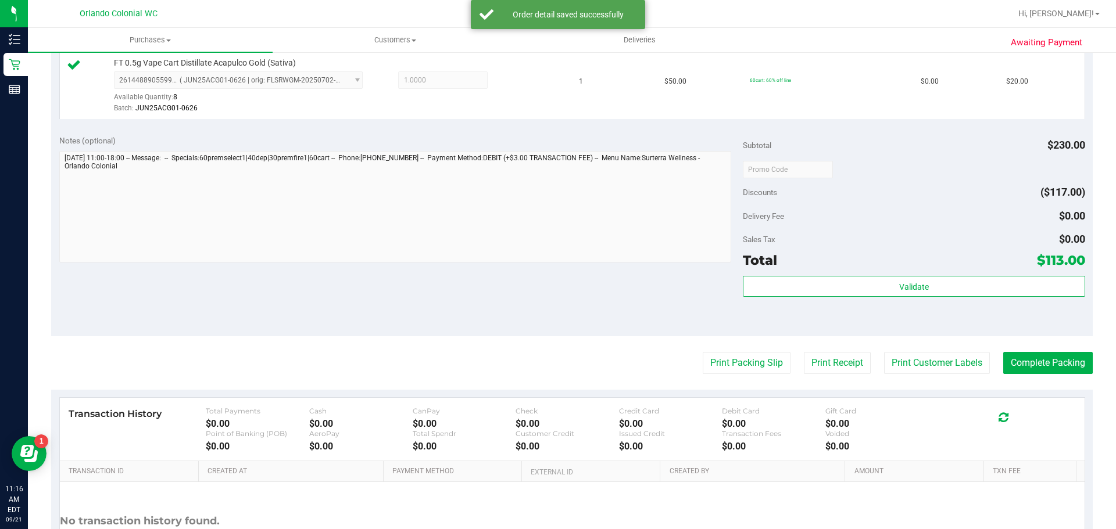
scroll to position [615, 0]
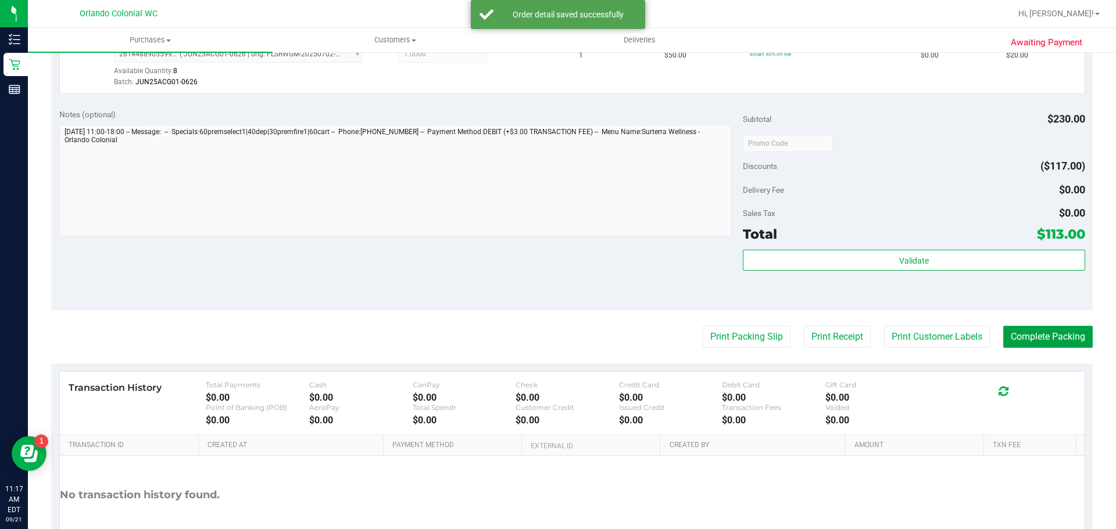
click at [1047, 336] on button "Complete Packing" at bounding box center [1047, 337] width 89 height 22
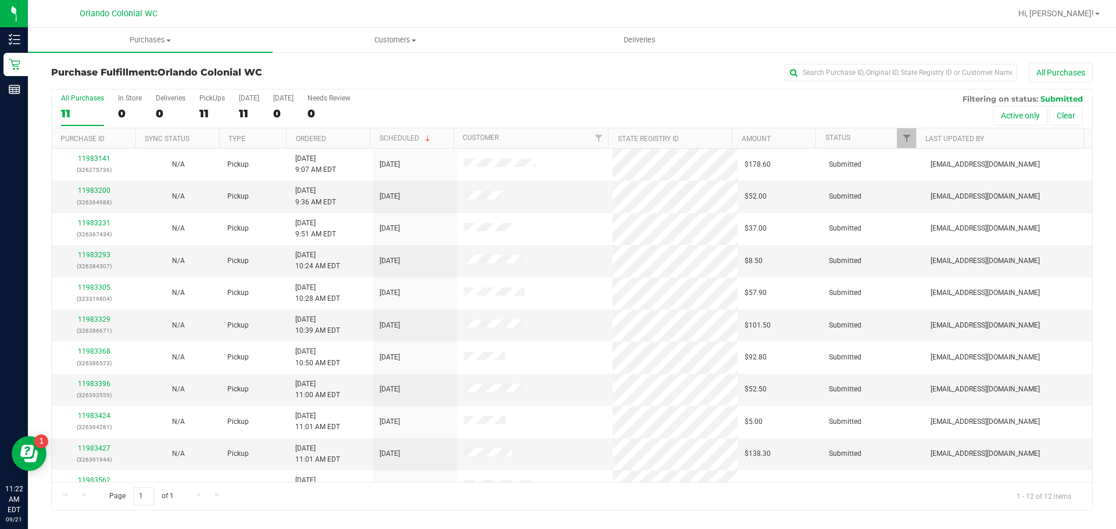
click at [405, 100] on div "All Purchases 11 In Store 0 Deliveries 0 PickUps 11 [DATE] 11 [DATE] 0 Needs Re…" at bounding box center [572, 108] width 1040 height 39
click at [156, 43] on span "Purchases" at bounding box center [150, 40] width 245 height 10
click at [71, 89] on span "Fulfillment" at bounding box center [64, 84] width 72 height 10
click at [85, 316] on link "11983396" at bounding box center [94, 320] width 33 height 8
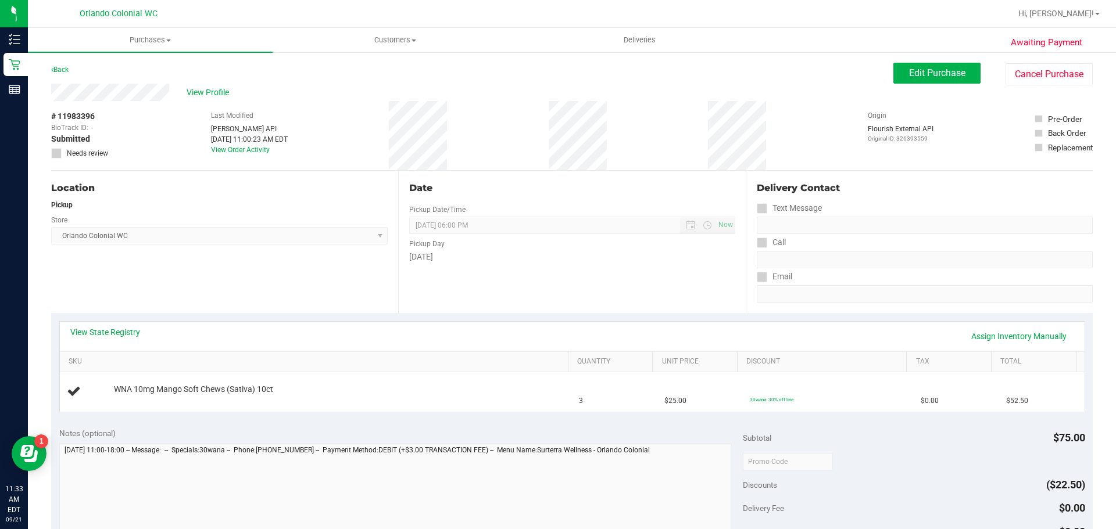
click at [265, 284] on div "Location Pickup Store [GEOGRAPHIC_DATA] Colonial WC Select Store [PERSON_NAME][…" at bounding box center [224, 242] width 347 height 142
click at [288, 282] on div "Location Pickup Store [GEOGRAPHIC_DATA] Colonial WC Select Store [PERSON_NAME][…" at bounding box center [224, 242] width 347 height 142
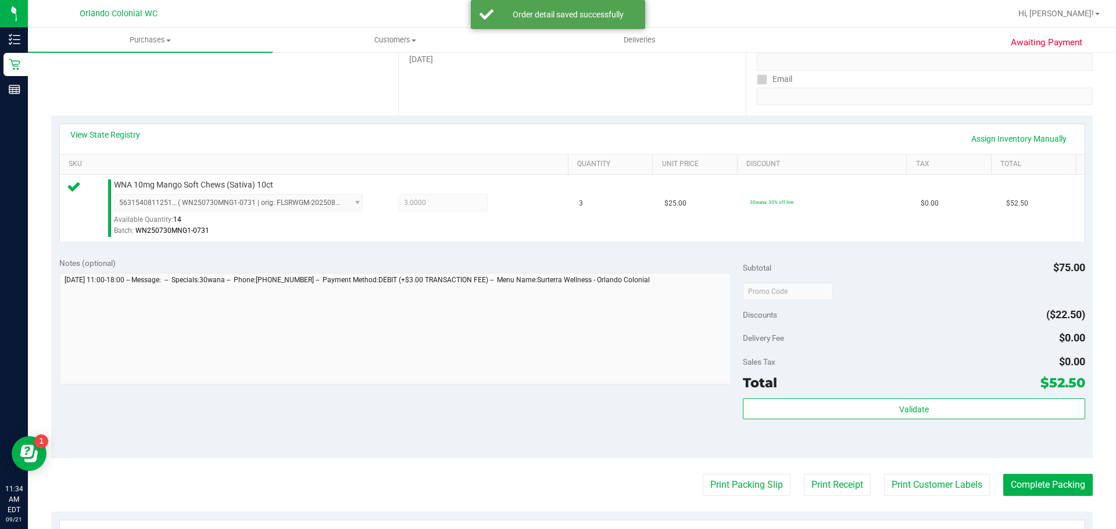
scroll to position [217, 0]
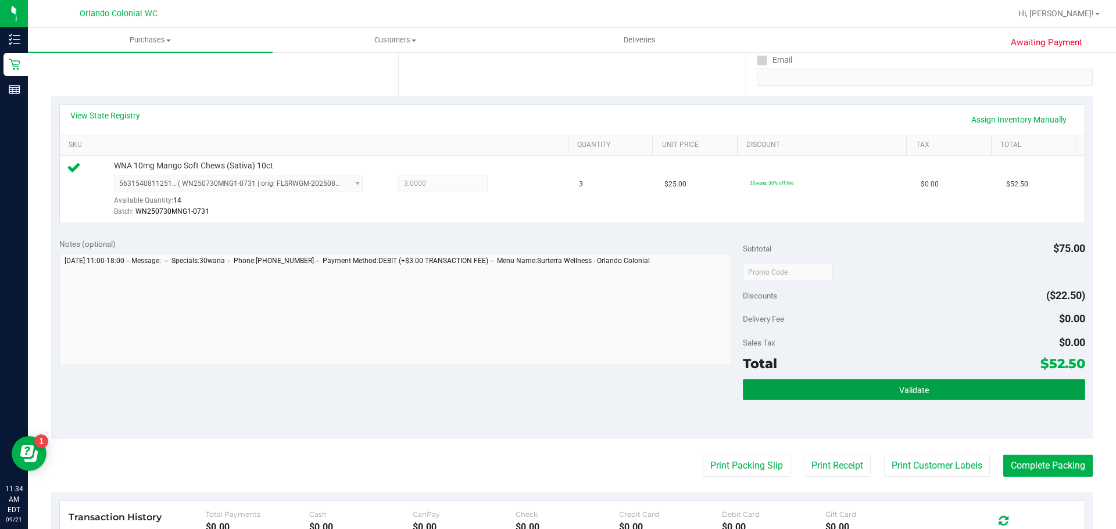
click at [983, 399] on button "Validate" at bounding box center [914, 389] width 342 height 21
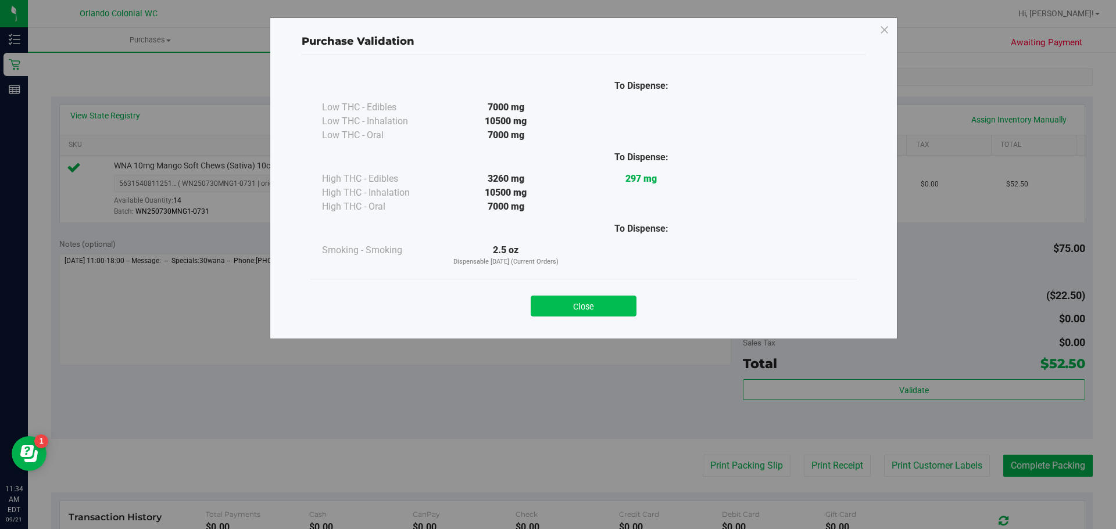
click at [601, 316] on button "Close" at bounding box center [583, 306] width 106 height 21
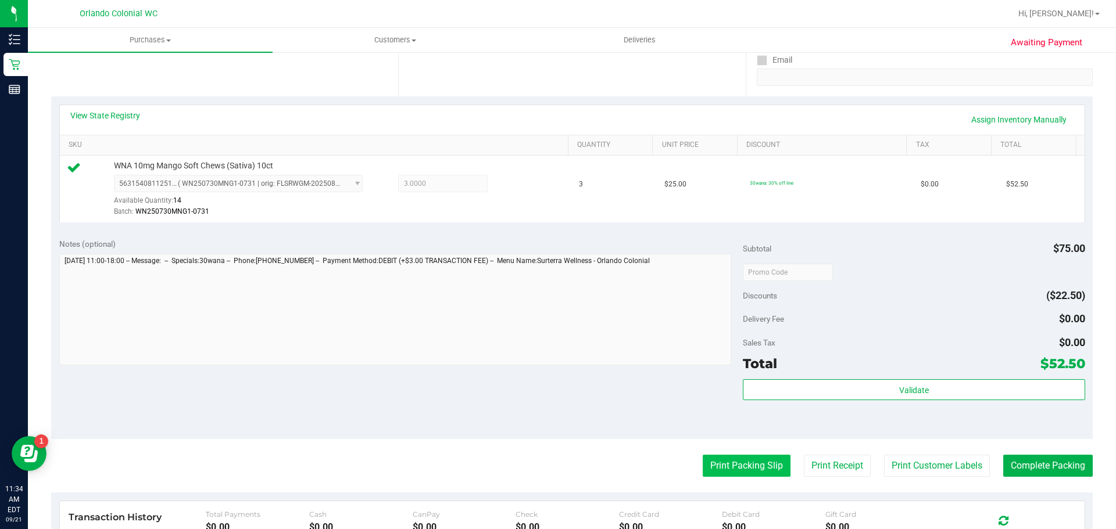
click at [750, 459] on button "Print Packing Slip" at bounding box center [746, 466] width 88 height 22
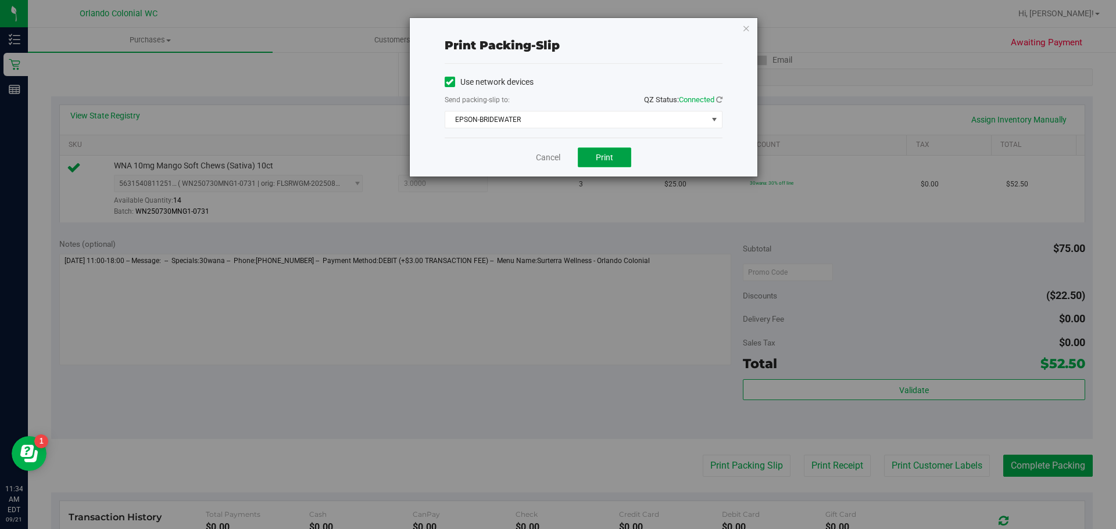
click at [620, 166] on button "Print" at bounding box center [604, 158] width 53 height 20
click at [553, 157] on link "Cancel" at bounding box center [548, 158] width 24 height 12
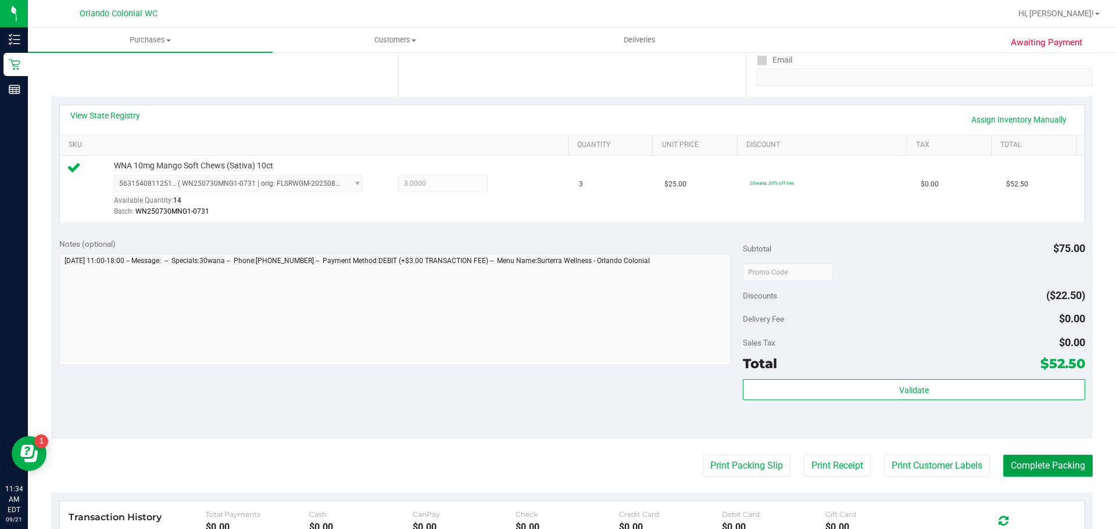
click at [1080, 461] on button "Complete Packing" at bounding box center [1047, 466] width 89 height 22
click at [1075, 461] on icon at bounding box center [1080, 466] width 10 height 10
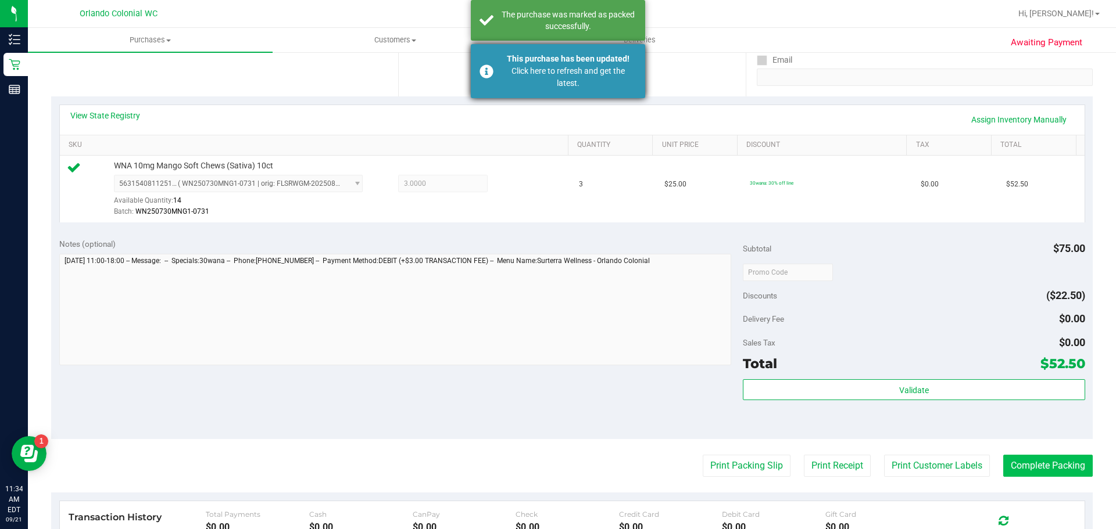
click at [611, 80] on div "Click here to refresh and get the latest." at bounding box center [568, 77] width 137 height 24
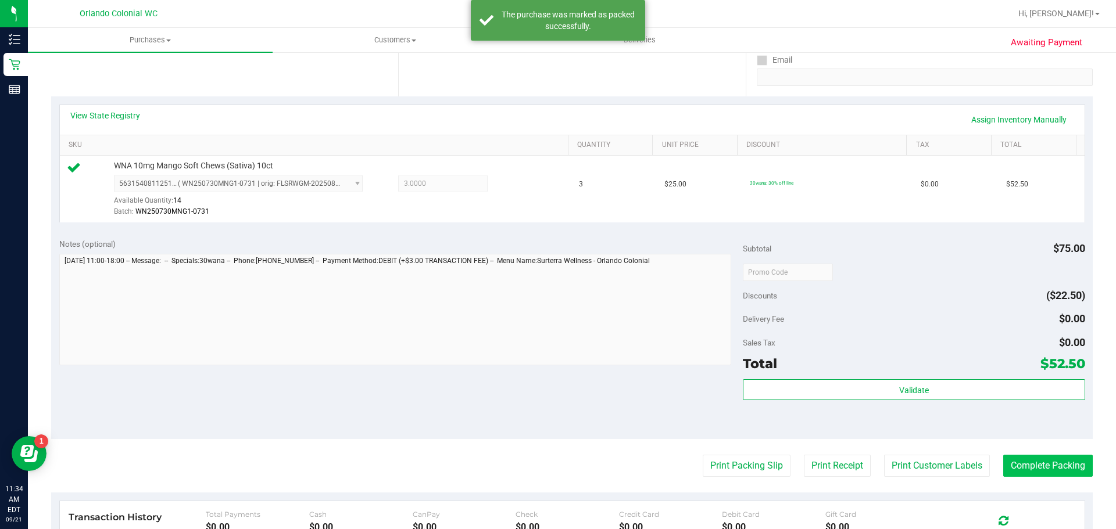
click at [621, 27] on div "The purchase was marked as packed successfully." at bounding box center [568, 20] width 137 height 23
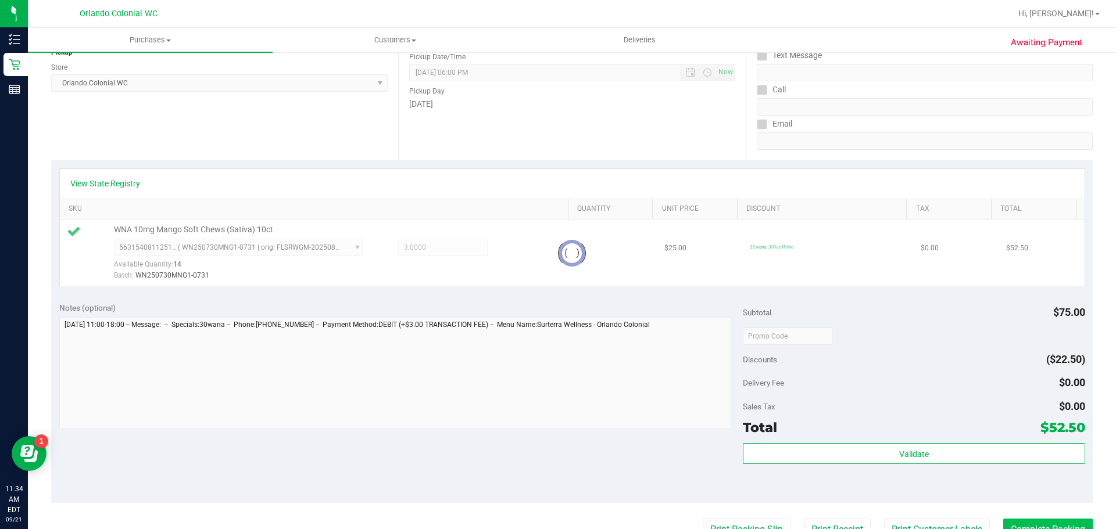
scroll to position [151, 0]
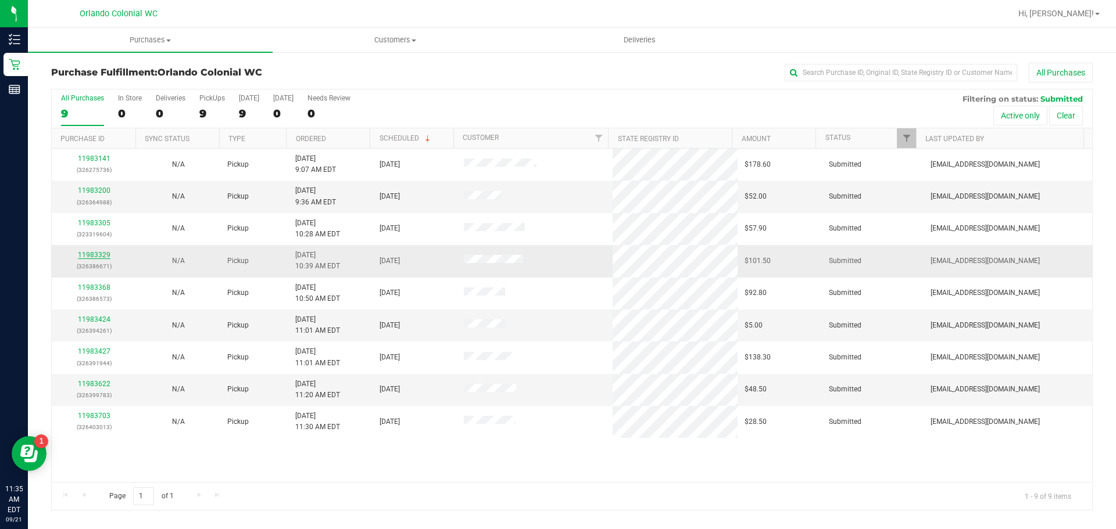
click at [92, 256] on link "11983329" at bounding box center [94, 255] width 33 height 8
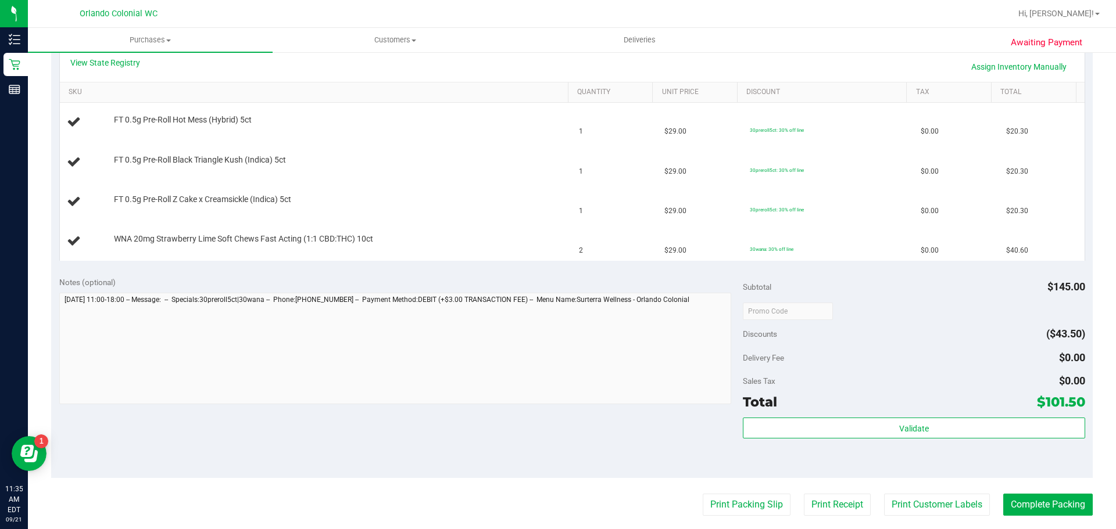
scroll to position [291, 0]
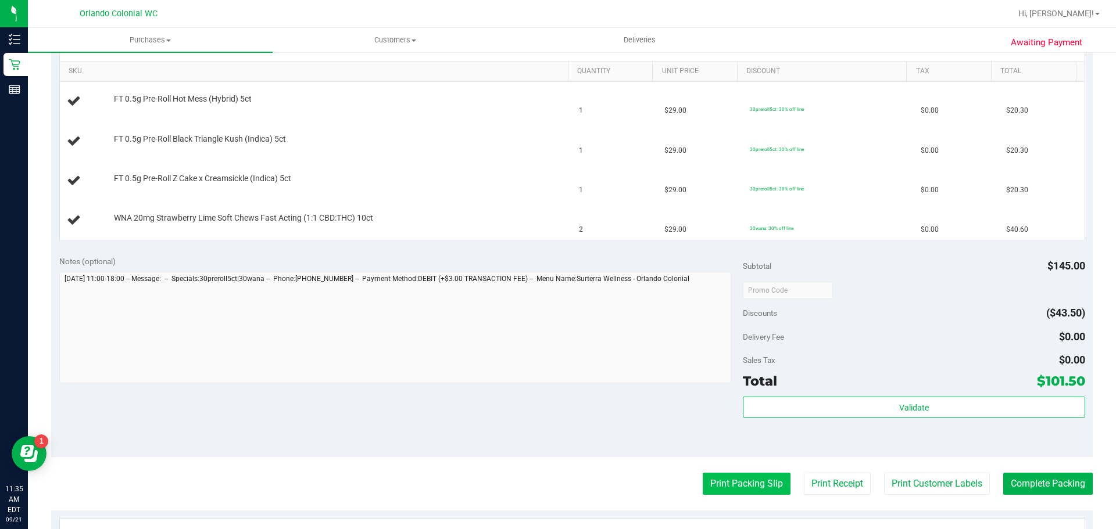
click at [747, 490] on button "Print Packing Slip" at bounding box center [746, 484] width 88 height 22
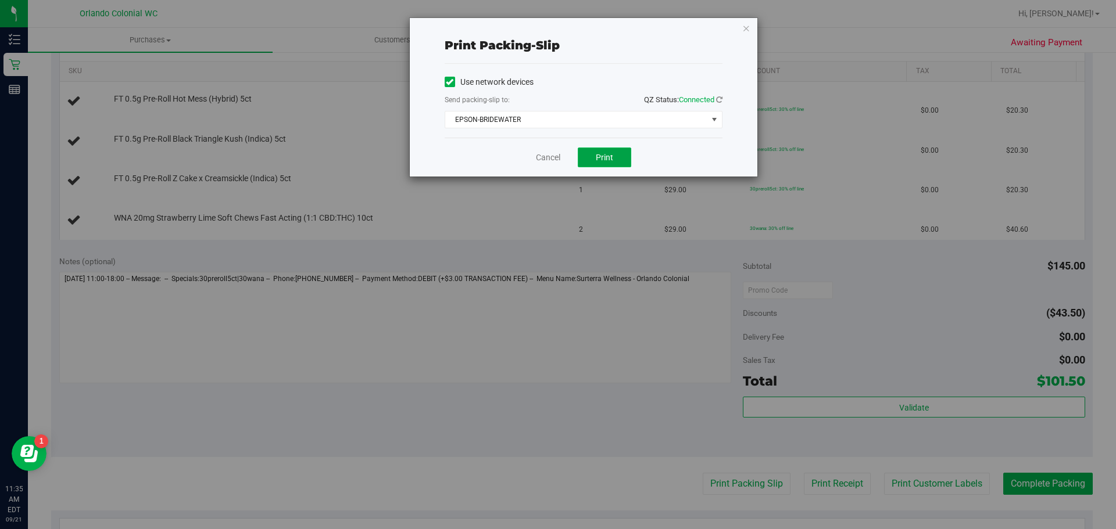
click at [597, 157] on span "Print" at bounding box center [604, 157] width 17 height 9
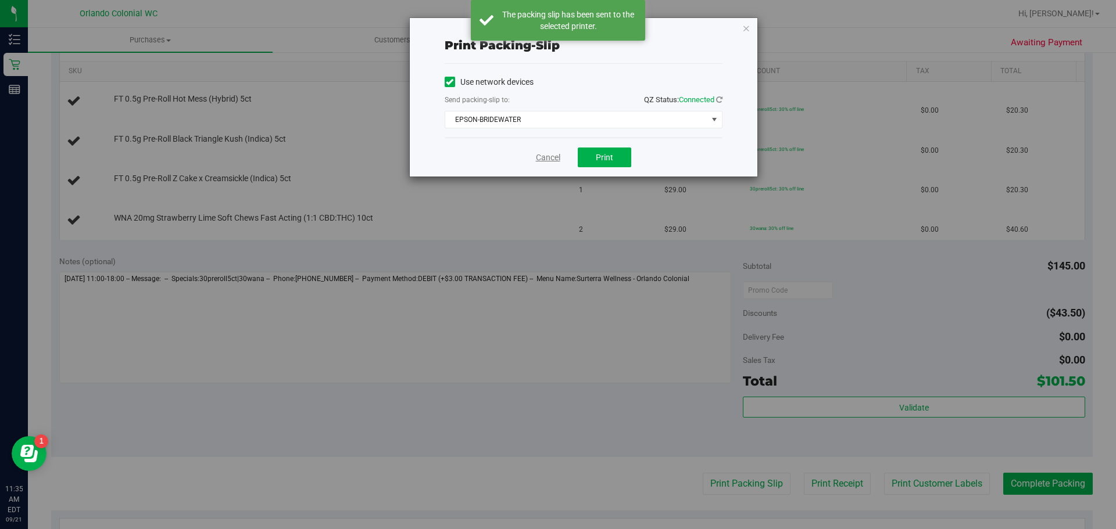
click at [543, 156] on link "Cancel" at bounding box center [548, 158] width 24 height 12
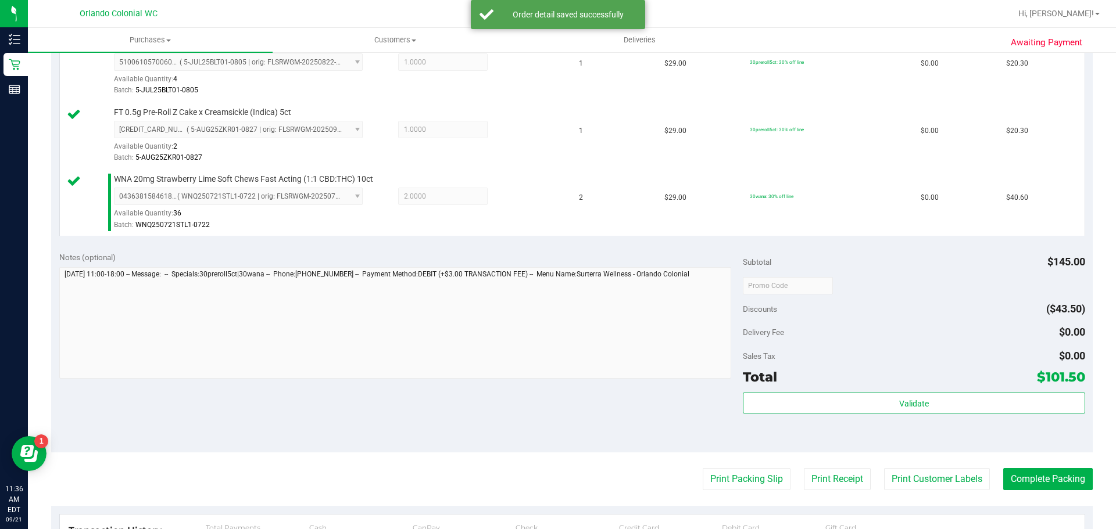
scroll to position [410, 0]
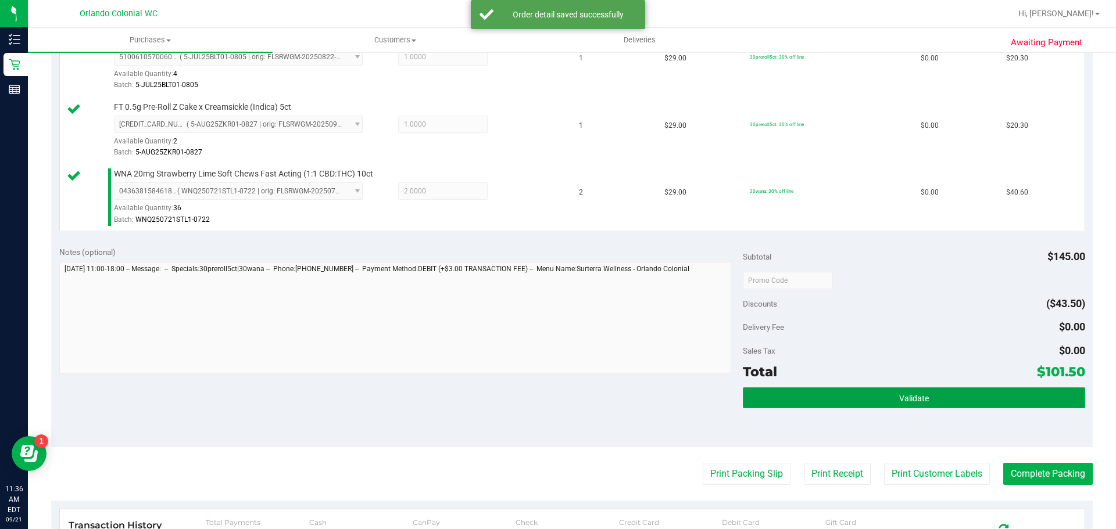
click at [953, 398] on button "Validate" at bounding box center [914, 398] width 342 height 21
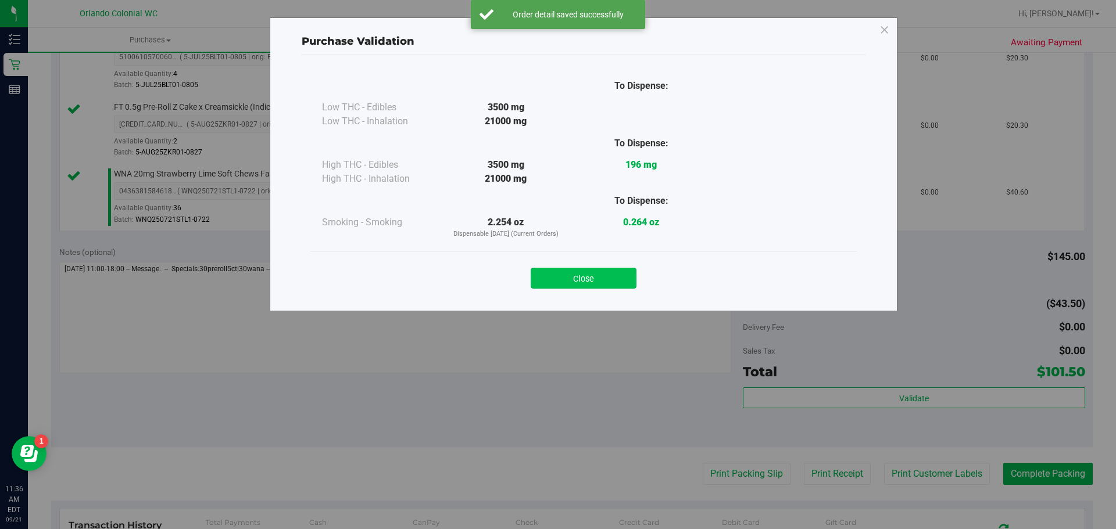
click at [598, 287] on button "Close" at bounding box center [583, 278] width 106 height 21
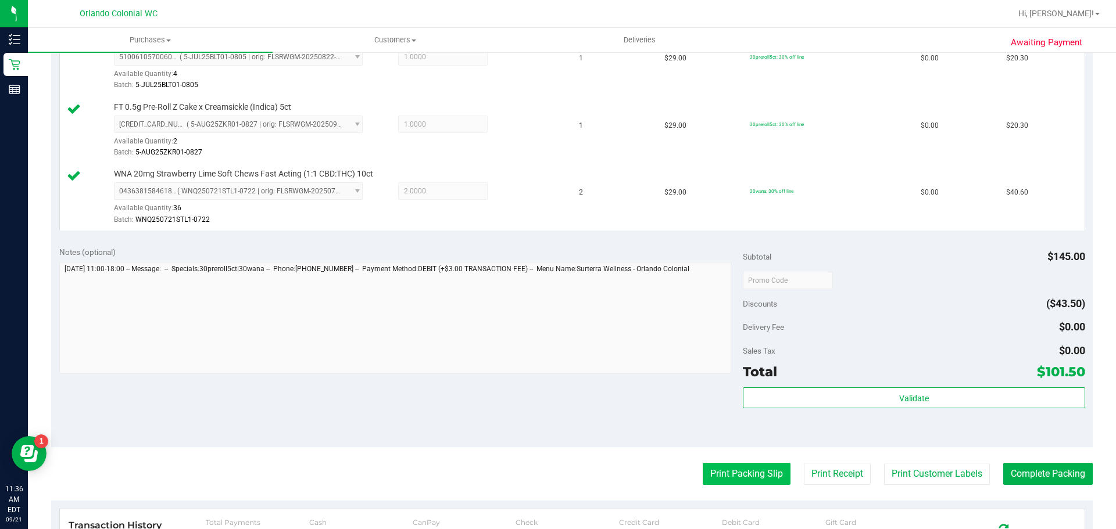
click at [751, 478] on button "Print Packing Slip" at bounding box center [746, 474] width 88 height 22
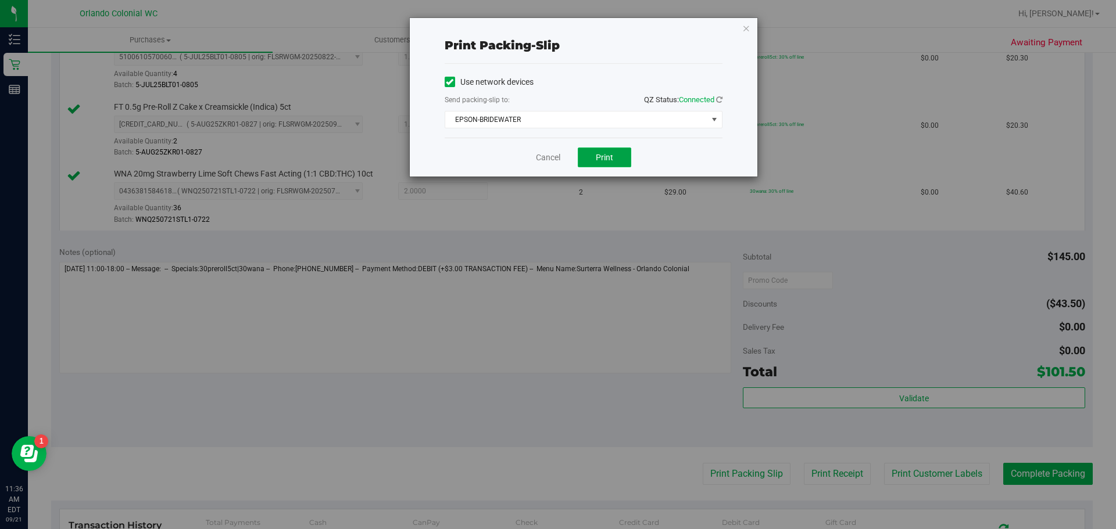
click at [610, 163] on button "Print" at bounding box center [604, 158] width 53 height 20
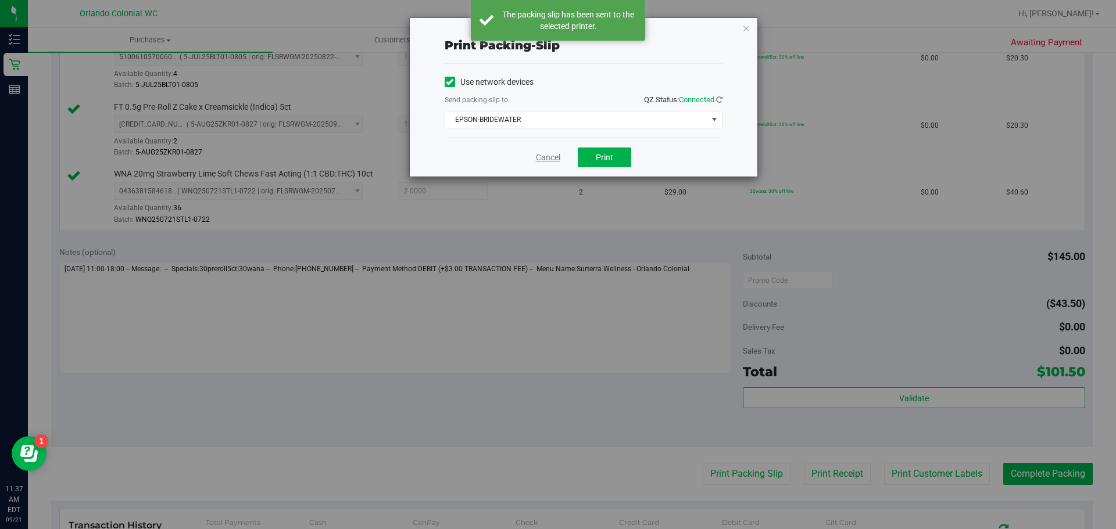
click at [543, 156] on link "Cancel" at bounding box center [548, 158] width 24 height 12
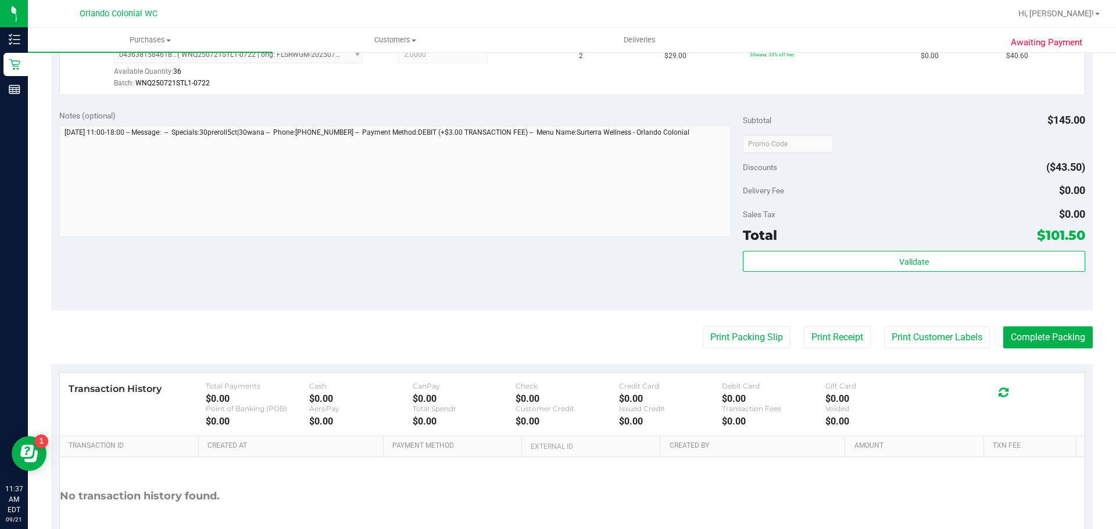
scroll to position [549, 0]
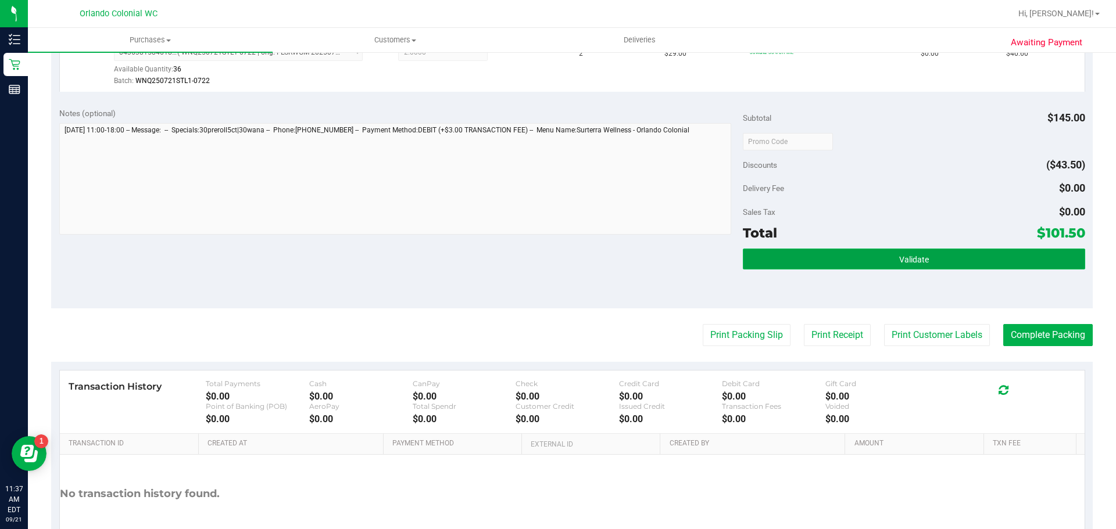
click at [1032, 252] on button "Validate" at bounding box center [914, 259] width 342 height 21
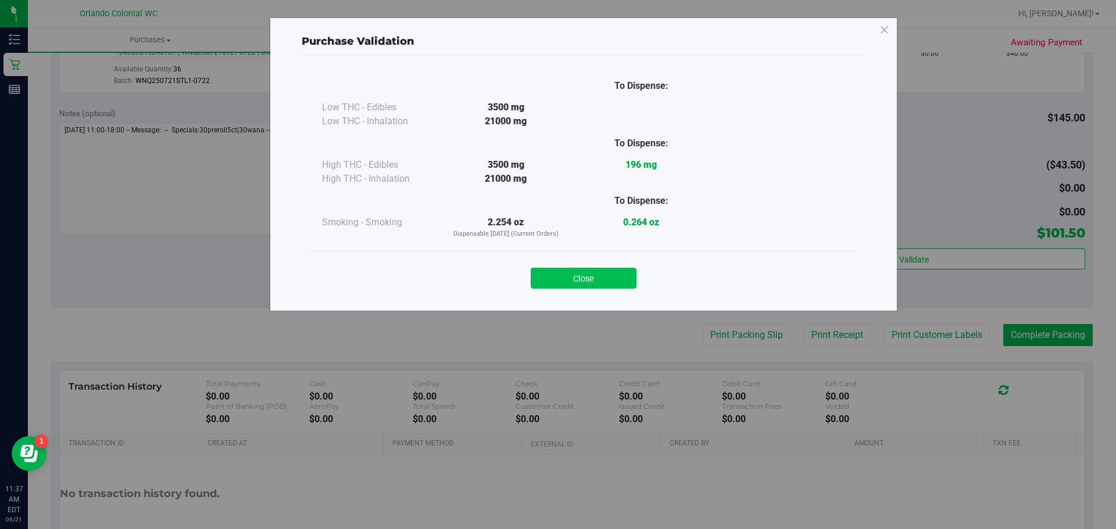
click at [613, 271] on button "Close" at bounding box center [583, 278] width 106 height 21
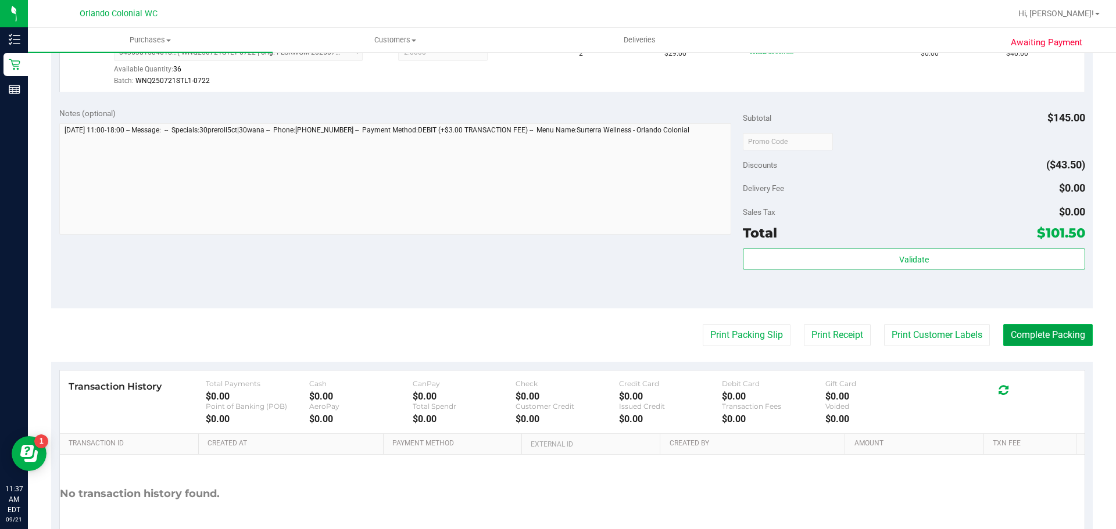
click at [1057, 340] on button "Complete Packing" at bounding box center [1047, 335] width 89 height 22
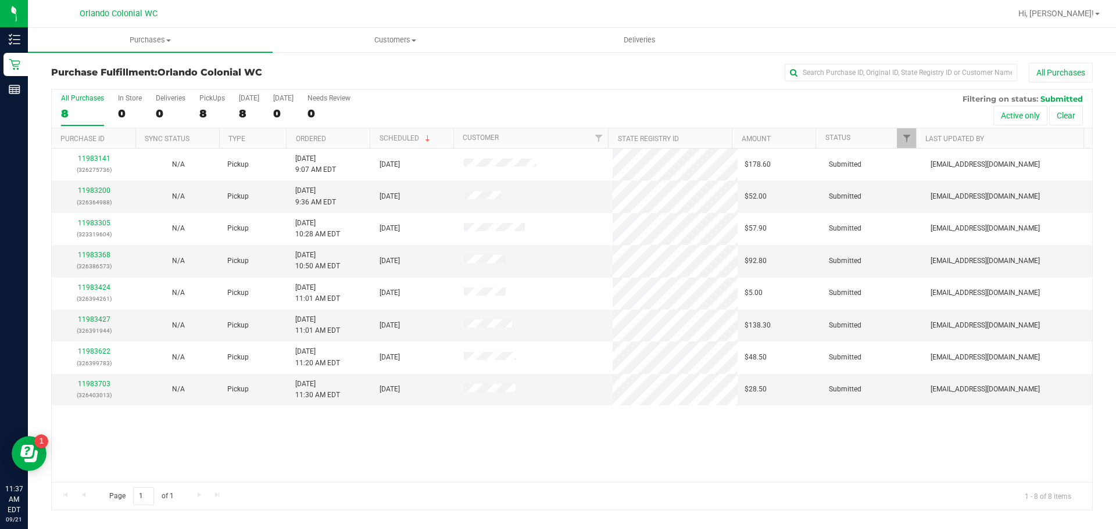
click at [521, 442] on div "11983141 (326275736) N/A Pickup [DATE] 9:07 AM EDT 9/21/2025 $178.60 Submitted …" at bounding box center [572, 316] width 1040 height 334
click at [428, 78] on div "All Purchases" at bounding box center [745, 73] width 694 height 20
click at [157, 37] on span "Purchases" at bounding box center [150, 40] width 245 height 10
click at [76, 86] on span "Fulfillment" at bounding box center [64, 84] width 72 height 10
click at [414, 428] on div "11983141 (326275736) N/A Pickup [DATE] 9:07 AM EDT 9/21/2025 $178.60 Submitted …" at bounding box center [572, 316] width 1040 height 334
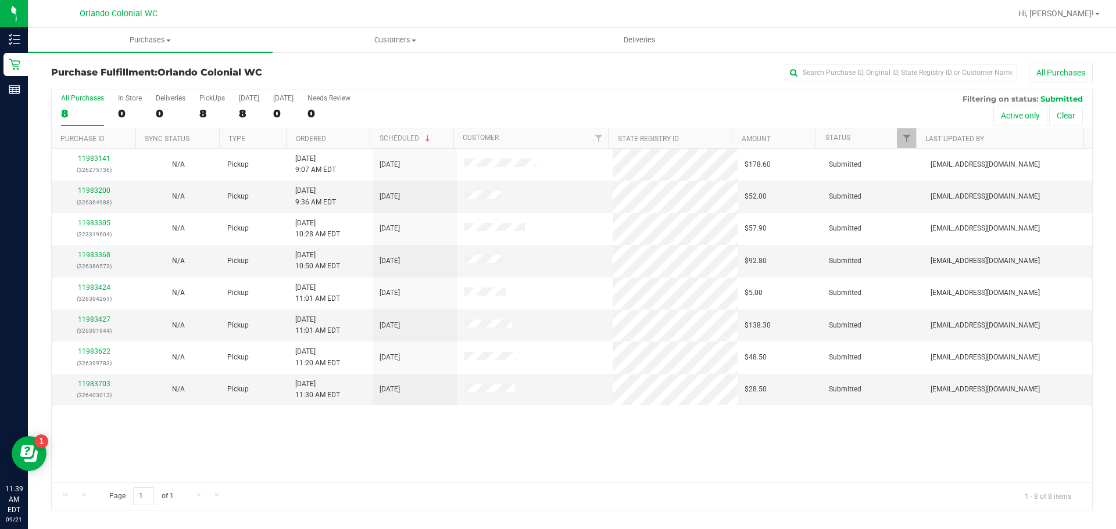
drag, startPoint x: 533, startPoint y: 435, endPoint x: 540, endPoint y: 433, distance: 6.5
click at [534, 435] on div "11983141 (326275736) N/A Pickup [DATE] 9:07 AM EDT 9/21/2025 $178.60 Submitted …" at bounding box center [572, 316] width 1040 height 334
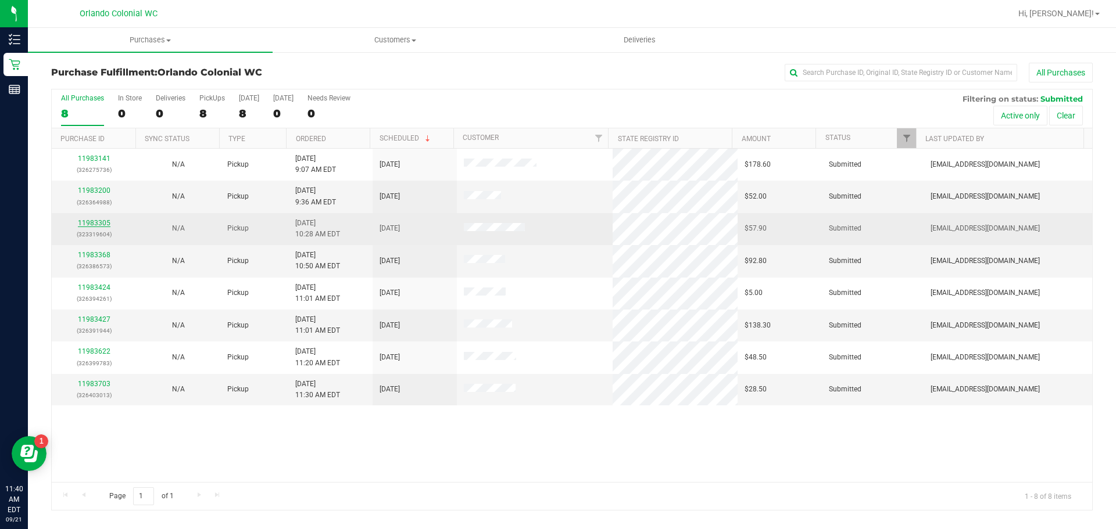
click at [97, 224] on link "11983305" at bounding box center [94, 223] width 33 height 8
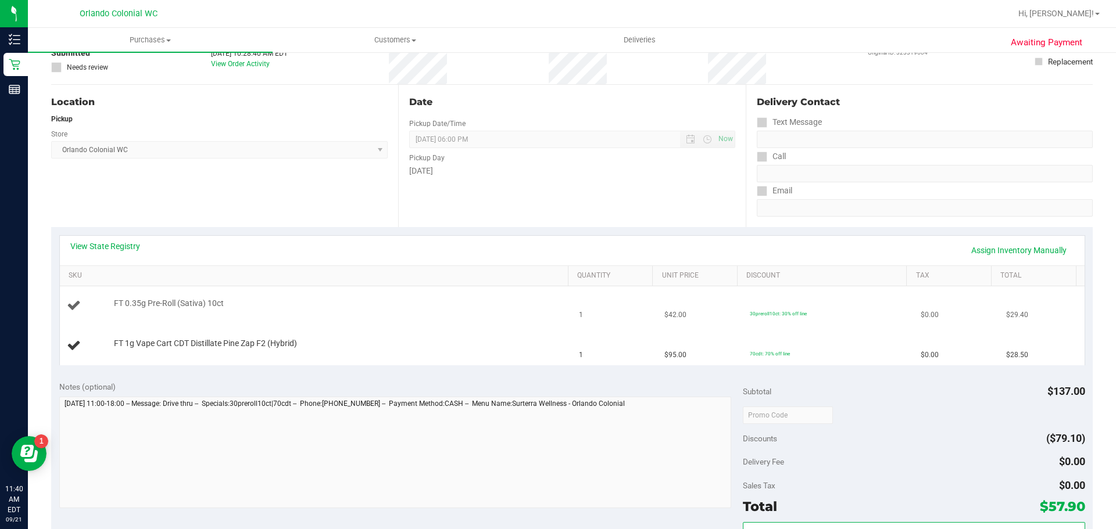
scroll to position [58, 0]
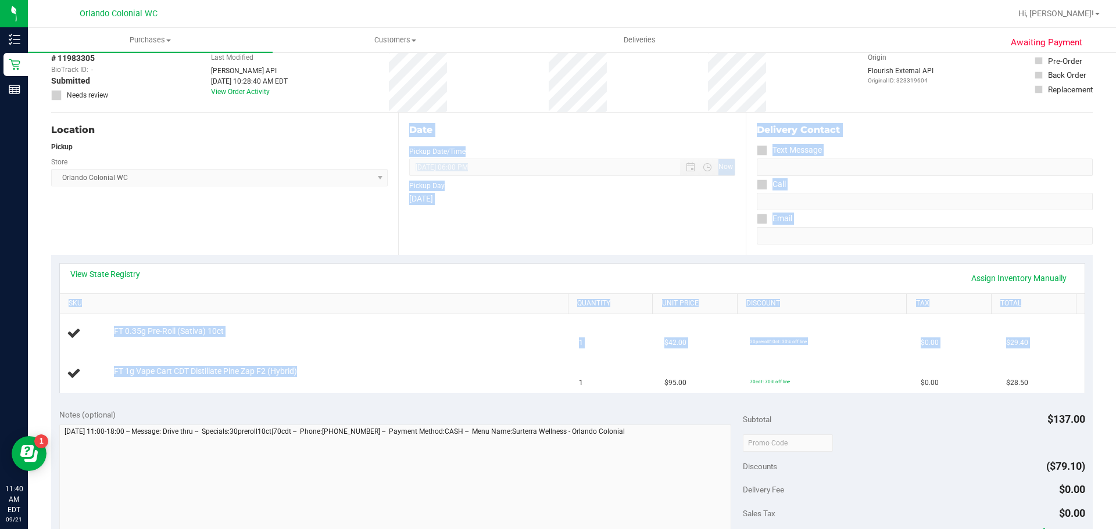
drag, startPoint x: 306, startPoint y: 378, endPoint x: 64, endPoint y: 245, distance: 275.9
click at [64, 245] on purchase-details "Back Edit Purchase Cancel Purchase View Profile # 11983305 BioTrack ID: - Submi…" at bounding box center [571, 443] width 1041 height 876
click at [80, 226] on div "Location Pickup Store [GEOGRAPHIC_DATA] Colonial WC Select Store [PERSON_NAME][…" at bounding box center [224, 184] width 347 height 142
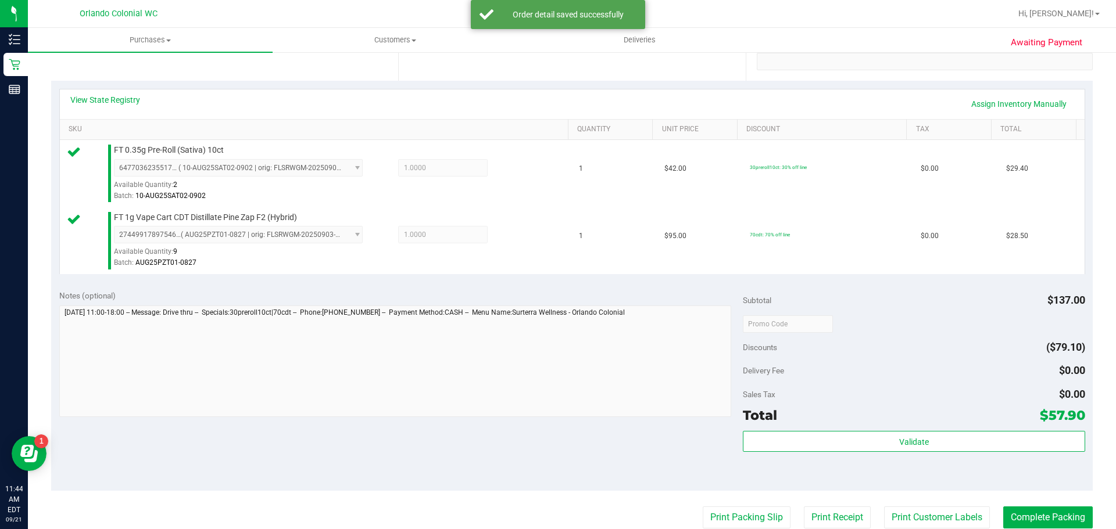
scroll to position [233, 0]
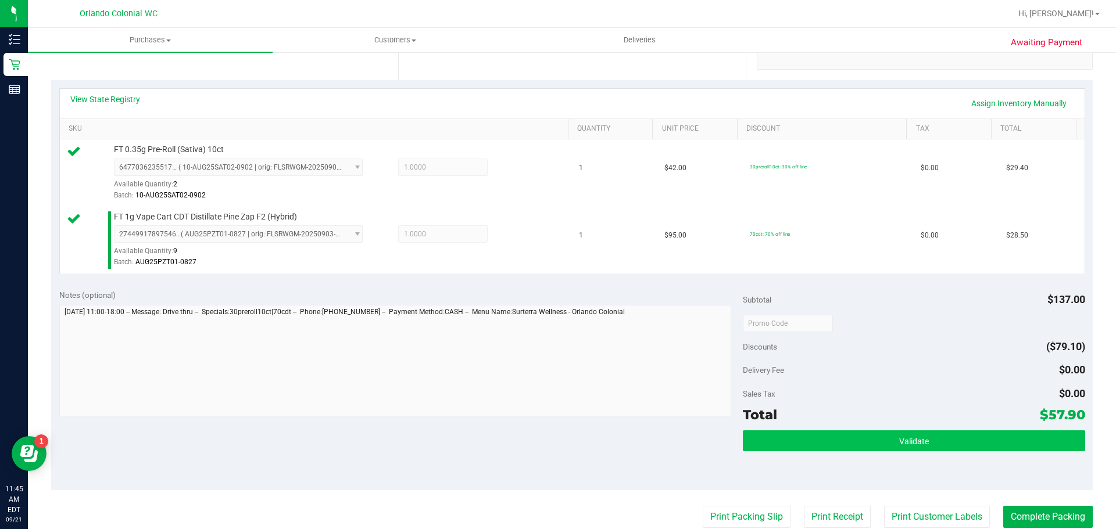
click at [941, 444] on button "Validate" at bounding box center [914, 441] width 342 height 21
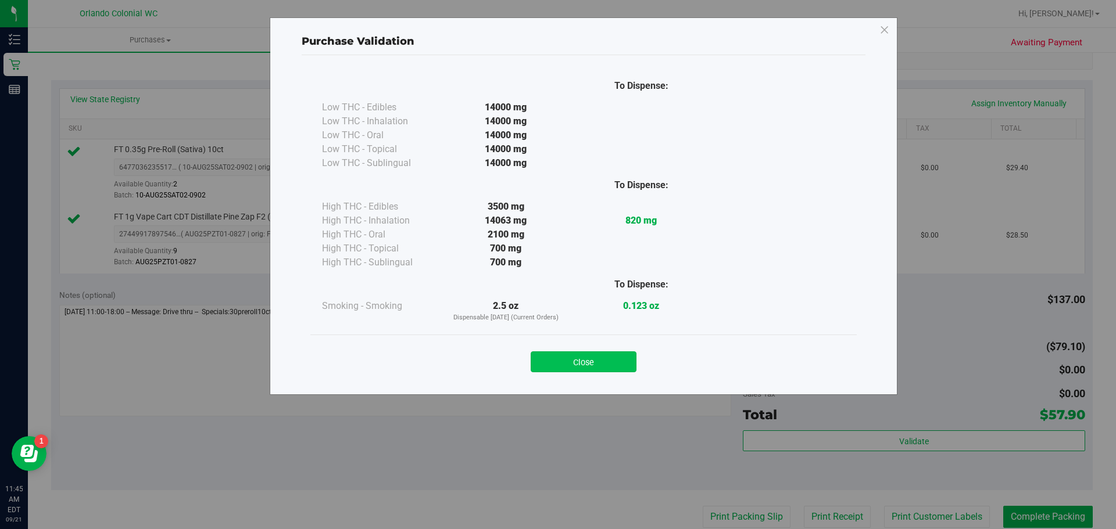
click at [612, 362] on button "Close" at bounding box center [583, 362] width 106 height 21
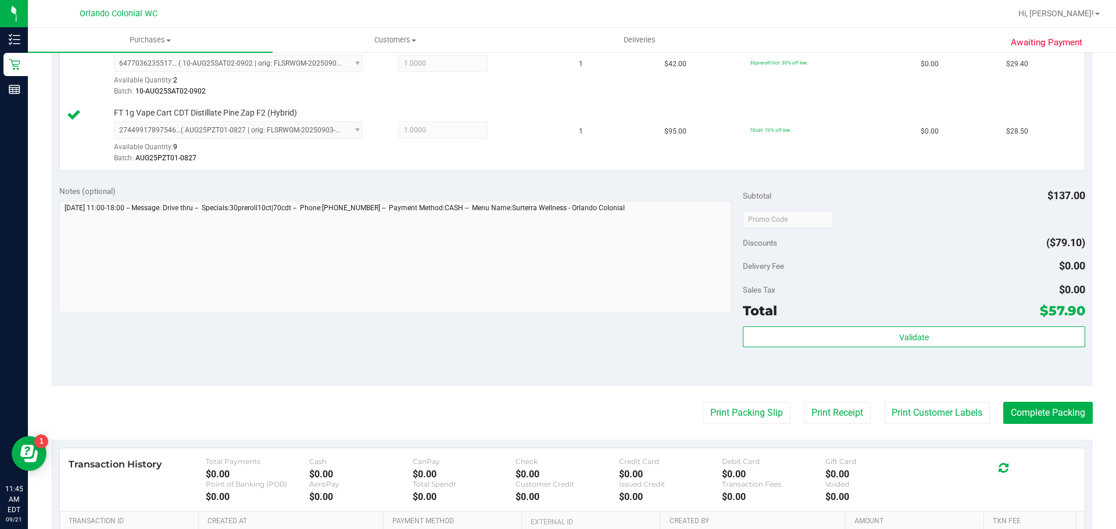
scroll to position [336, 0]
click at [750, 420] on button "Print Packing Slip" at bounding box center [746, 414] width 88 height 22
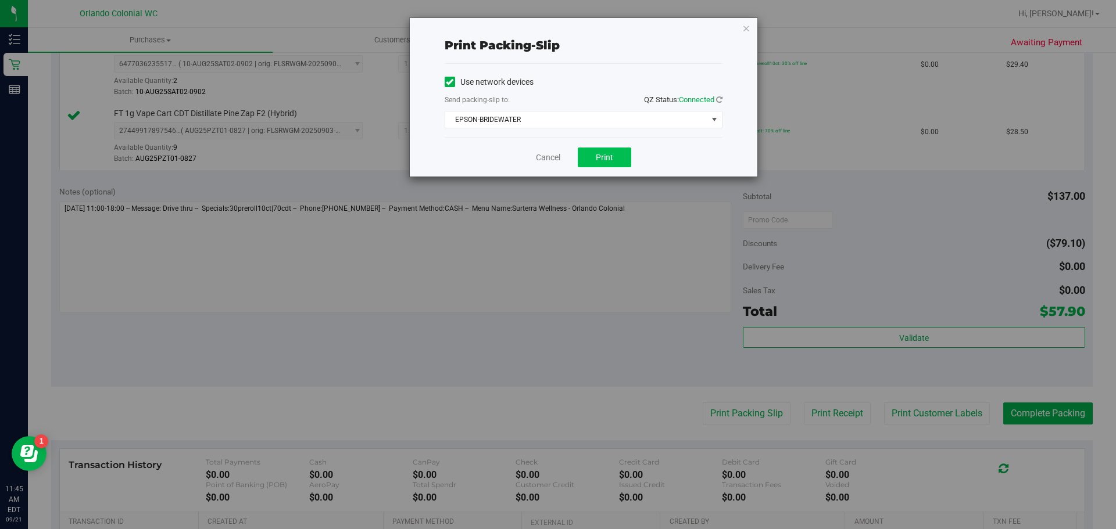
click at [610, 166] on button "Print" at bounding box center [604, 158] width 53 height 20
click at [553, 159] on link "Cancel" at bounding box center [548, 158] width 24 height 12
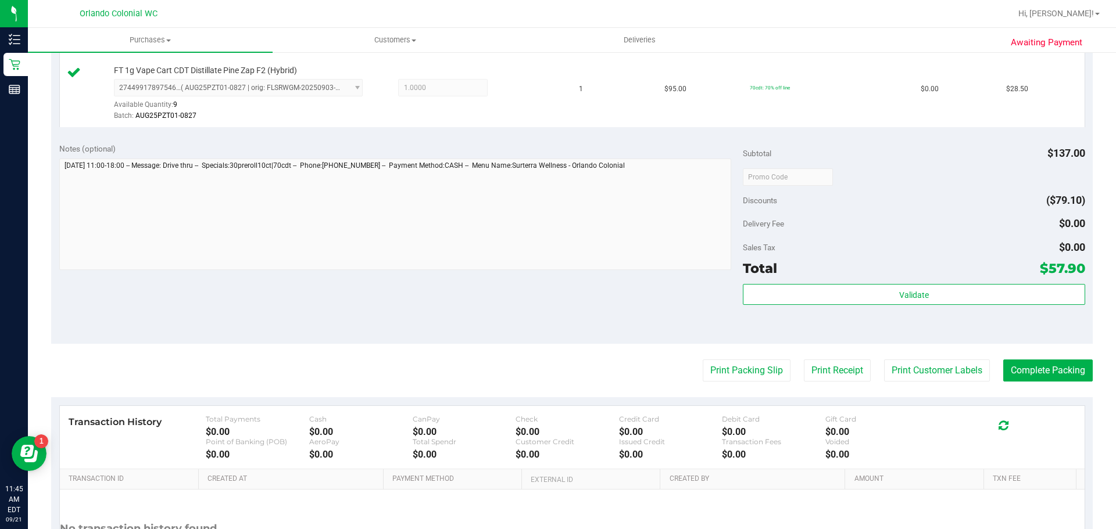
scroll to position [380, 0]
click at [1067, 379] on button "Complete Packing" at bounding box center [1047, 370] width 89 height 22
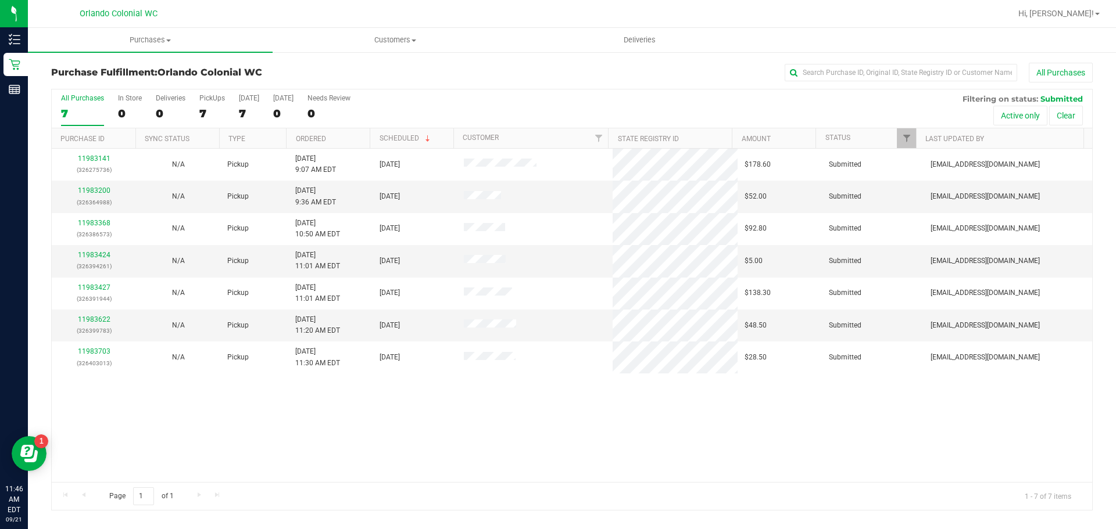
click at [396, 464] on div "11983141 (326275736) N/A Pickup [DATE] 9:07 AM EDT 9/21/2025 $178.60 Submitted …" at bounding box center [572, 316] width 1040 height 334
drag, startPoint x: 96, startPoint y: 250, endPoint x: 107, endPoint y: 253, distance: 10.9
click at [96, 250] on div "11983424 (326394261)" at bounding box center [94, 261] width 70 height 22
click at [92, 253] on link "11983424" at bounding box center [94, 255] width 33 height 8
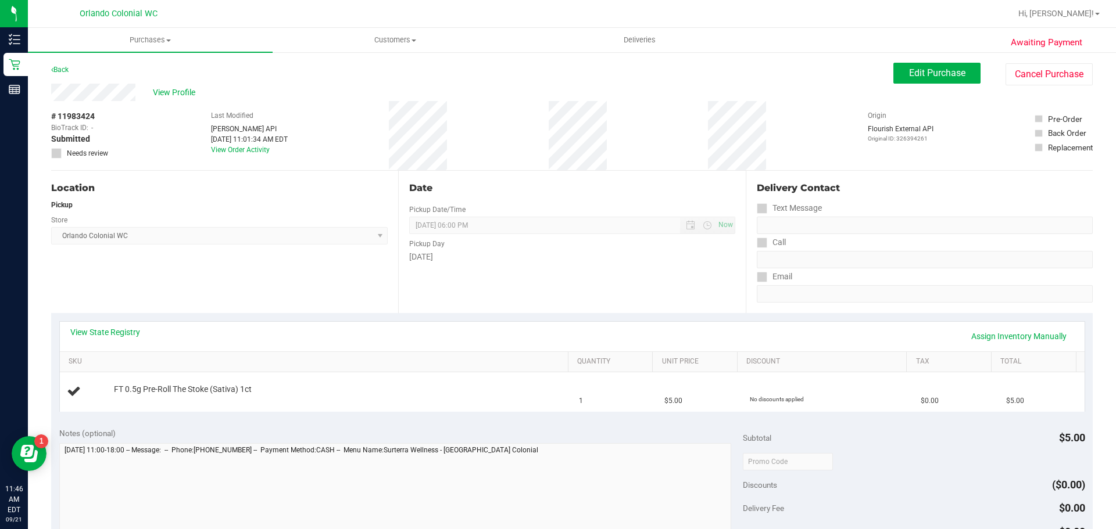
click at [467, 420] on div "View State Registry Assign Inventory Manually SKU Quantity Unit Price Discount …" at bounding box center [571, 366] width 1041 height 106
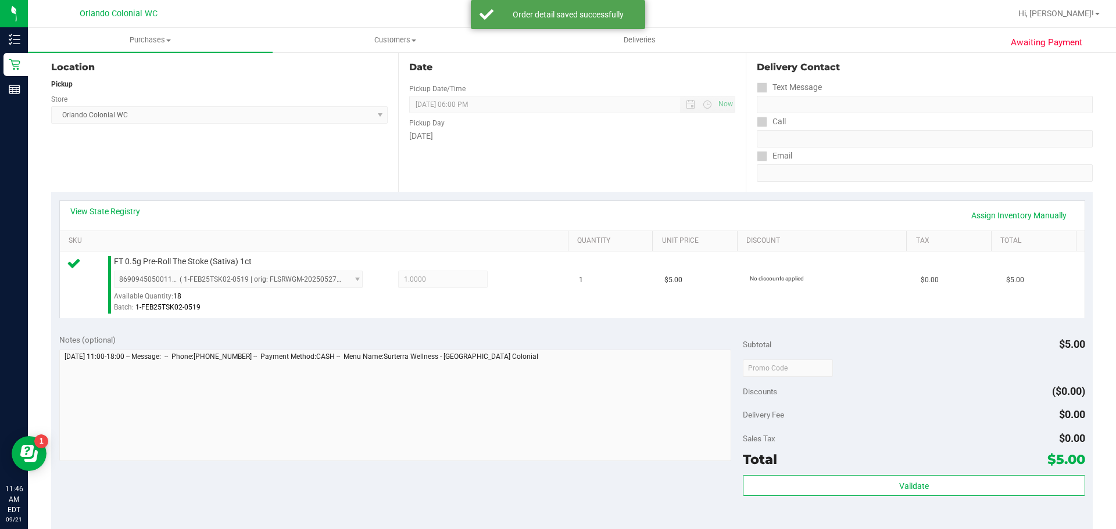
scroll to position [121, 0]
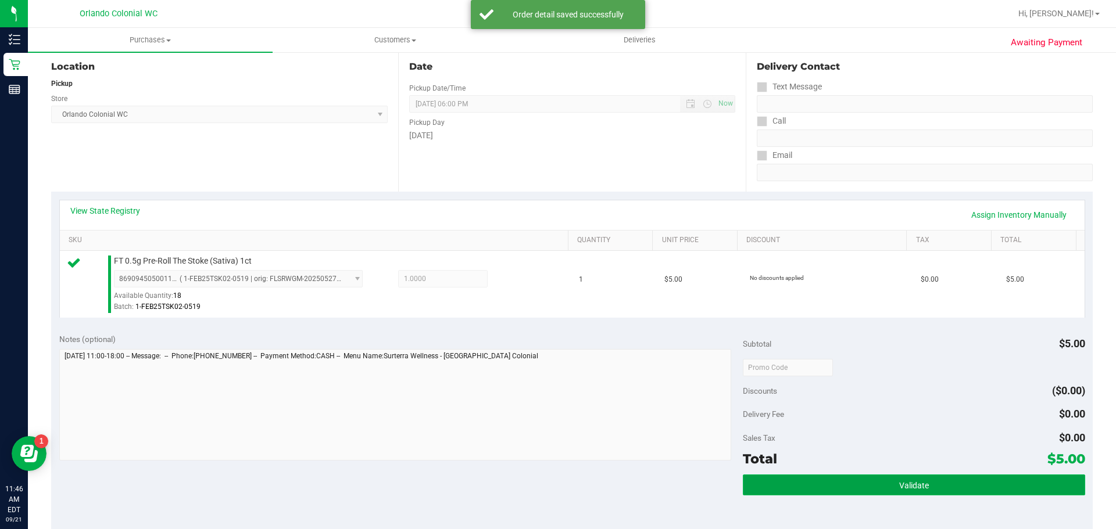
click at [991, 479] on button "Validate" at bounding box center [914, 485] width 342 height 21
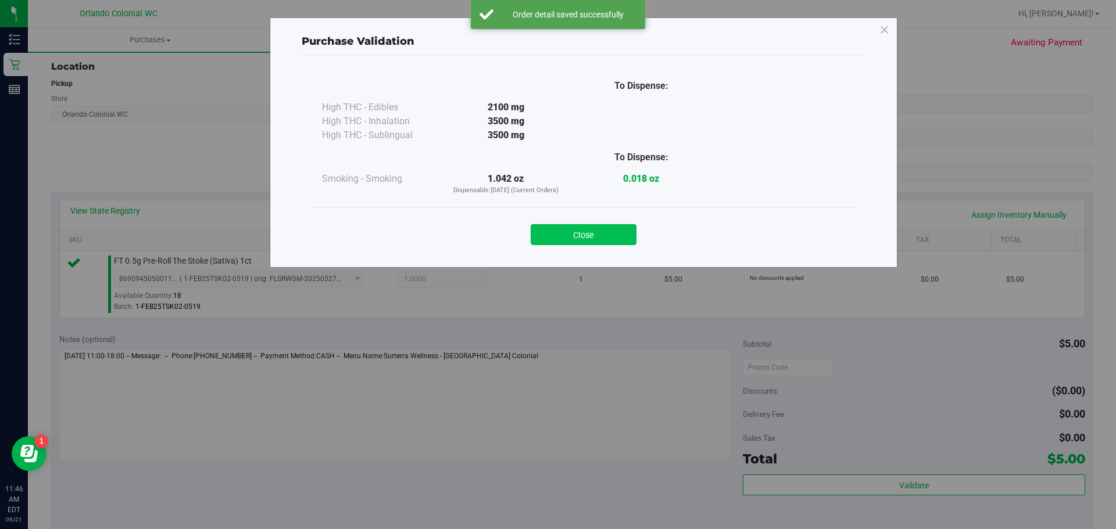
click at [591, 239] on button "Close" at bounding box center [583, 234] width 106 height 21
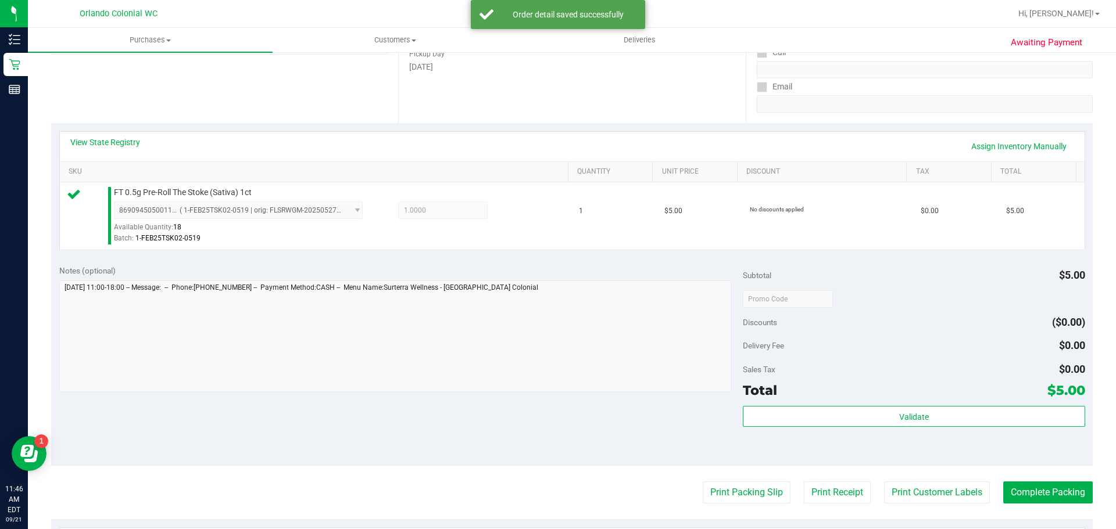
scroll to position [233, 0]
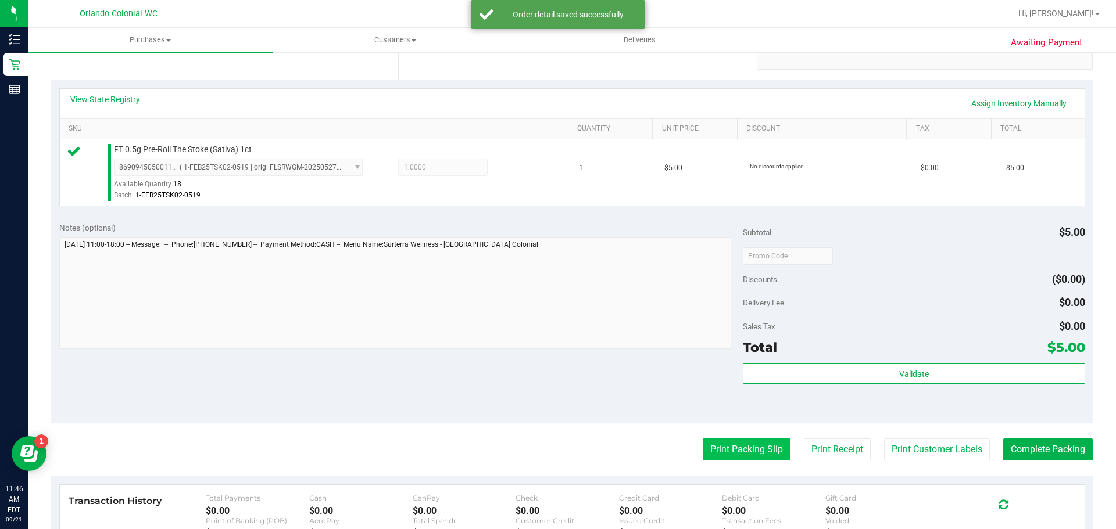
click at [758, 450] on button "Print Packing Slip" at bounding box center [746, 450] width 88 height 22
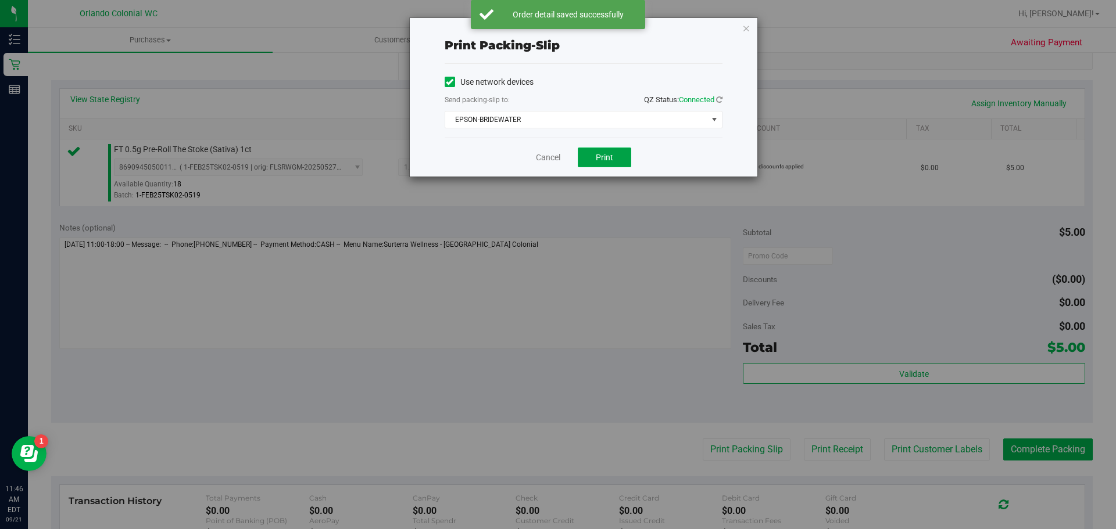
click at [616, 156] on button "Print" at bounding box center [604, 158] width 53 height 20
click at [615, 28] on div "The packing slip has been sent to the selected printer." at bounding box center [568, 20] width 137 height 23
click at [548, 159] on link "Cancel" at bounding box center [548, 158] width 24 height 12
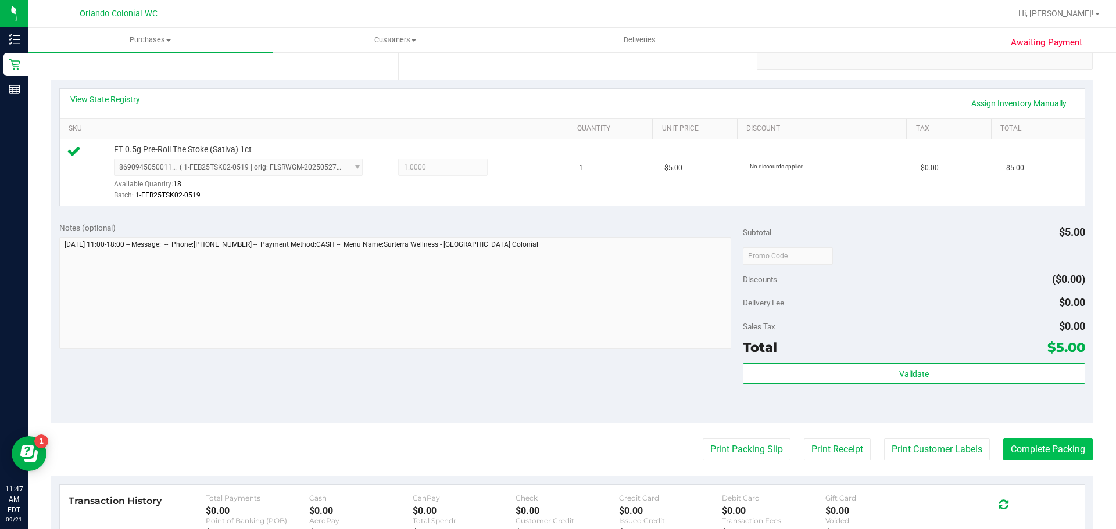
click at [1067, 456] on button "Complete Packing" at bounding box center [1047, 450] width 89 height 22
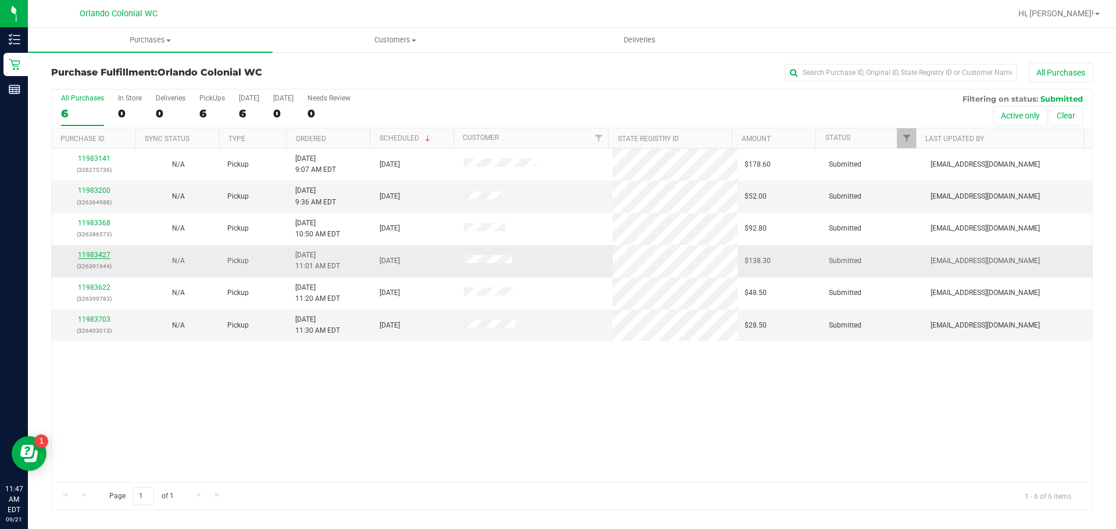
click at [98, 255] on link "11983427" at bounding box center [94, 255] width 33 height 8
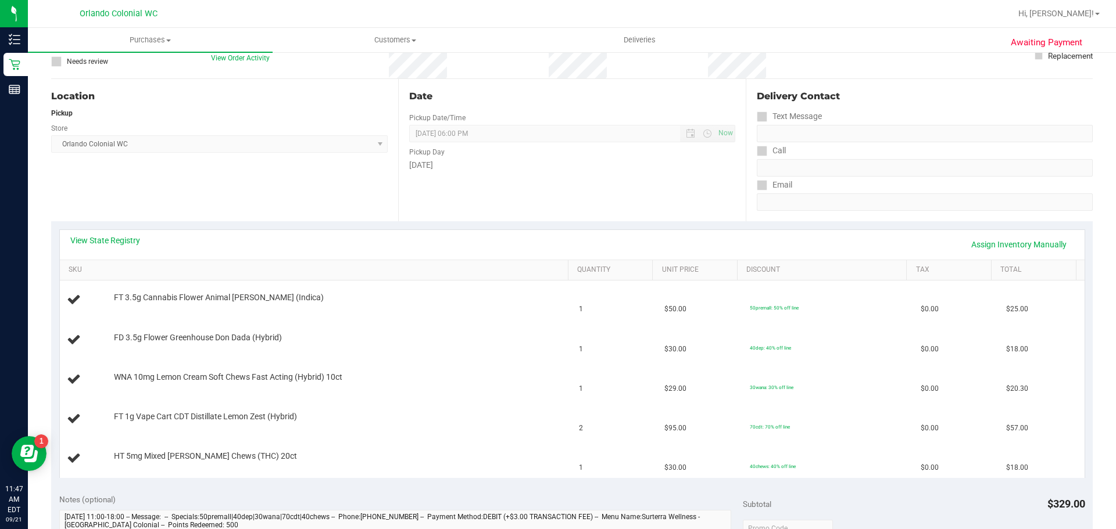
scroll to position [232, 0]
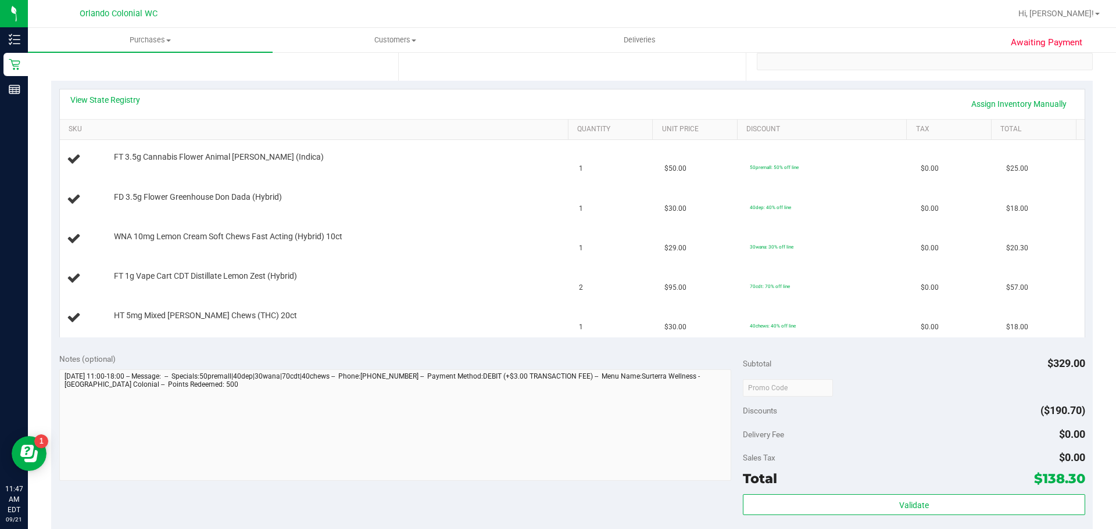
click at [500, 345] on div "View State Registry Assign Inventory Manually SKU Quantity Unit Price Discount …" at bounding box center [571, 213] width 1041 height 265
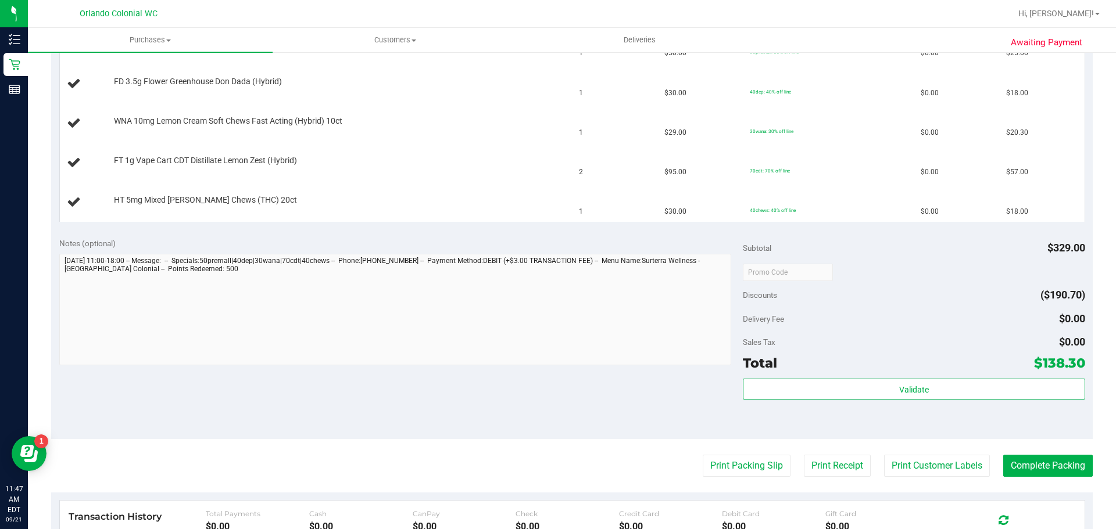
scroll to position [349, 0]
click at [745, 470] on button "Print Packing Slip" at bounding box center [746, 465] width 88 height 22
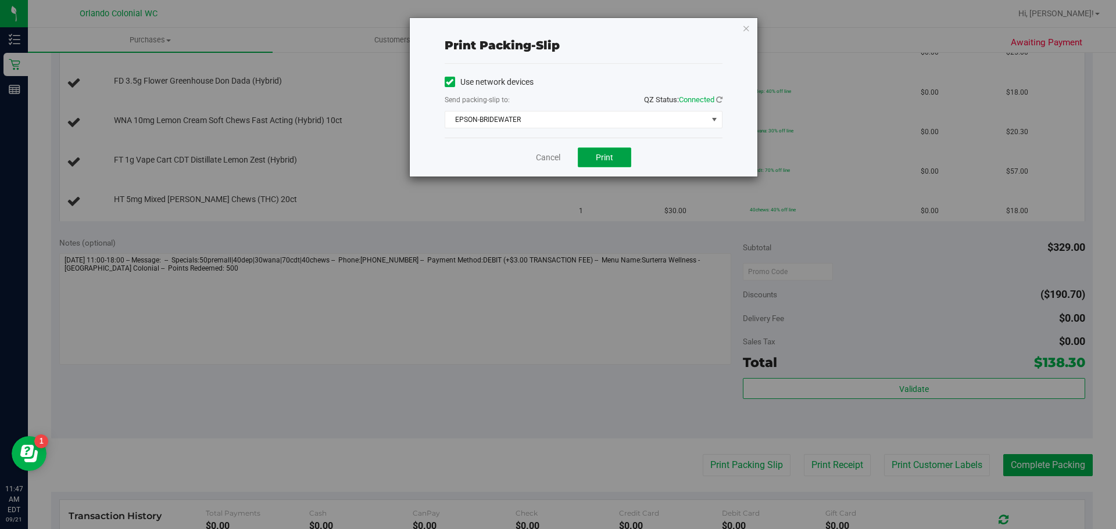
click at [598, 157] on span "Print" at bounding box center [604, 157] width 17 height 9
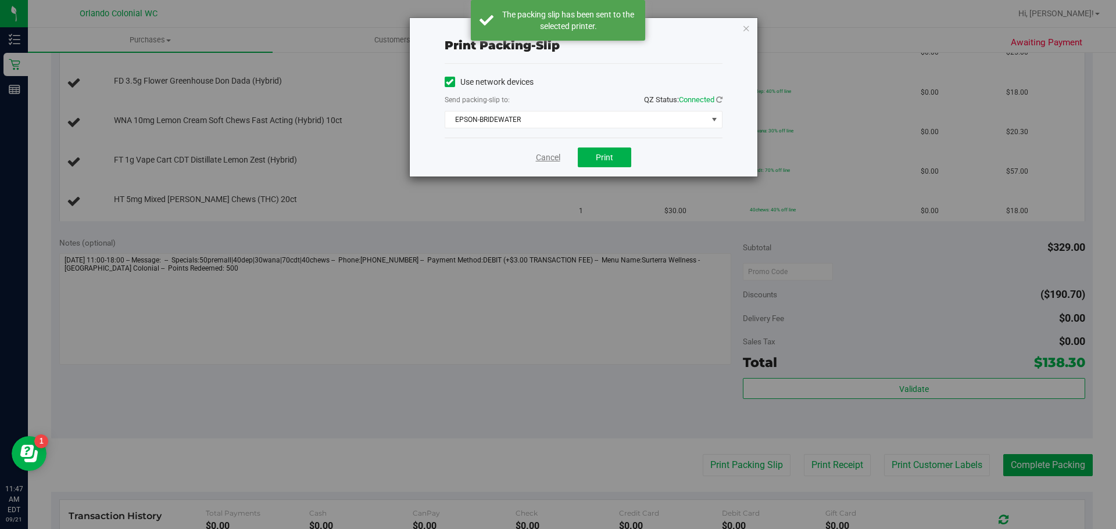
click at [548, 159] on link "Cancel" at bounding box center [548, 158] width 24 height 12
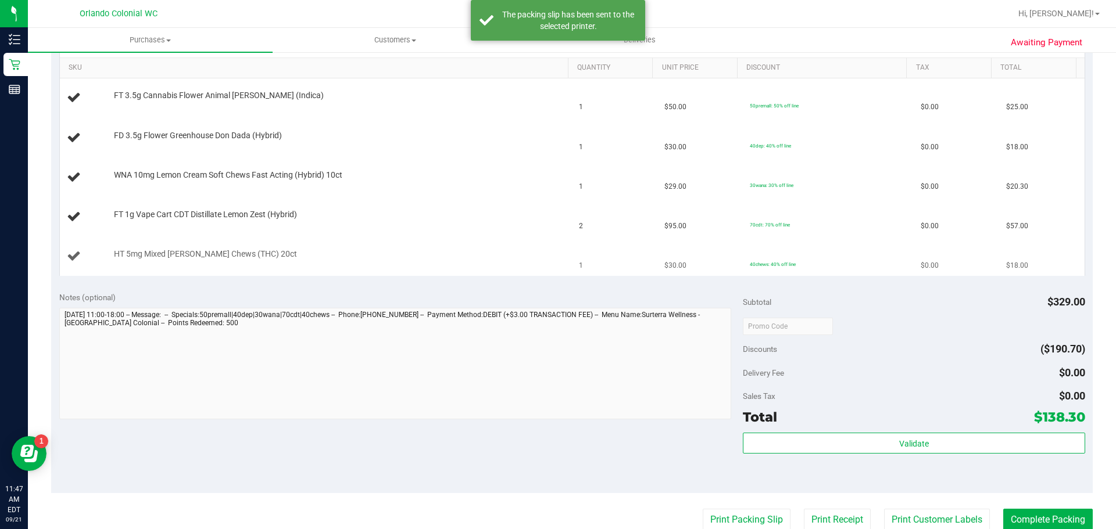
scroll to position [174, 0]
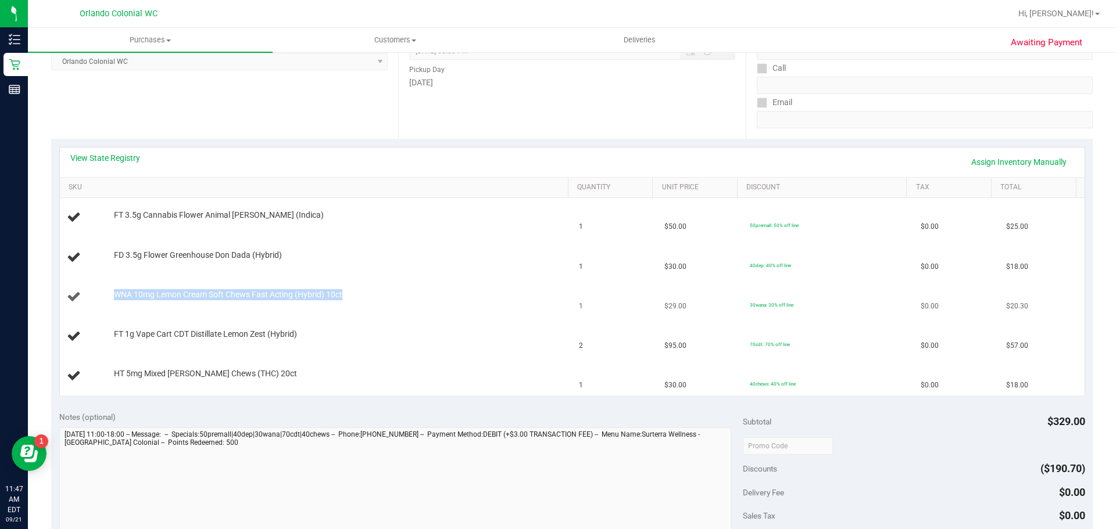
drag, startPoint x: 362, startPoint y: 295, endPoint x: 103, endPoint y: 292, distance: 259.2
click at [103, 292] on div "WNA 10mg Lemon Cream Soft Chews Fast Acting (Hybrid) 10ct" at bounding box center [316, 297] width 499 height 16
click at [103, 292] on div at bounding box center [87, 297] width 41 height 16
drag, startPoint x: 267, startPoint y: 377, endPoint x: 113, endPoint y: 372, distance: 154.0
click at [113, 372] on div "HT 5mg Mixed [PERSON_NAME] Chews (THC) 20ct" at bounding box center [335, 374] width 454 height 12
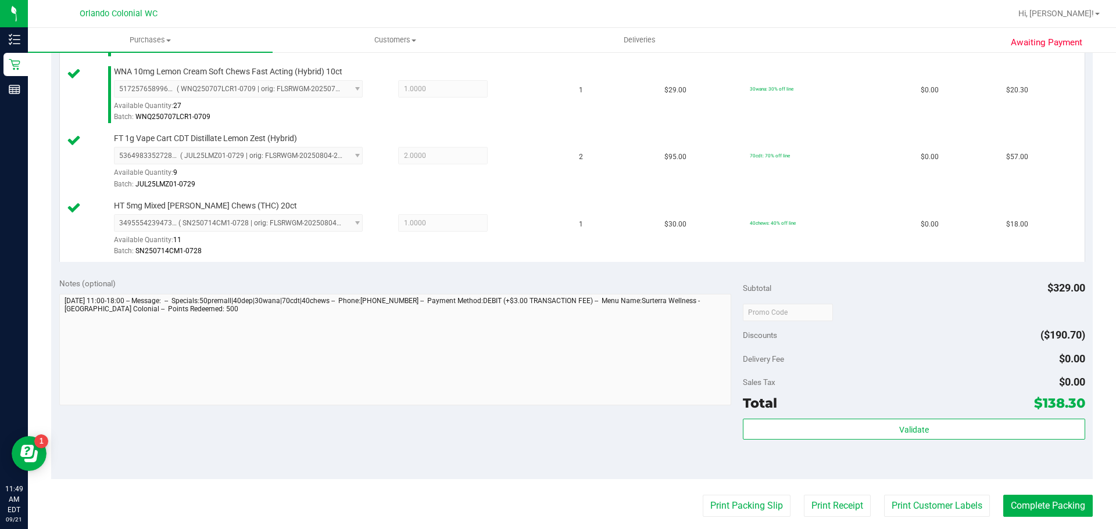
scroll to position [446, 0]
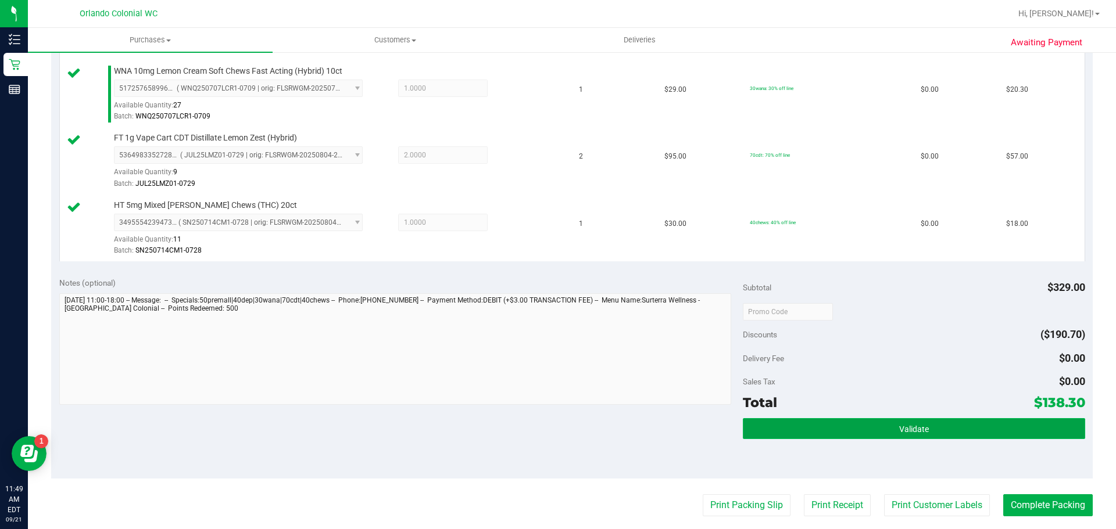
click at [990, 433] on button "Validate" at bounding box center [914, 428] width 342 height 21
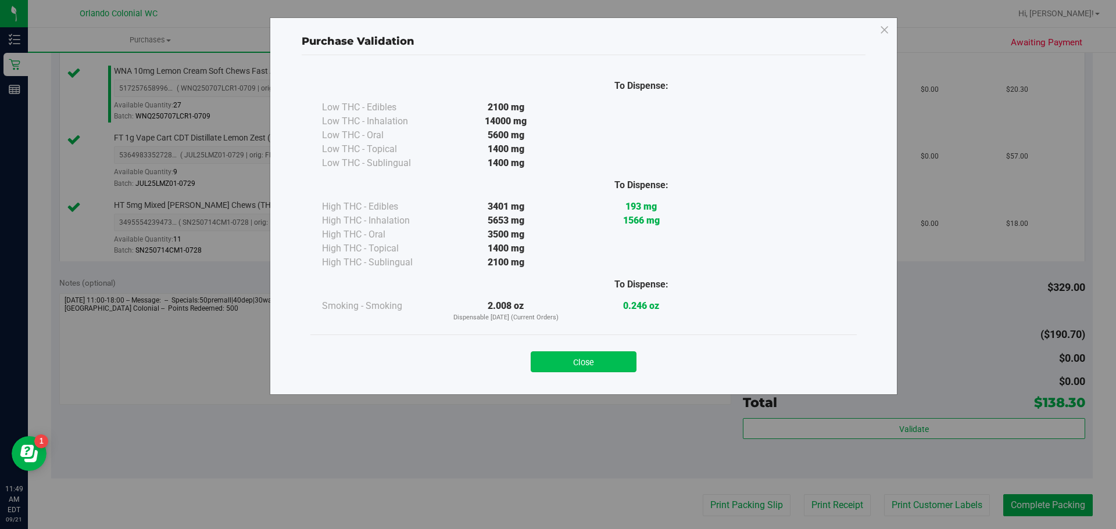
click at [610, 367] on button "Close" at bounding box center [583, 362] width 106 height 21
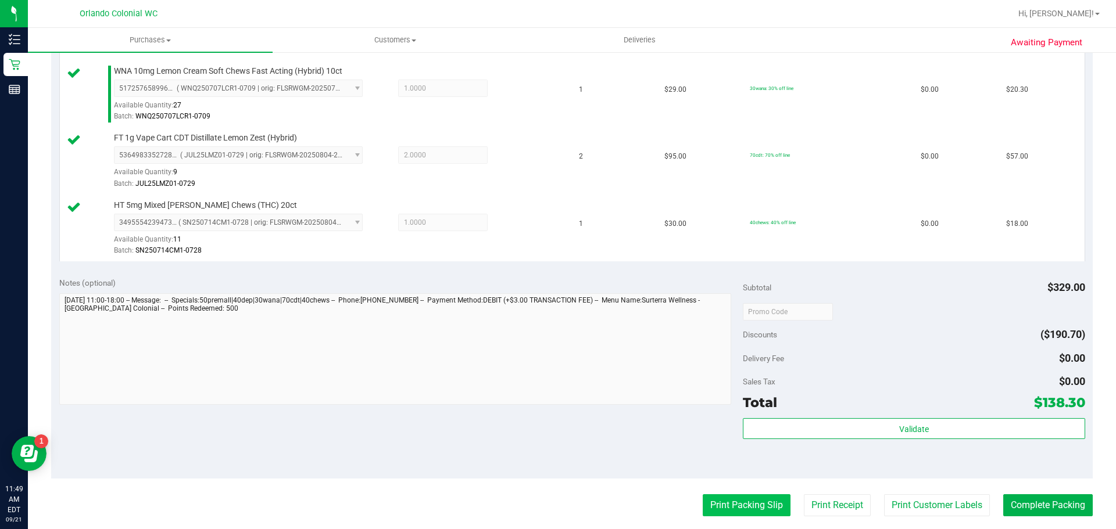
click at [758, 508] on button "Print Packing Slip" at bounding box center [746, 505] width 88 height 22
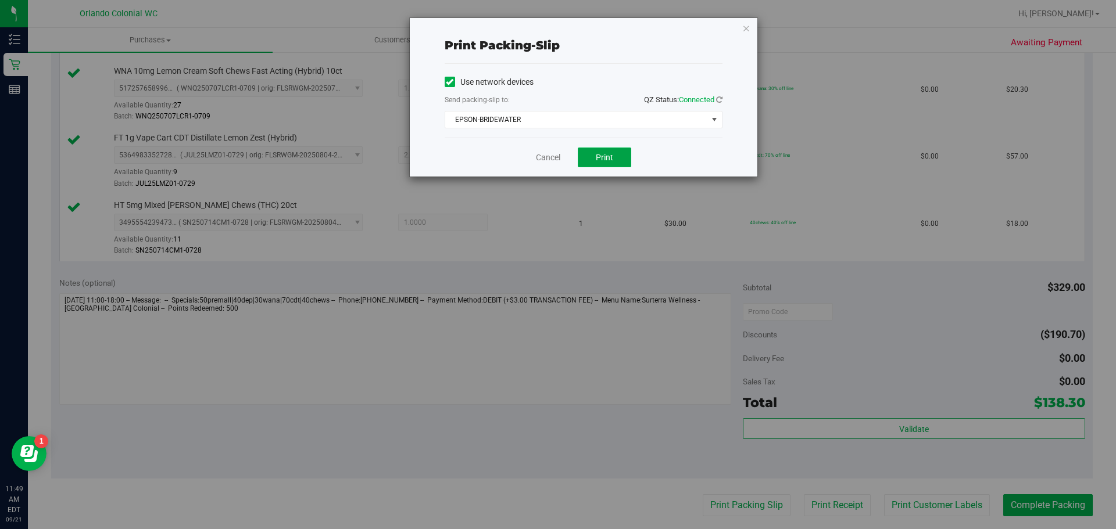
click at [623, 163] on button "Print" at bounding box center [604, 158] width 53 height 20
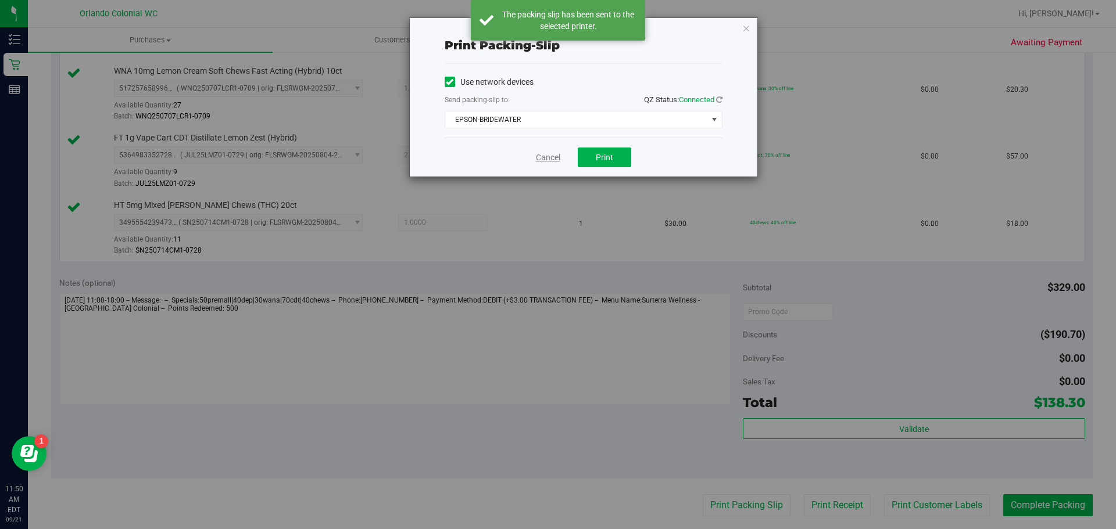
click at [551, 158] on link "Cancel" at bounding box center [548, 158] width 24 height 12
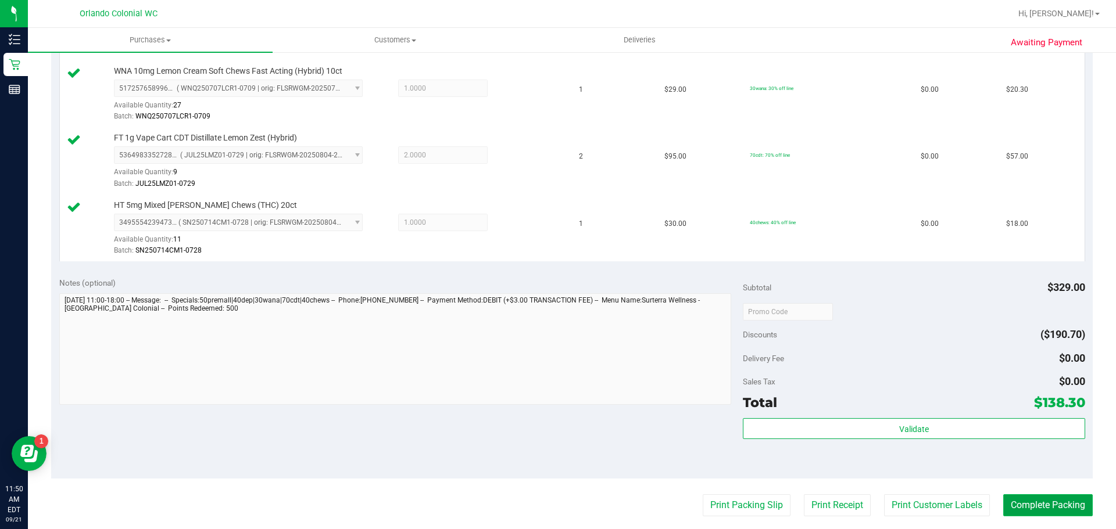
click at [1041, 499] on button "Complete Packing" at bounding box center [1047, 505] width 89 height 22
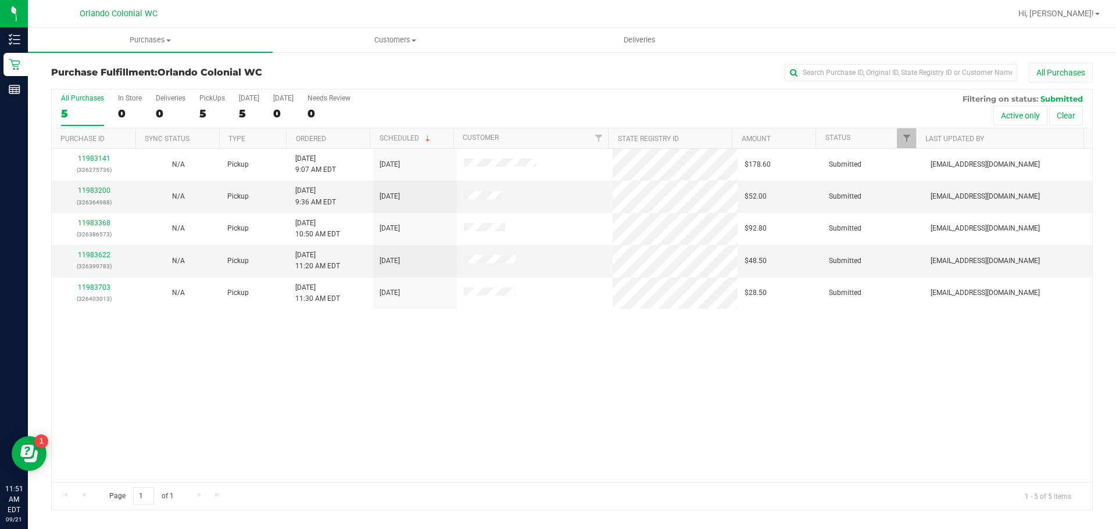
click at [690, 357] on div "11983141 (326275736) N/A Pickup [DATE] 9:07 AM EDT 9/21/2025 $178.60 Submitted …" at bounding box center [572, 316] width 1040 height 334
click at [98, 253] on link "11983622" at bounding box center [94, 255] width 33 height 8
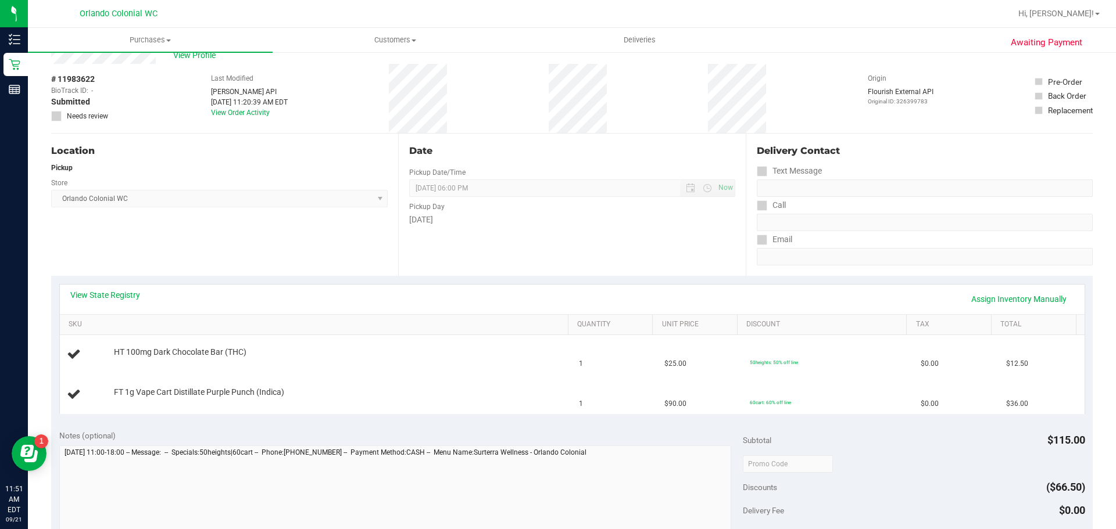
scroll to position [58, 0]
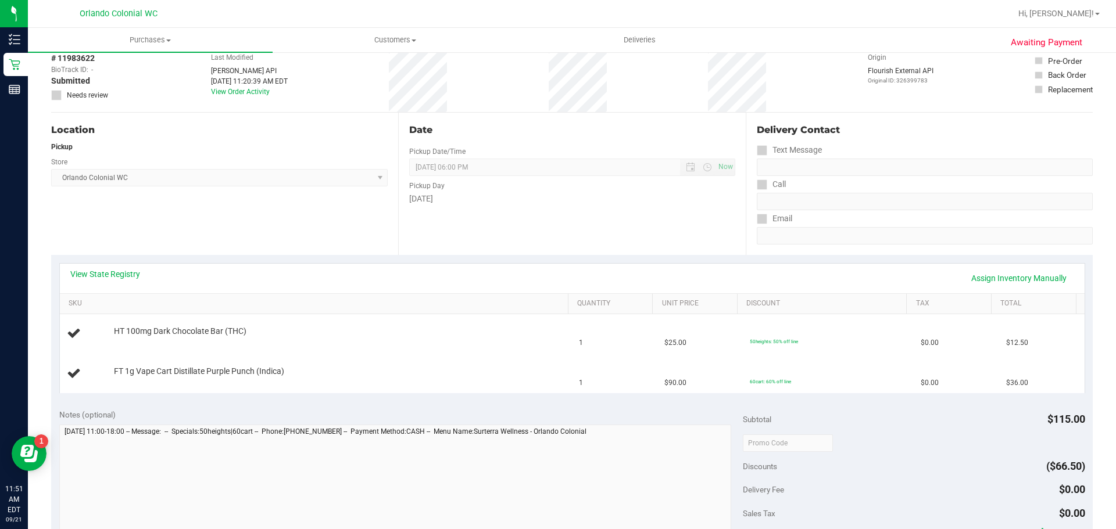
click at [388, 395] on div "View State Registry Assign Inventory Manually SKU Quantity Unit Price Discount …" at bounding box center [571, 328] width 1041 height 146
drag, startPoint x: 260, startPoint y: 358, endPoint x: 170, endPoint y: 291, distance: 112.4
click at [170, 291] on div "View State Registry Assign Inventory Manually SKU Quantity Unit Price Discount …" at bounding box center [572, 328] width 1026 height 130
click at [154, 229] on div "Location Pickup Store [GEOGRAPHIC_DATA] Colonial WC Select Store [PERSON_NAME][…" at bounding box center [224, 184] width 347 height 142
click at [220, 191] on div "Location Pickup Store [GEOGRAPHIC_DATA] Colonial WC Select Store [PERSON_NAME][…" at bounding box center [224, 184] width 347 height 142
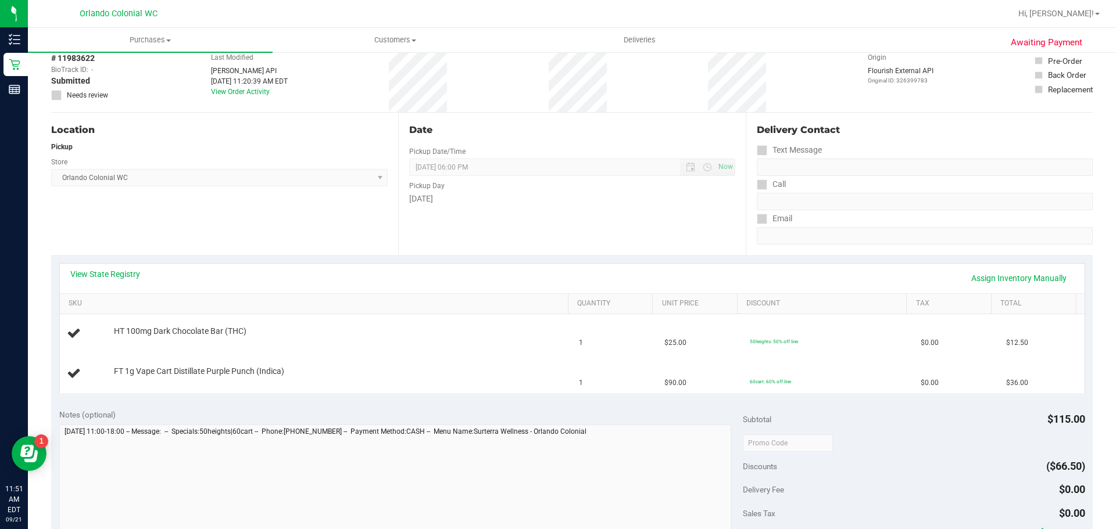
click at [381, 402] on div "Notes (optional) Subtotal $115.00 Discounts ($66.50) Delivery Fee $0.00 Sales T…" at bounding box center [571, 505] width 1041 height 209
click at [383, 410] on div "Notes (optional)" at bounding box center [401, 415] width 684 height 12
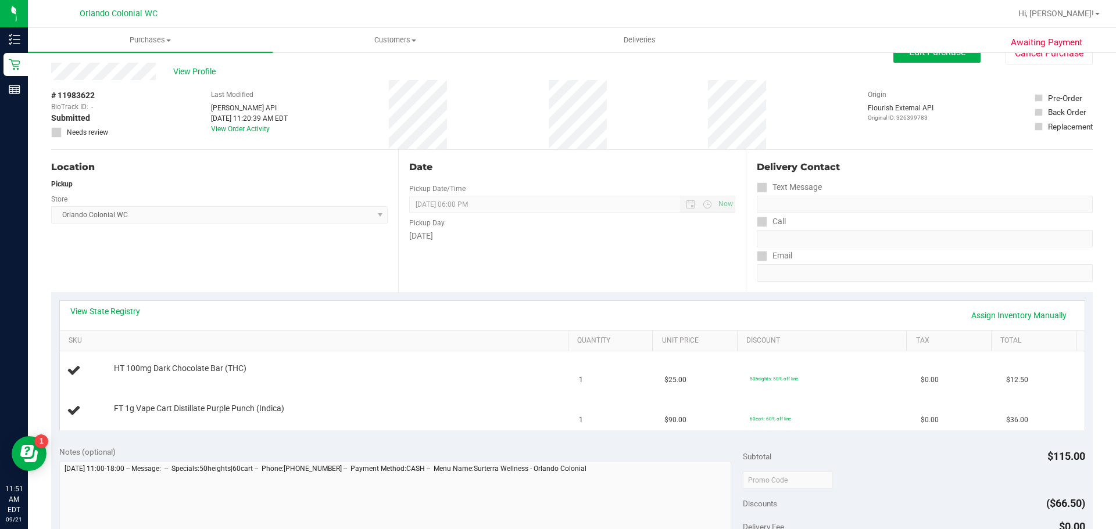
scroll to position [0, 0]
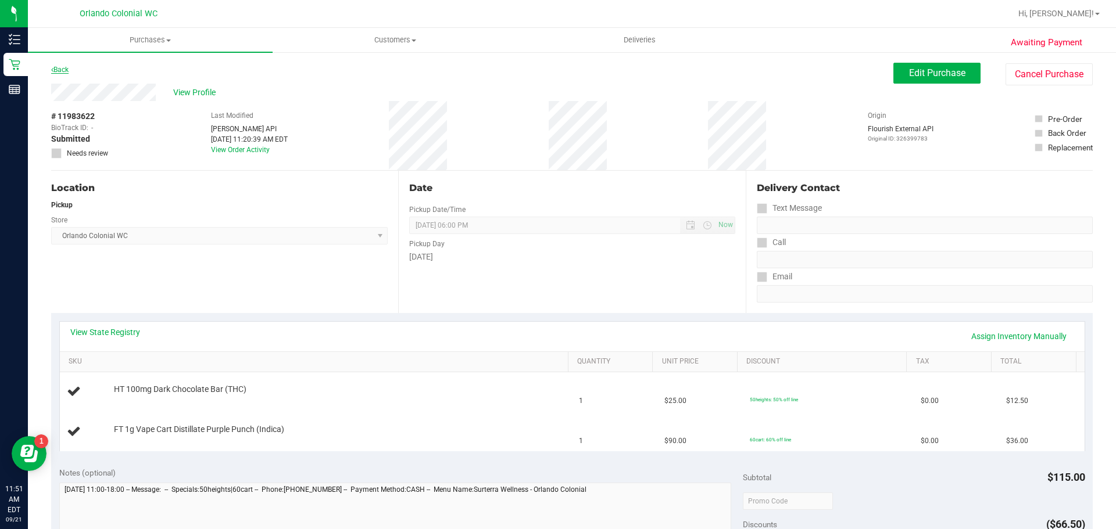
click at [67, 71] on link "Back" at bounding box center [59, 70] width 17 height 8
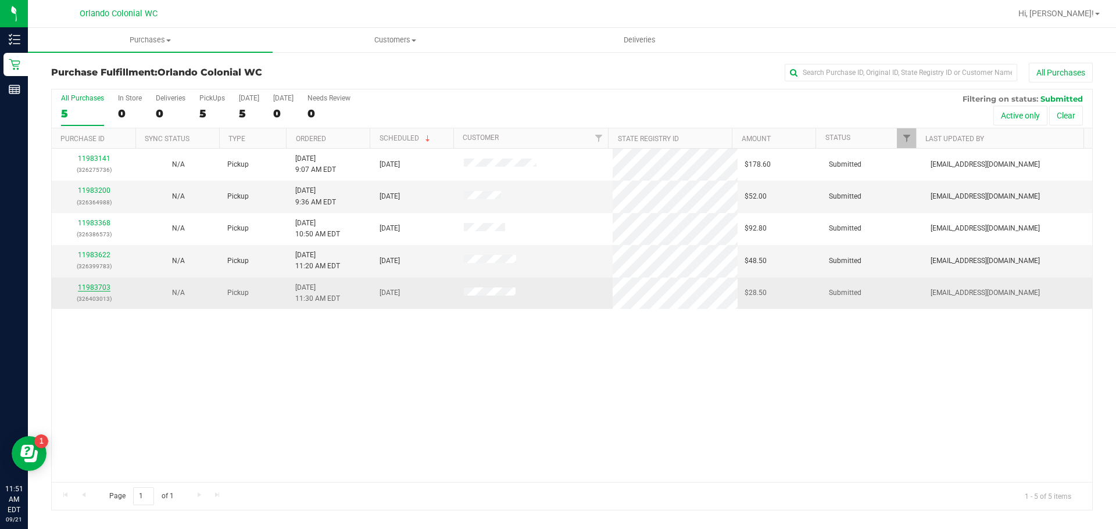
click at [100, 288] on link "11983703" at bounding box center [94, 288] width 33 height 8
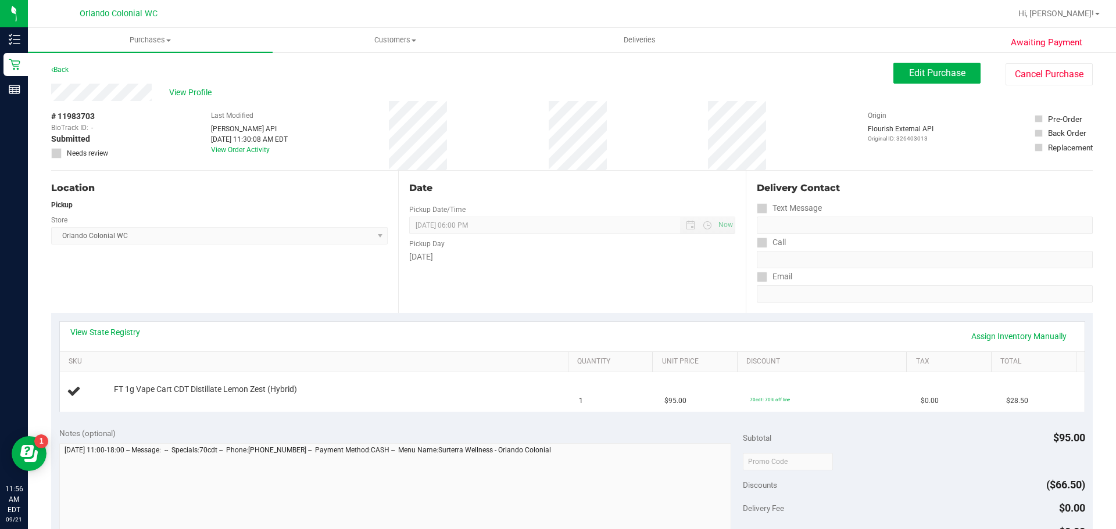
click at [260, 270] on div "Location Pickup Store [GEOGRAPHIC_DATA] Colonial WC Select Store [PERSON_NAME][…" at bounding box center [224, 242] width 347 height 142
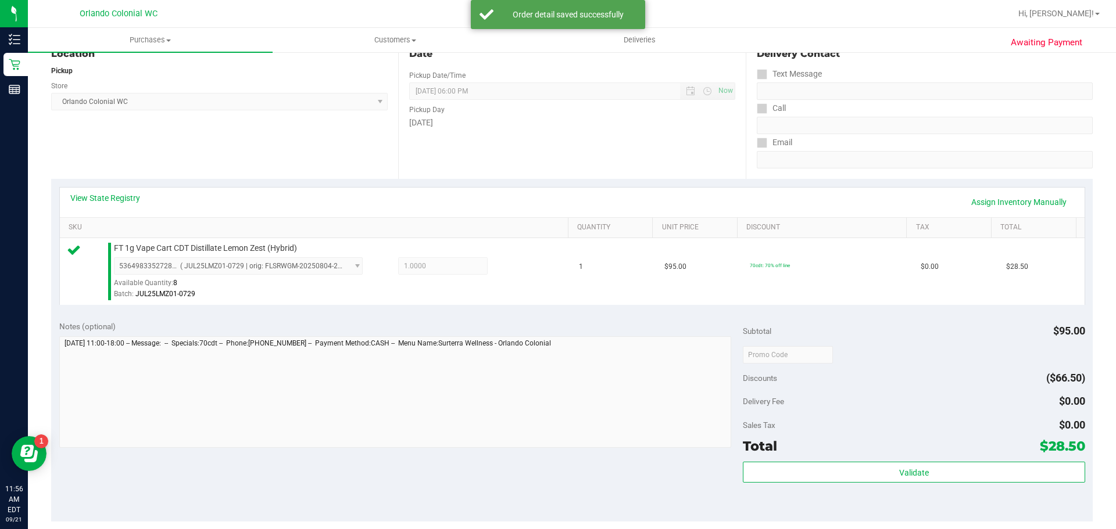
scroll to position [158, 0]
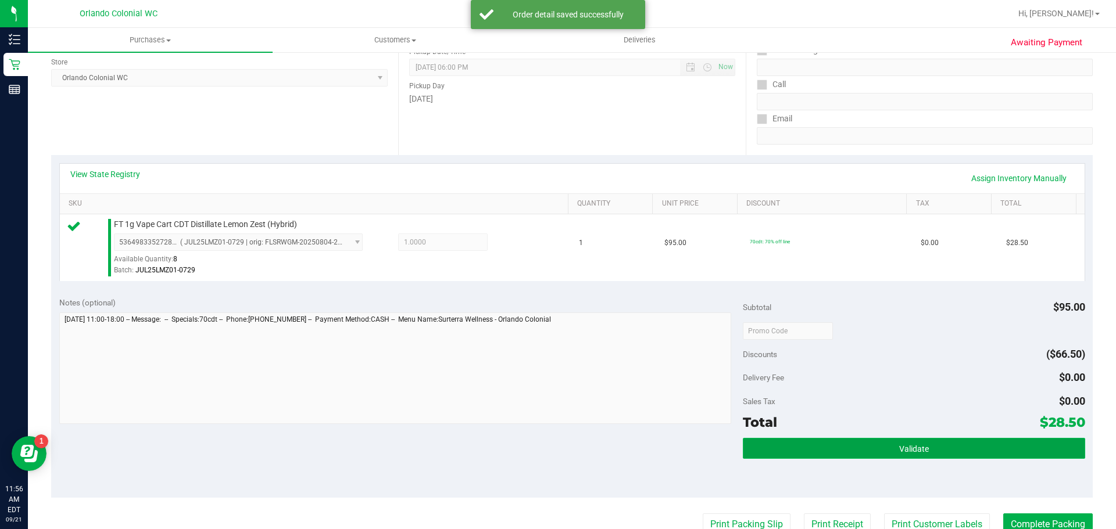
click at [916, 446] on span "Validate" at bounding box center [914, 448] width 30 height 9
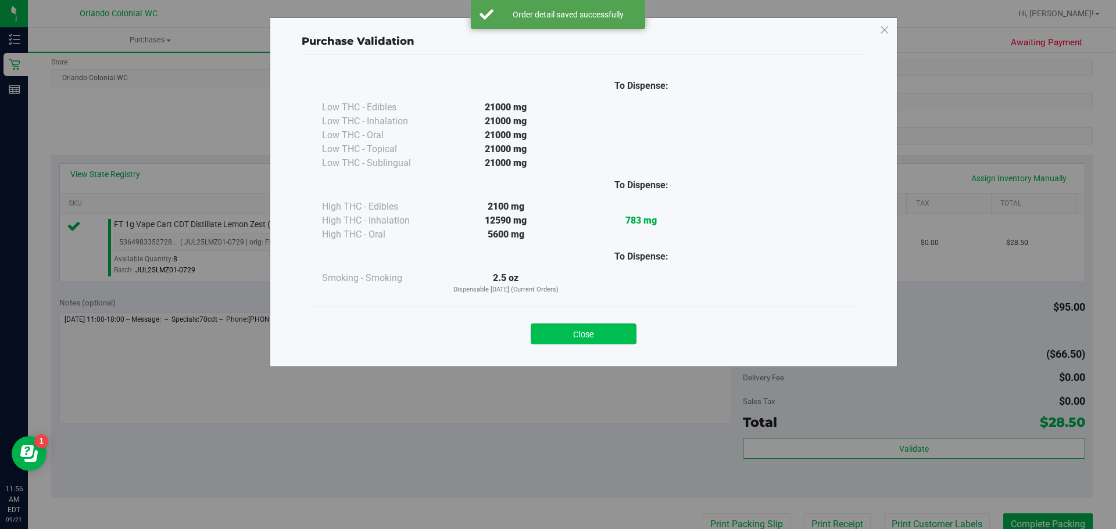
click at [563, 340] on button "Close" at bounding box center [583, 334] width 106 height 21
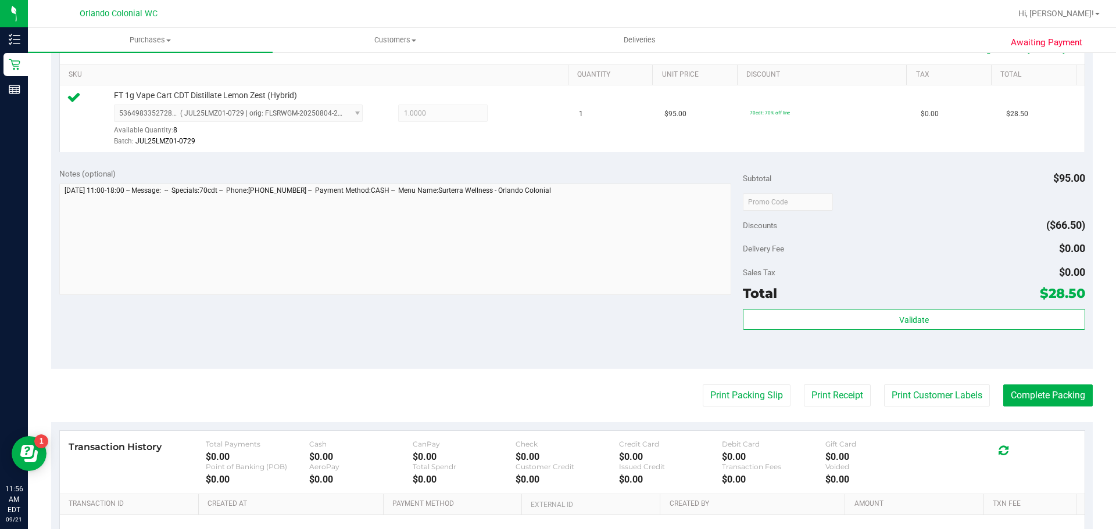
scroll to position [289, 0]
click at [747, 401] on button "Print Packing Slip" at bounding box center [746, 394] width 88 height 22
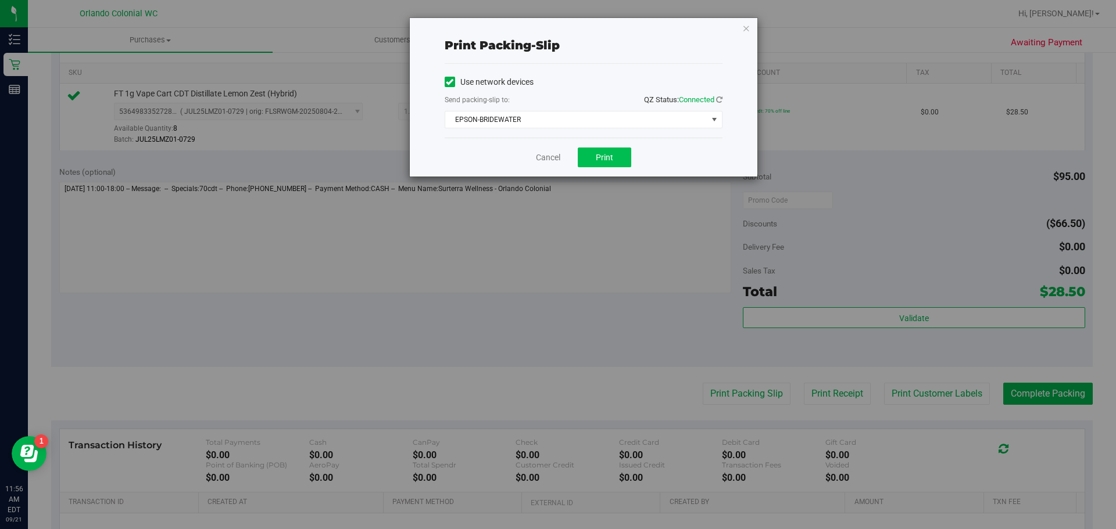
click at [614, 155] on button "Print" at bounding box center [604, 158] width 53 height 20
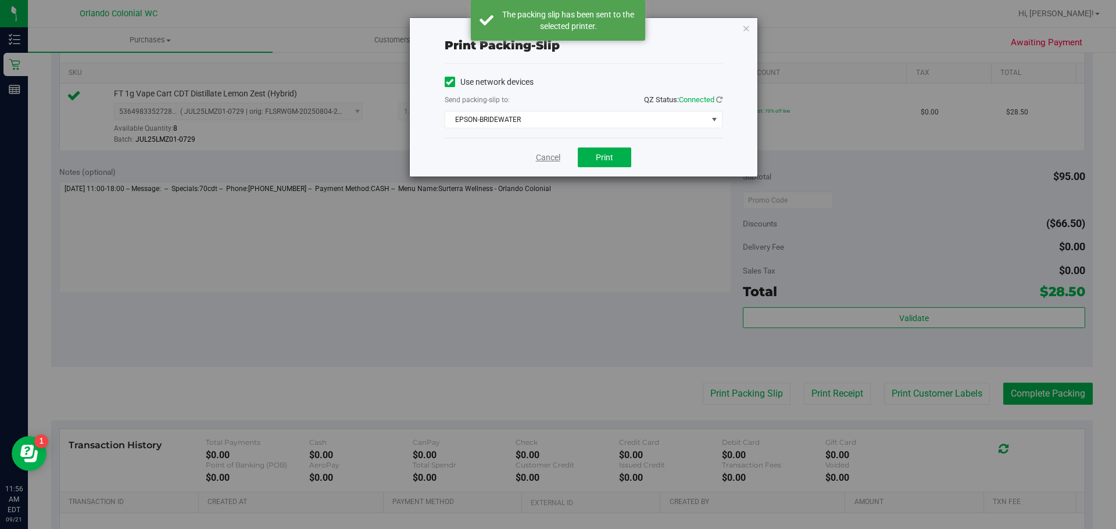
click at [551, 159] on link "Cancel" at bounding box center [548, 158] width 24 height 12
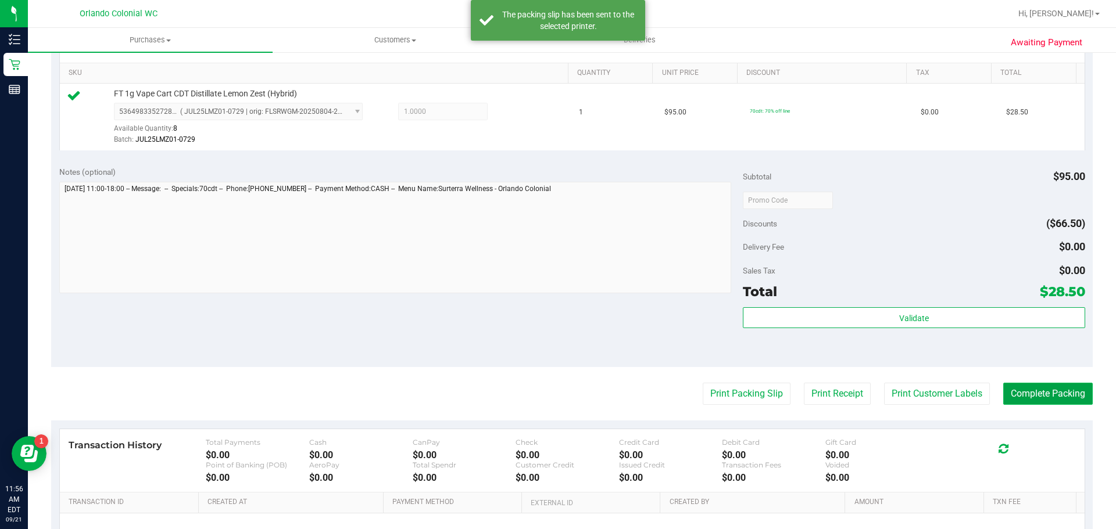
click at [1053, 403] on button "Complete Packing" at bounding box center [1047, 394] width 89 height 22
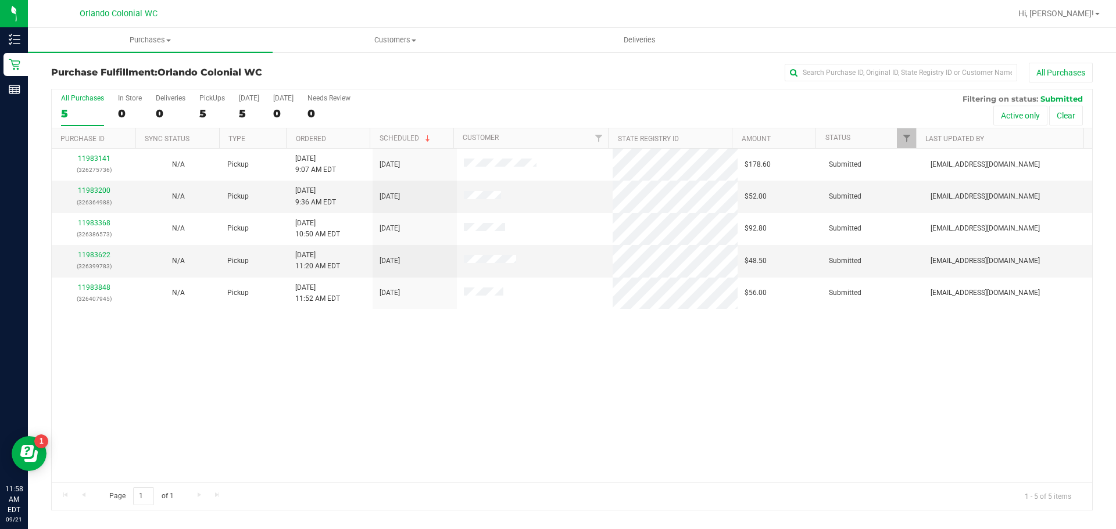
click at [647, 390] on div "11983141 (326275736) N/A Pickup [DATE] 9:07 AM EDT 9/21/2025 $178.60 Submitted …" at bounding box center [572, 316] width 1040 height 334
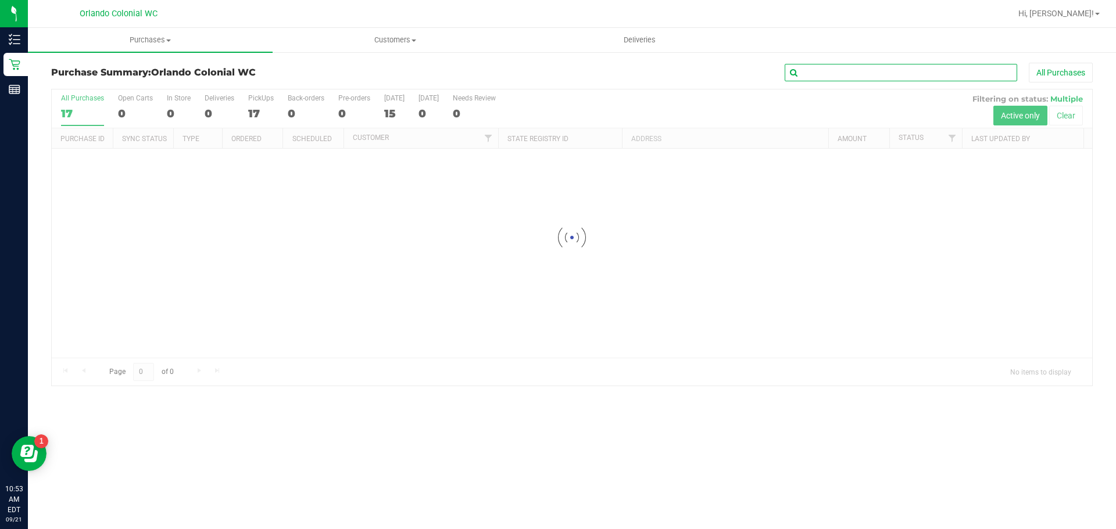
click at [885, 74] on input "text" at bounding box center [900, 72] width 232 height 17
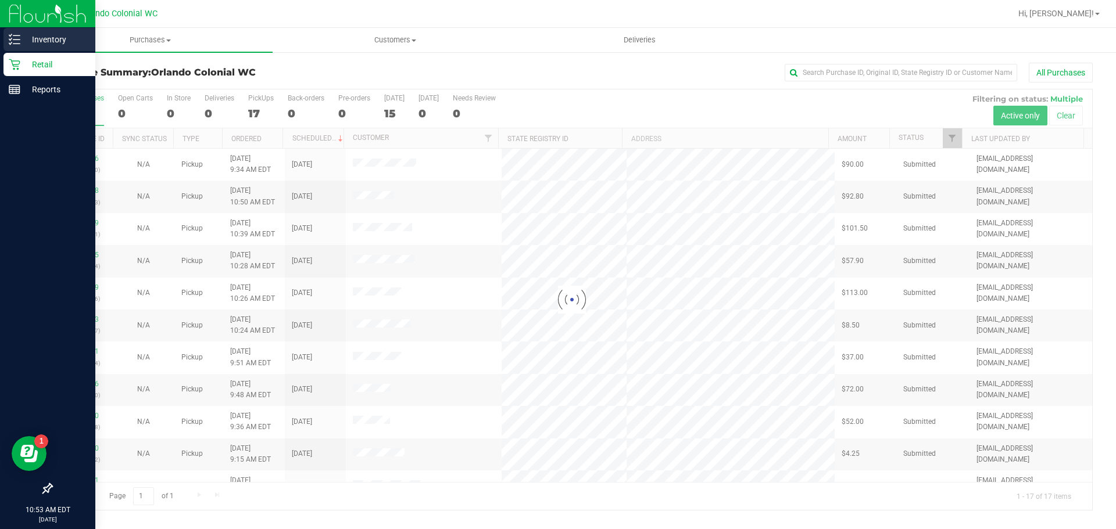
click at [21, 37] on p "Inventory" at bounding box center [55, 40] width 70 height 14
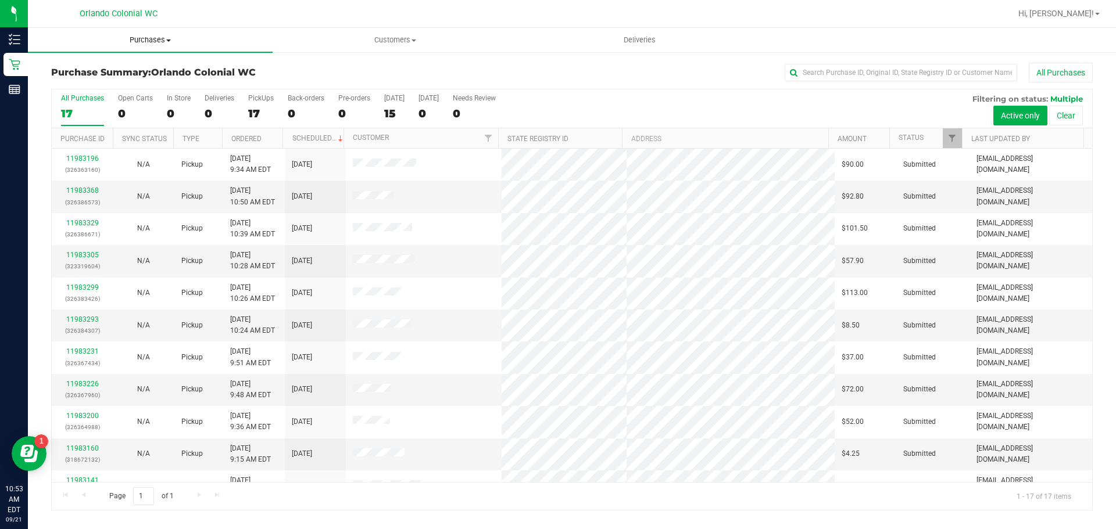
click at [152, 43] on span "Purchases" at bounding box center [150, 40] width 245 height 10
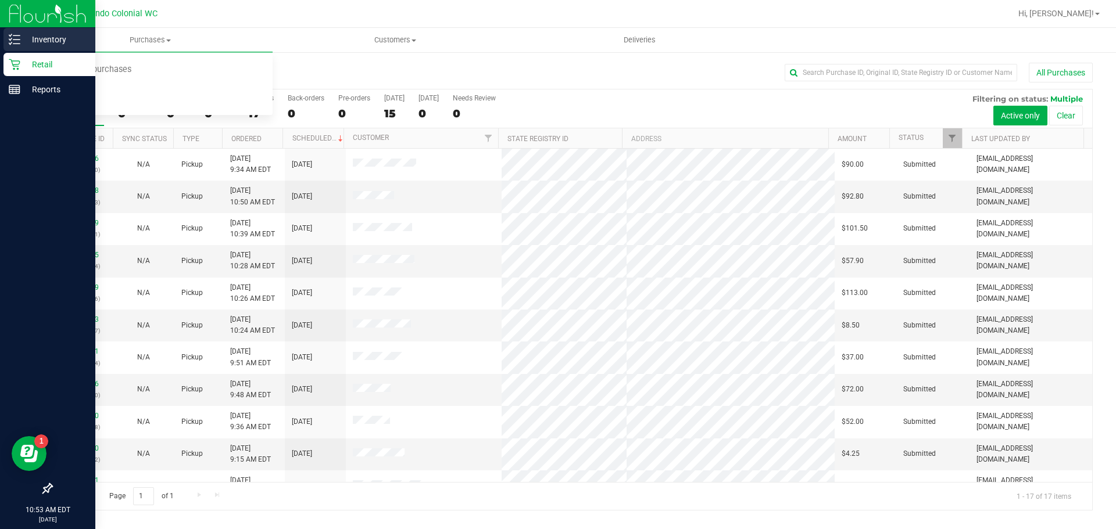
click at [42, 35] on p "Inventory" at bounding box center [55, 40] width 70 height 14
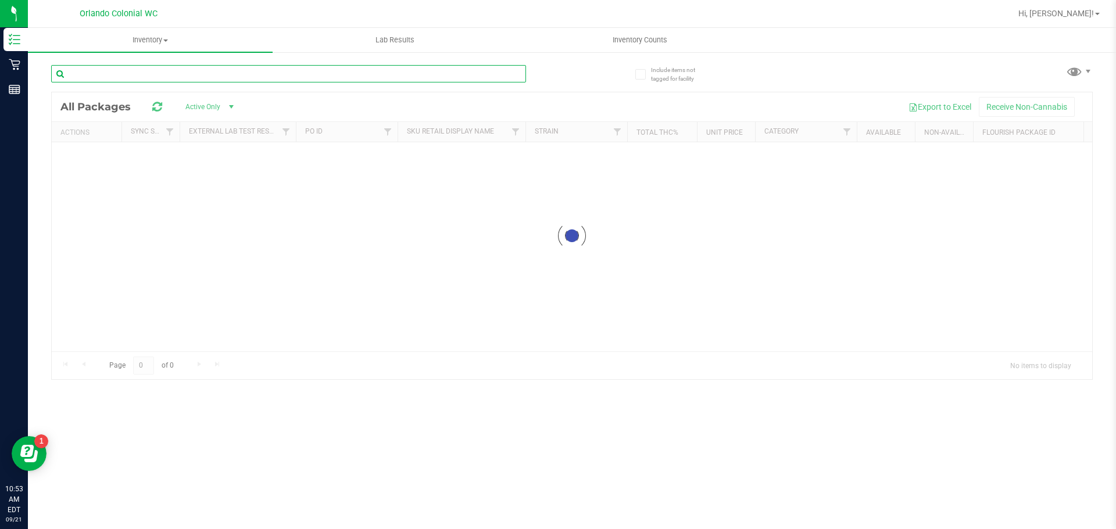
click at [139, 71] on input "text" at bounding box center [288, 73] width 475 height 17
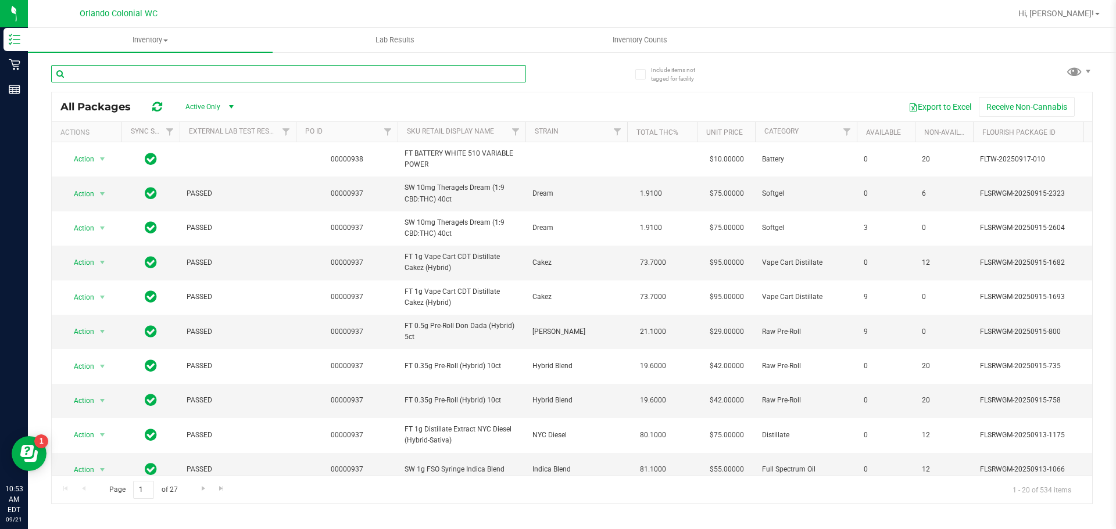
drag, startPoint x: 139, startPoint y: 71, endPoint x: 120, endPoint y: 74, distance: 18.8
click at [120, 74] on input "text" at bounding box center [288, 73] width 475 height 17
click at [121, 75] on input "text" at bounding box center [288, 73] width 475 height 17
paste input "FD 3.5g Flower Greenhouse Hot Mess (Hybrid)"
type input "FD 3.5g Flower Greenhouse Hot Mess (Hybrid)"
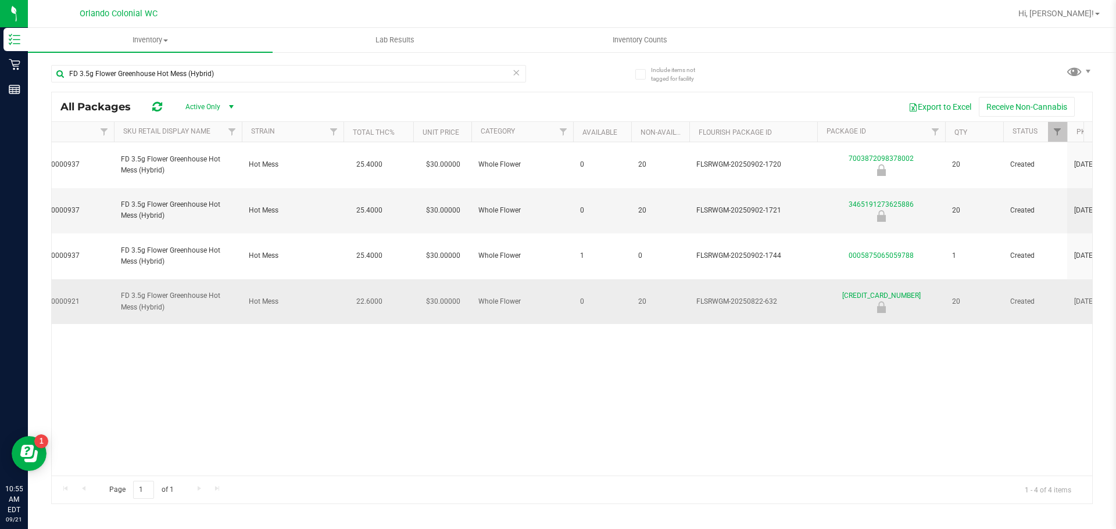
drag, startPoint x: 784, startPoint y: 260, endPoint x: 763, endPoint y: 263, distance: 21.1
click at [763, 296] on span "FLSRWGM-20250822-632" at bounding box center [753, 301] width 114 height 11
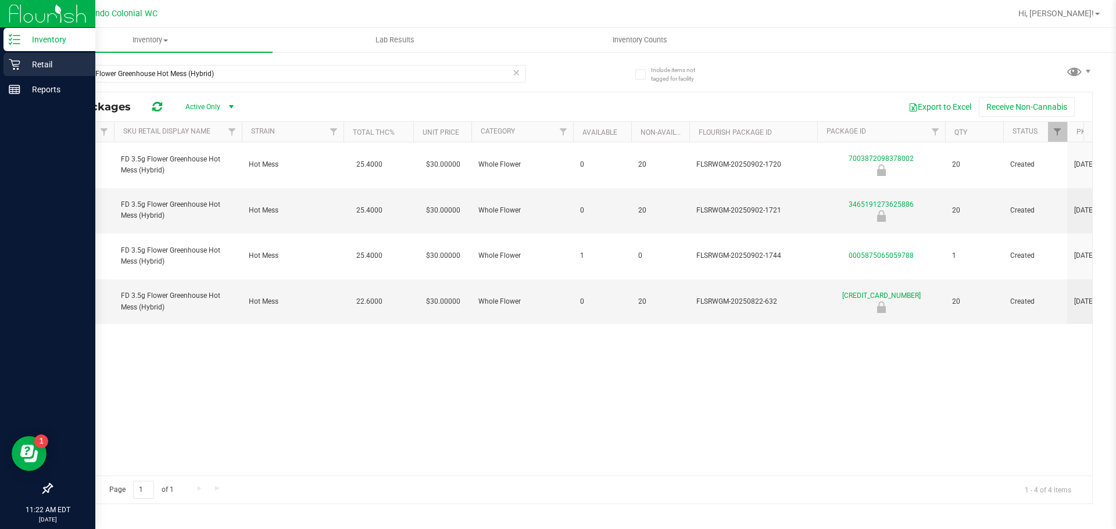
click at [36, 61] on p "Retail" at bounding box center [55, 65] width 70 height 14
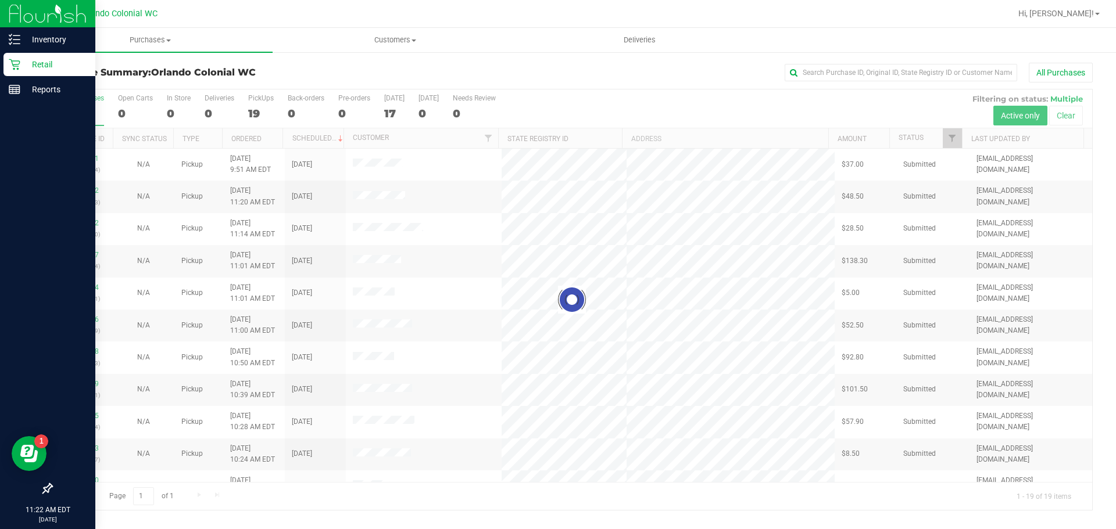
click at [582, 101] on div at bounding box center [572, 299] width 1040 height 421
click at [514, 59] on div "Purchase Summary: Orlando Colonial WC All Purchases Loading... All Purchases 19…" at bounding box center [572, 286] width 1088 height 471
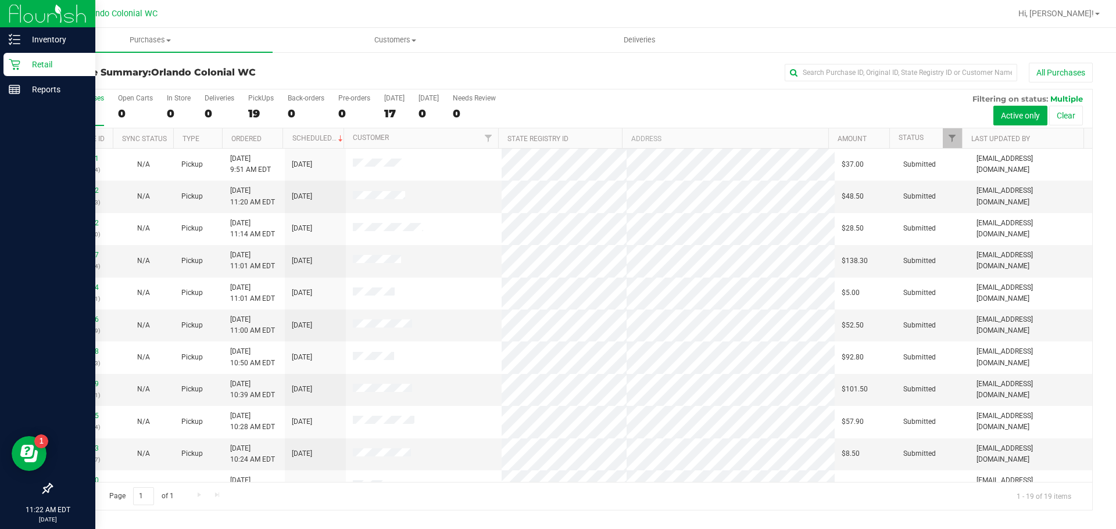
click at [76, 145] on th "Purchase ID" at bounding box center [82, 138] width 61 height 20
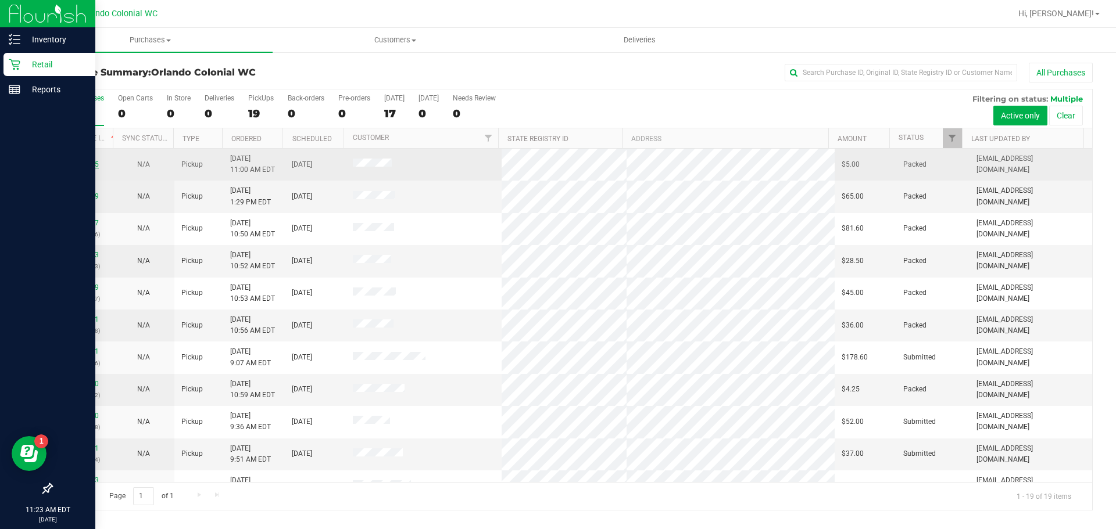
click at [83, 166] on link "11972845" at bounding box center [82, 164] width 33 height 8
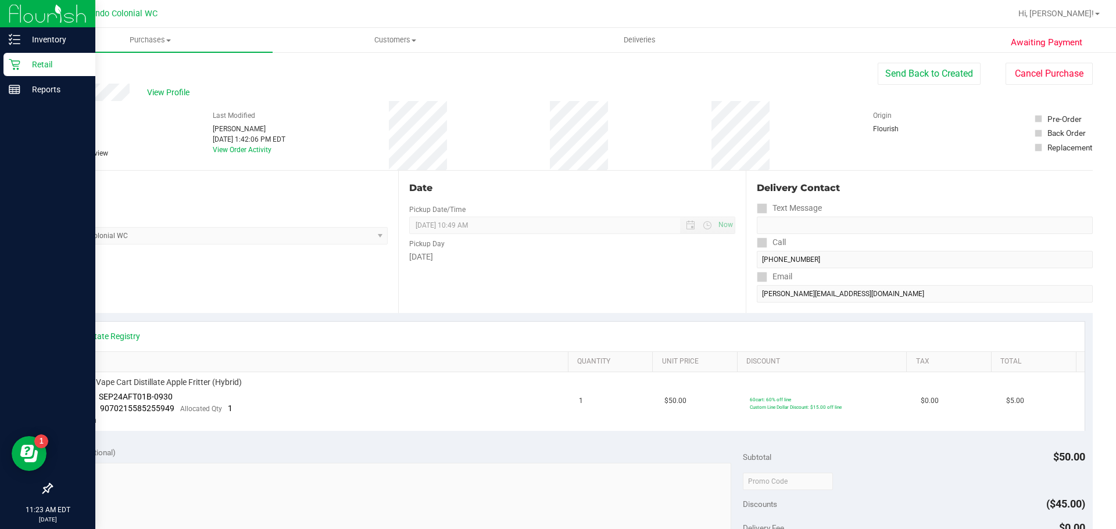
click at [63, 71] on link "Back" at bounding box center [59, 70] width 17 height 8
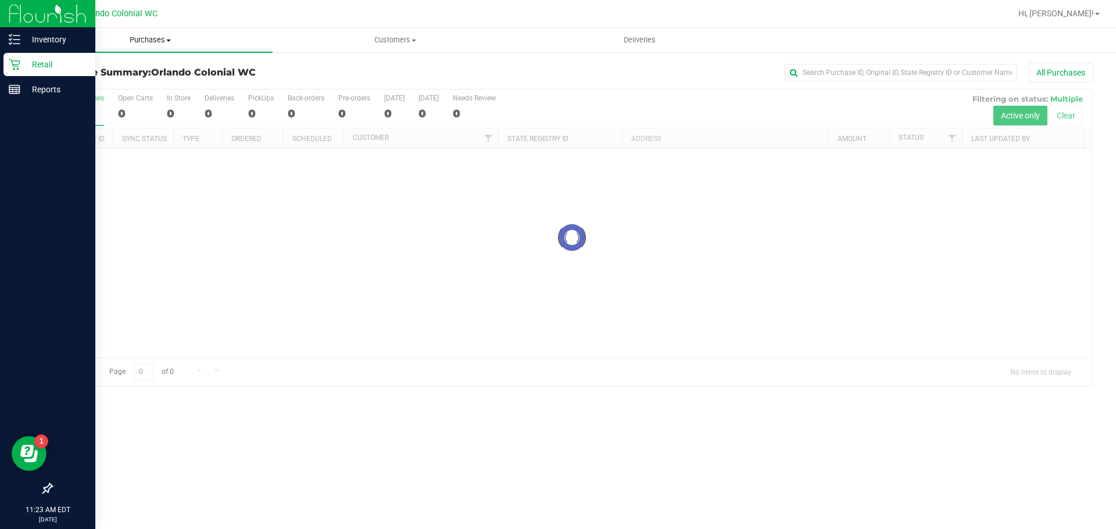
click at [168, 40] on span at bounding box center [168, 41] width 5 height 2
click at [70, 83] on span "Fulfillment" at bounding box center [64, 84] width 72 height 10
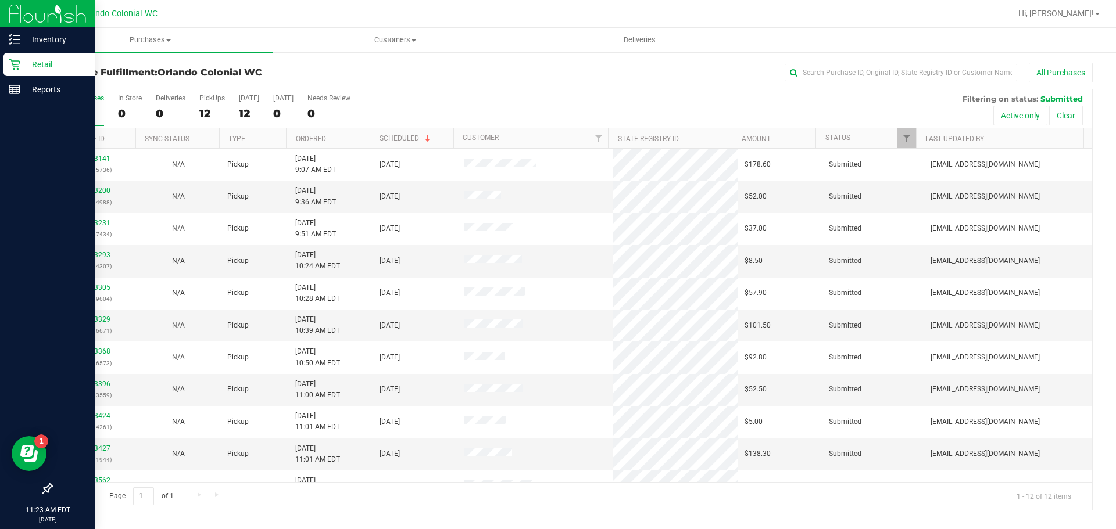
click at [520, 98] on div "All Purchases 12 In Store 0 Deliveries 0 PickUps 12 Today 12 Tomorrow 0 Needs R…" at bounding box center [572, 93] width 1040 height 9
click at [87, 190] on link "11983200" at bounding box center [94, 191] width 33 height 8
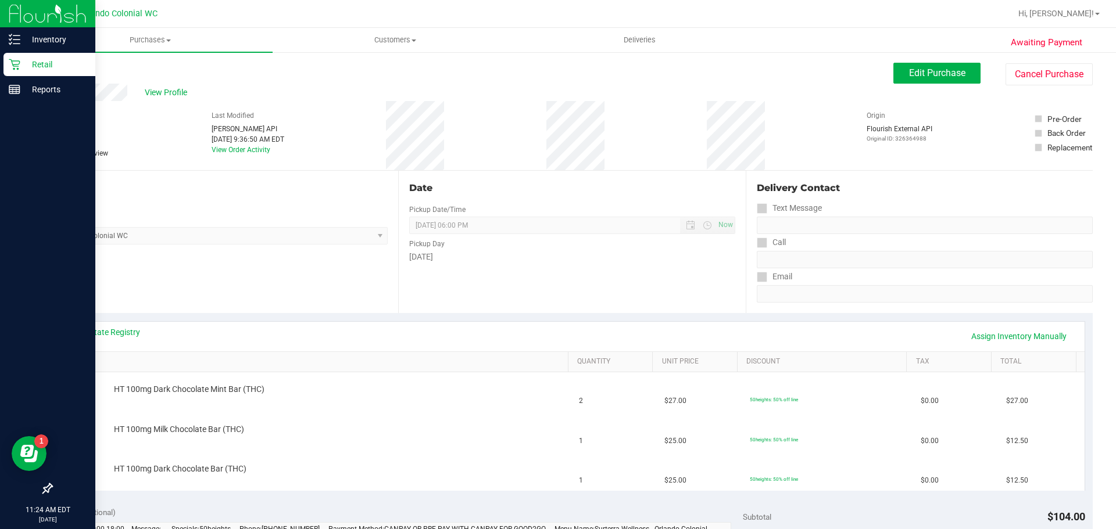
scroll to position [58, 0]
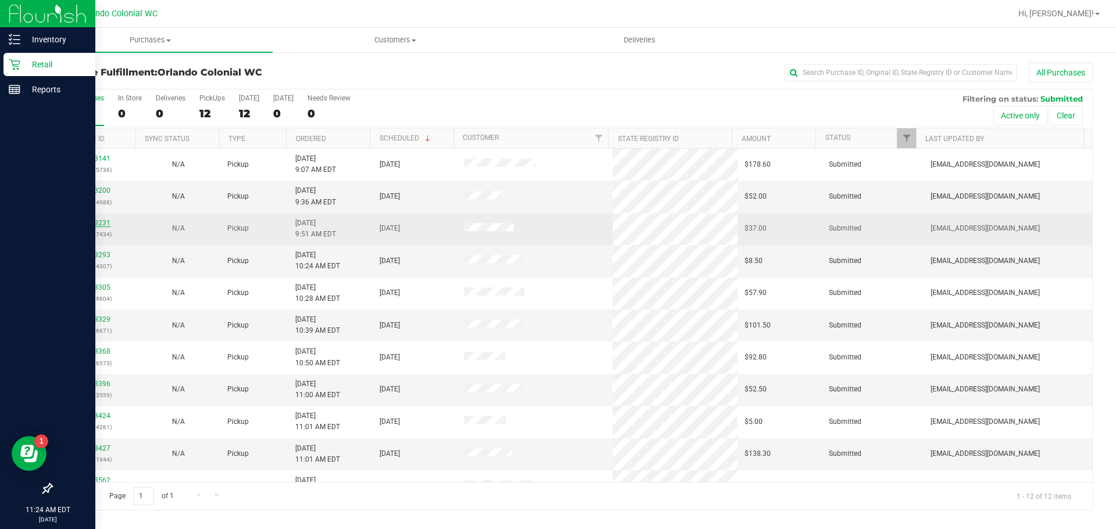
click at [96, 223] on link "11983231" at bounding box center [94, 223] width 33 height 8
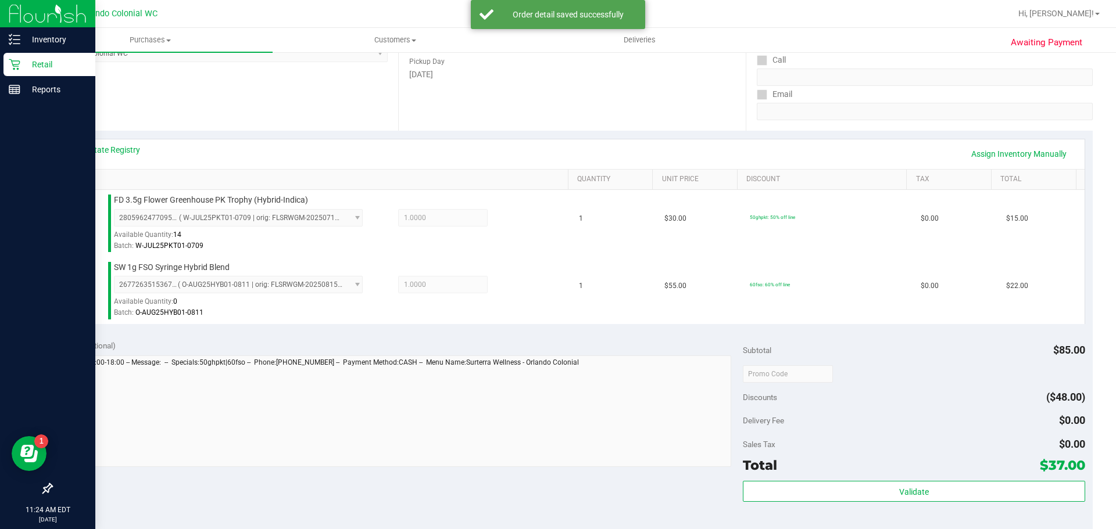
scroll to position [187, 0]
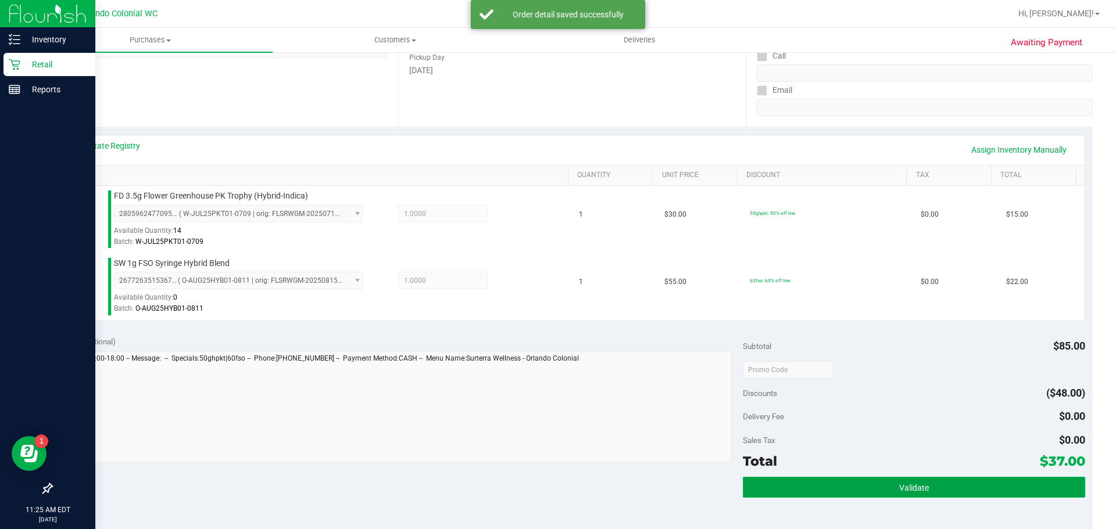
click at [959, 487] on button "Validate" at bounding box center [914, 487] width 342 height 21
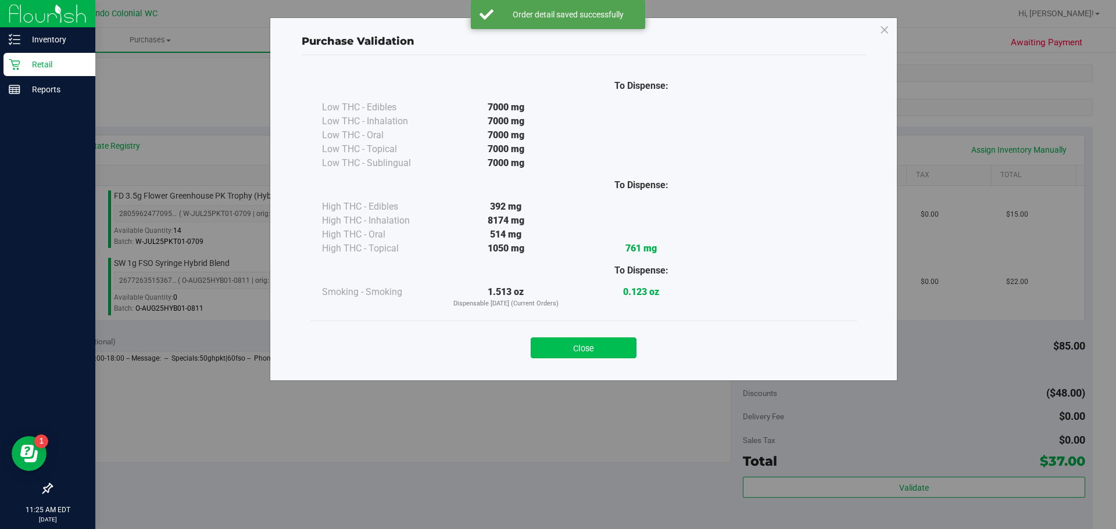
click at [578, 347] on button "Close" at bounding box center [583, 348] width 106 height 21
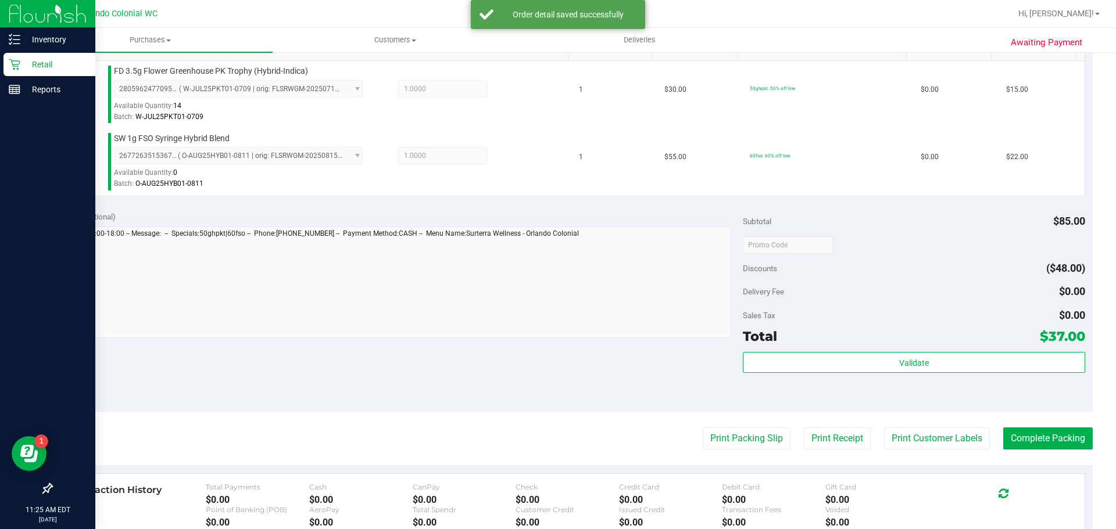
scroll to position [379, 0]
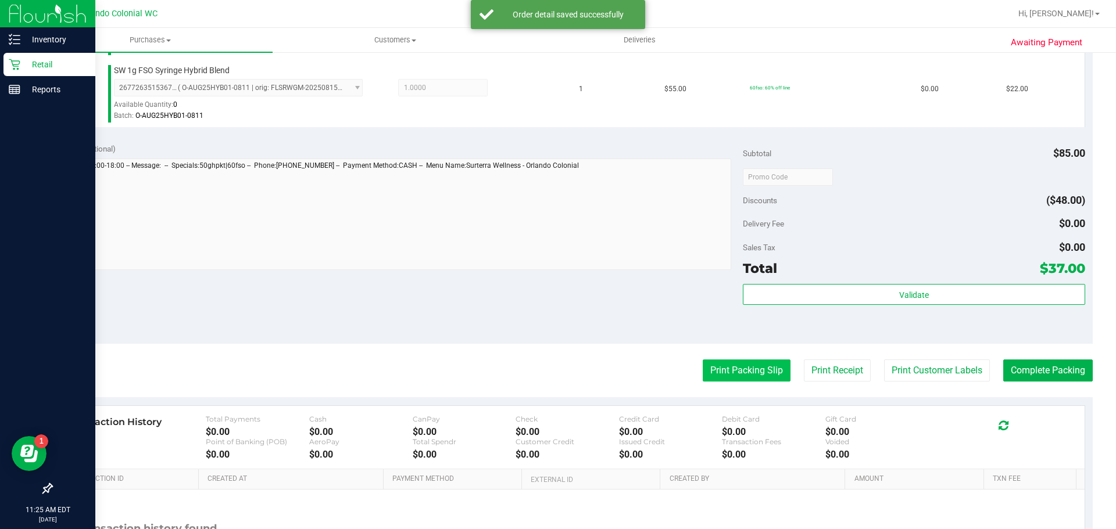
click at [756, 375] on button "Print Packing Slip" at bounding box center [746, 371] width 88 height 22
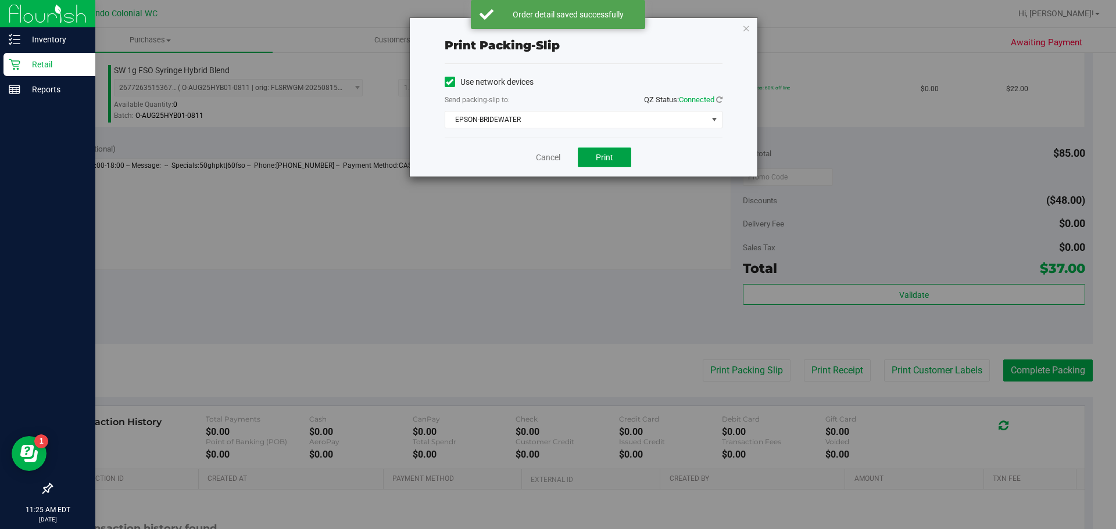
click at [605, 155] on span "Print" at bounding box center [604, 157] width 17 height 9
click at [553, 158] on link "Cancel" at bounding box center [548, 158] width 24 height 12
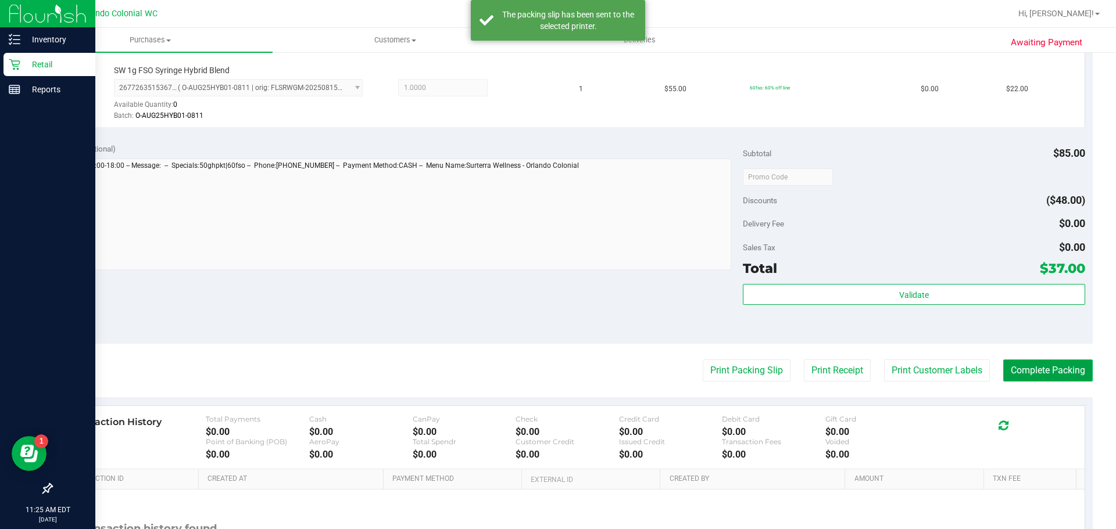
click at [1058, 374] on button "Complete Packing" at bounding box center [1047, 371] width 89 height 22
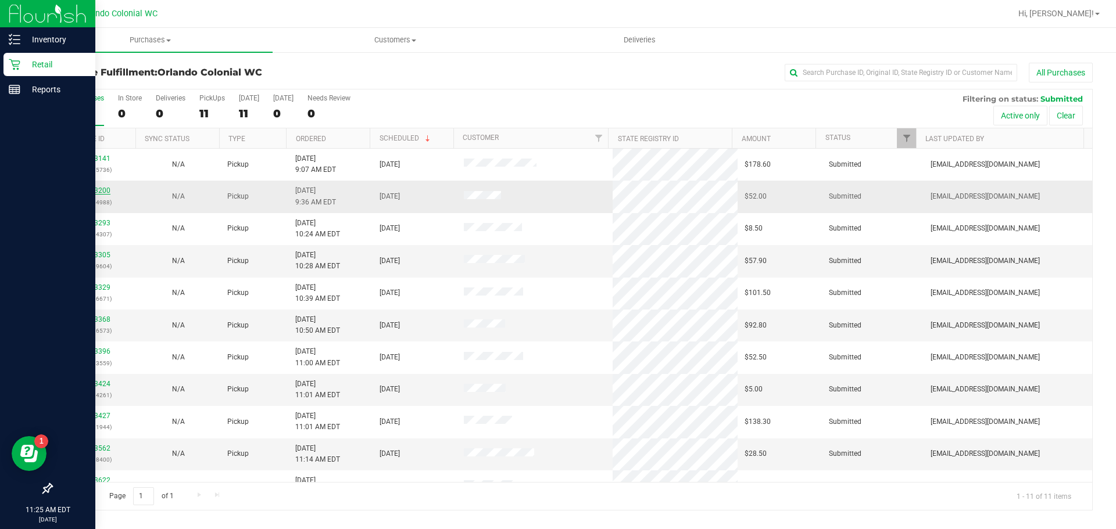
click at [92, 191] on link "11983200" at bounding box center [94, 191] width 33 height 8
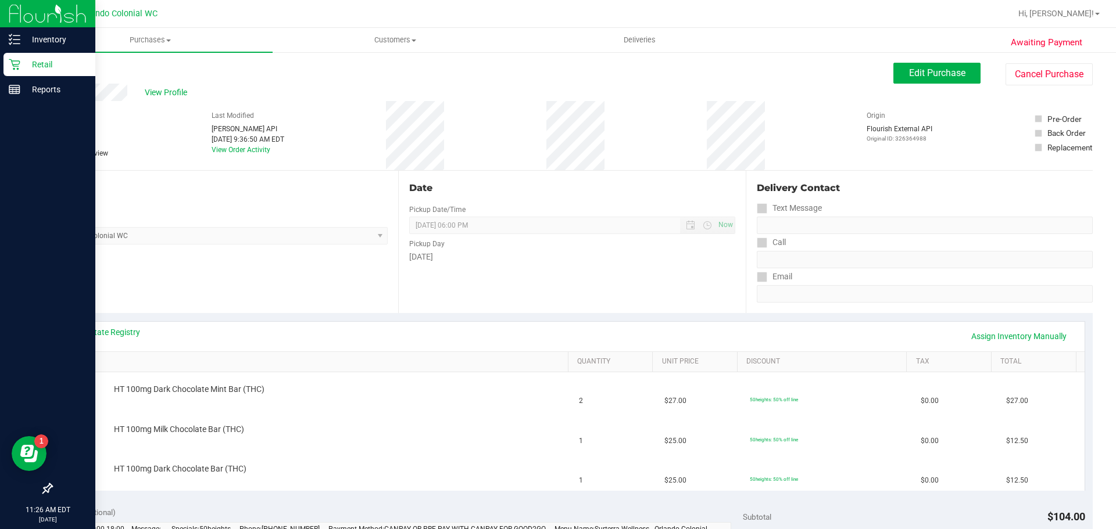
click at [62, 66] on link "Back" at bounding box center [59, 70] width 17 height 8
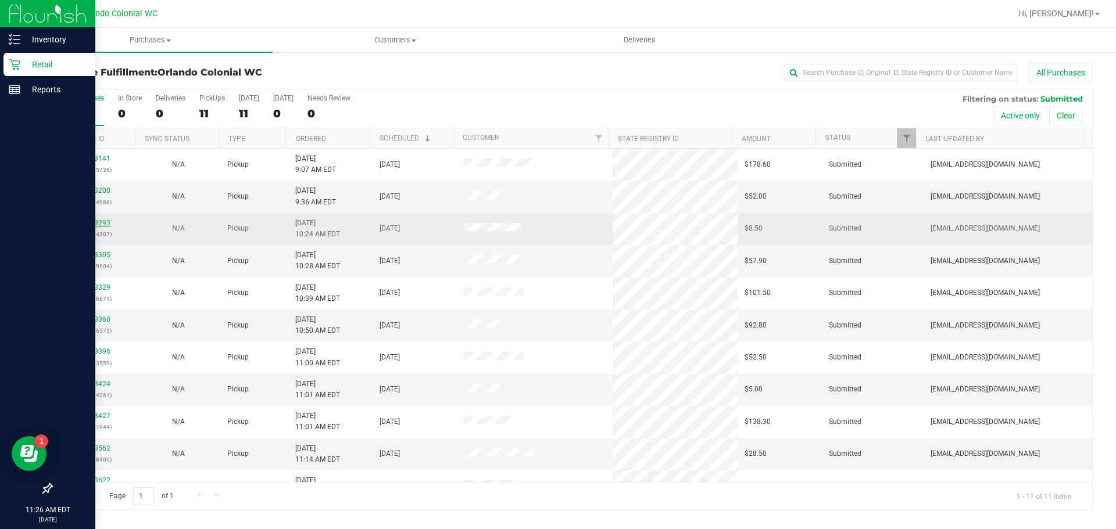
click at [105, 222] on link "11983293" at bounding box center [94, 223] width 33 height 8
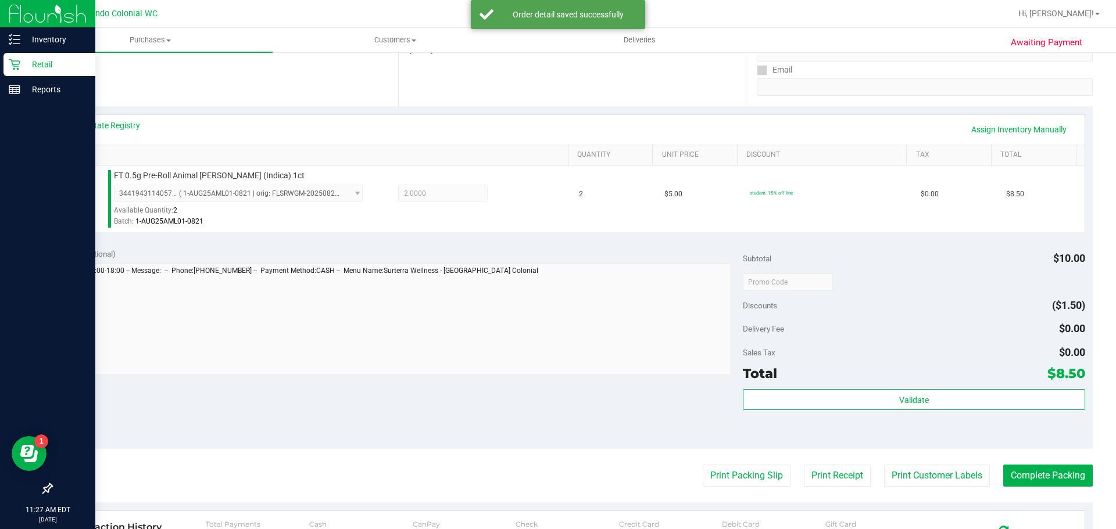
scroll to position [214, 0]
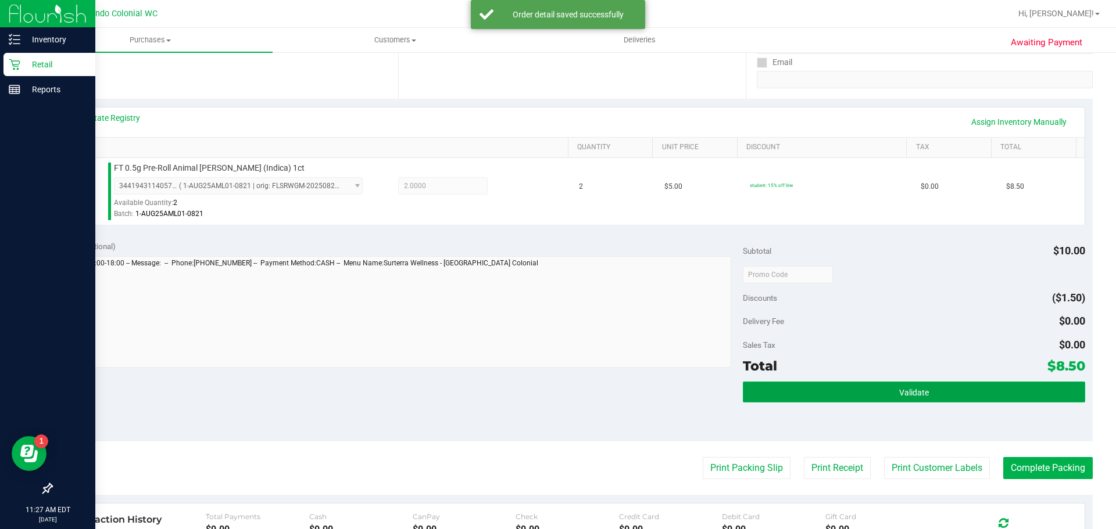
click at [975, 395] on button "Validate" at bounding box center [914, 392] width 342 height 21
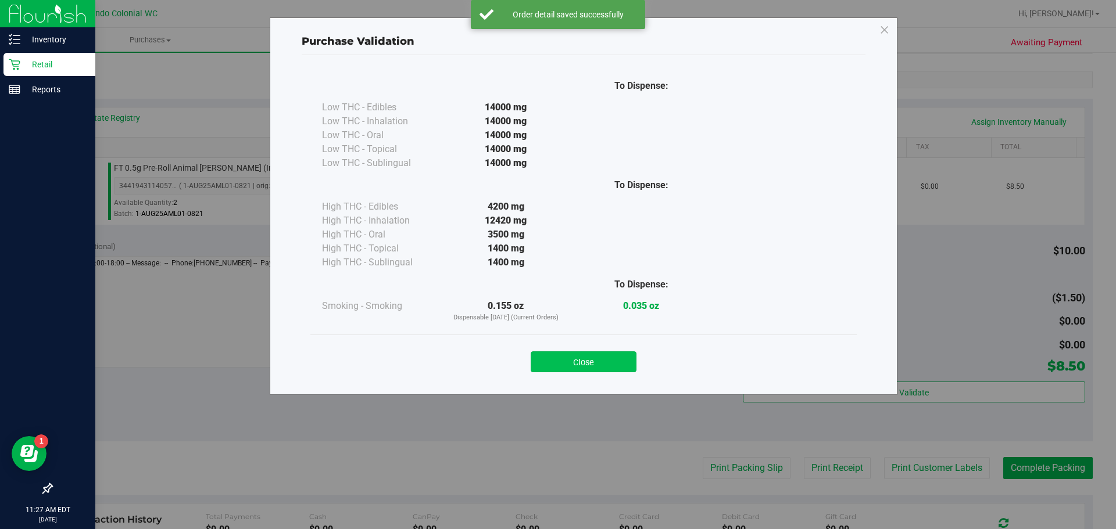
click at [610, 361] on button "Close" at bounding box center [583, 362] width 106 height 21
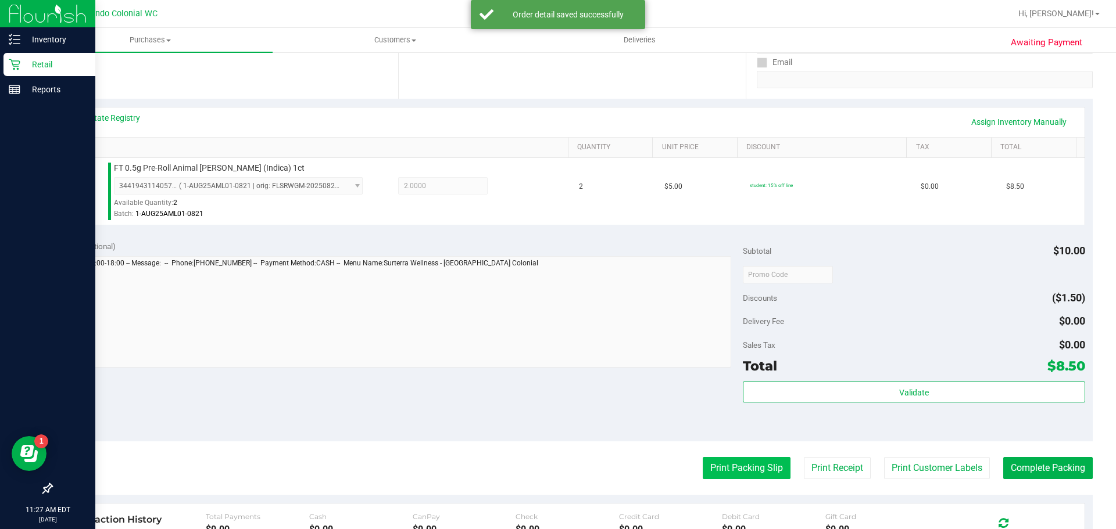
click at [750, 469] on button "Print Packing Slip" at bounding box center [746, 468] width 88 height 22
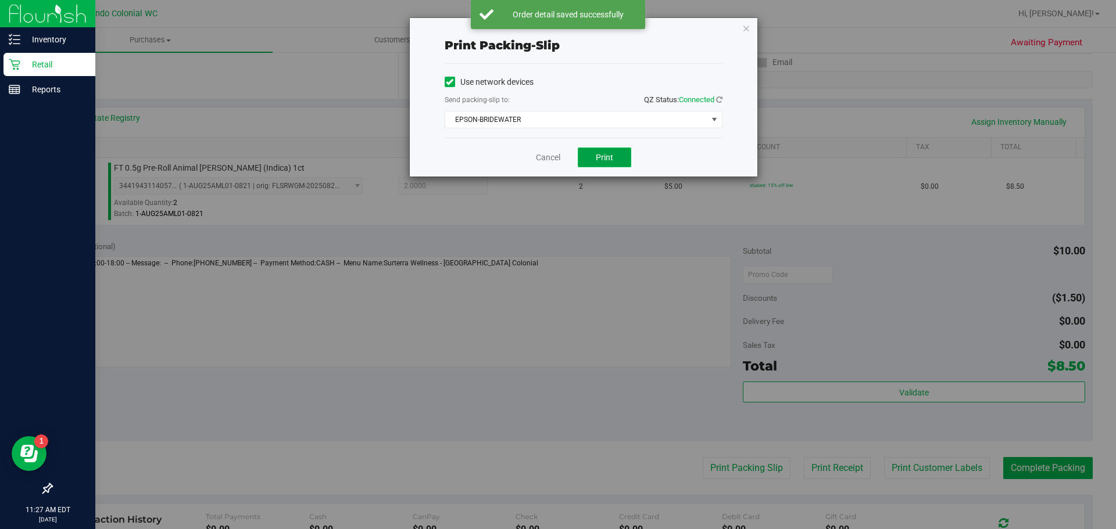
click at [609, 166] on button "Print" at bounding box center [604, 158] width 53 height 20
click at [546, 158] on link "Cancel" at bounding box center [548, 158] width 24 height 12
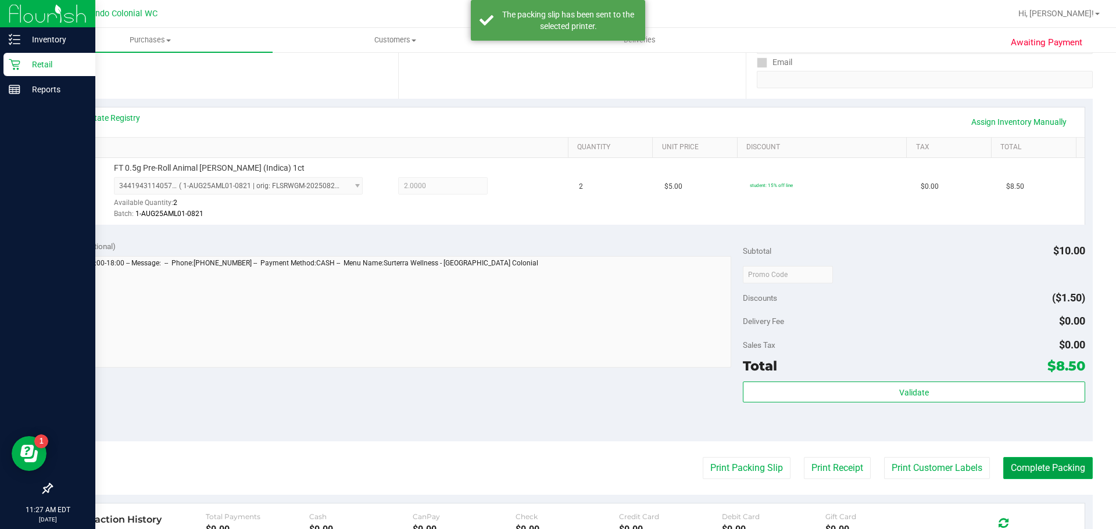
click at [1074, 463] on button "Complete Packing" at bounding box center [1047, 468] width 89 height 22
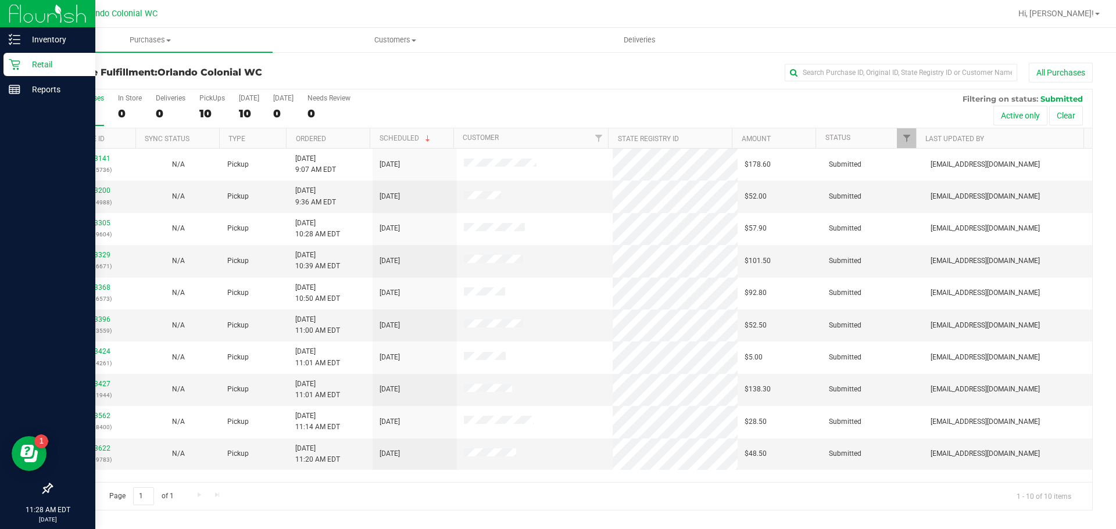
click at [494, 90] on div "All Purchases 10 In Store 0 Deliveries 0 PickUps 10 Today 10 Tomorrow 0 Needs R…" at bounding box center [572, 93] width 1040 height 9
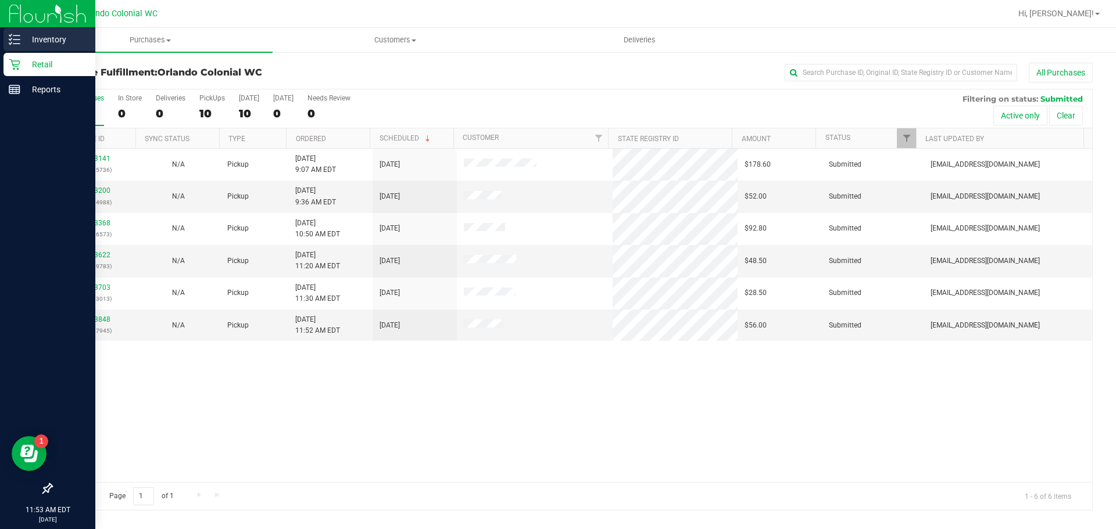
click at [62, 40] on p "Inventory" at bounding box center [55, 40] width 70 height 14
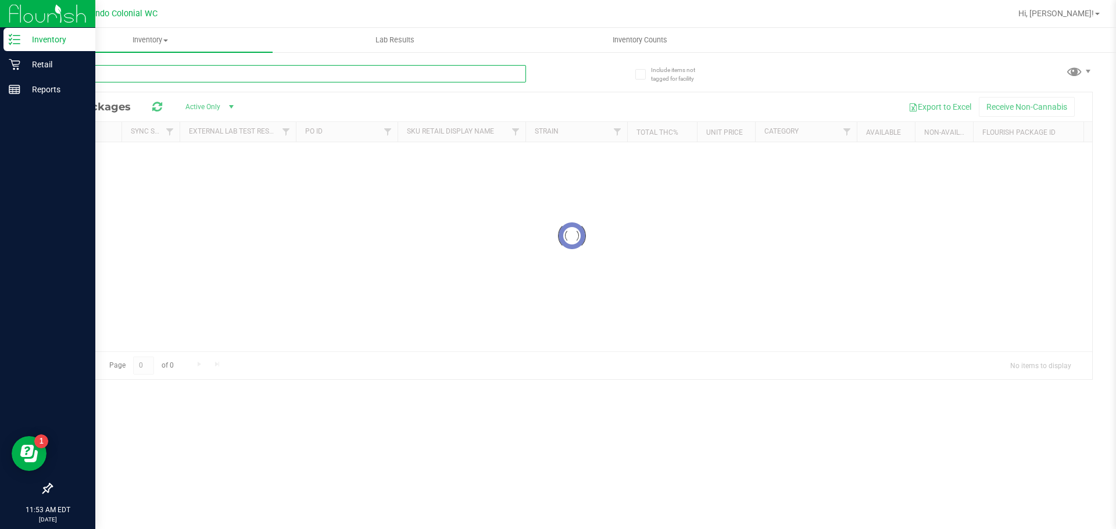
click at [255, 78] on input "text" at bounding box center [288, 73] width 475 height 17
type input "p"
type input "purple"
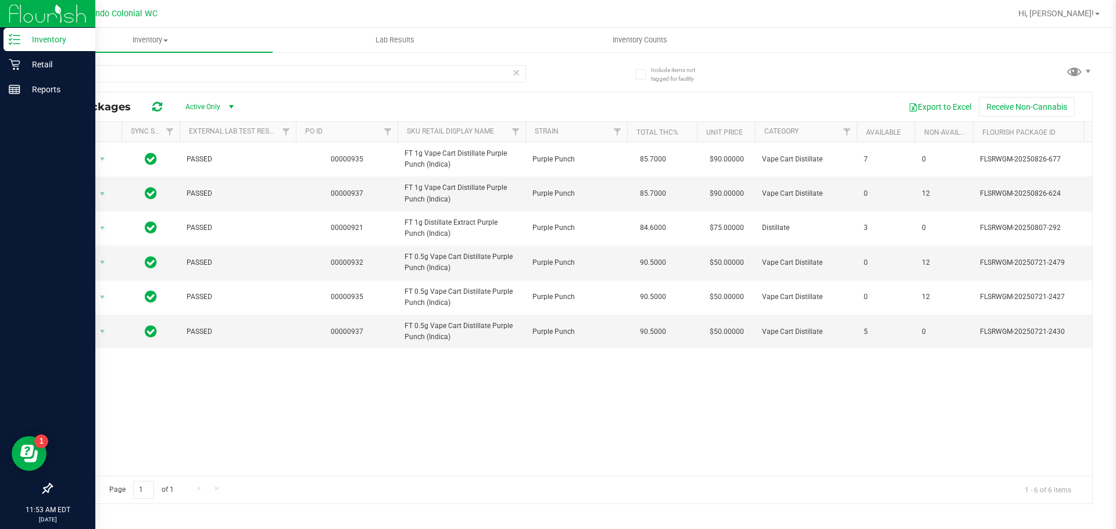
click at [524, 390] on div "Action Action Global inventory Package audit log Print package label Print prod…" at bounding box center [572, 309] width 1040 height 334
click at [509, 415] on div "Action Action Global inventory Package audit log Print package label Print prod…" at bounding box center [572, 309] width 1040 height 334
click at [511, 377] on div "Action Action Global inventory Package audit log Print package label Print prod…" at bounding box center [572, 309] width 1040 height 334
click at [514, 371] on div "Action Action Global inventory Package audit log Print package label Print prod…" at bounding box center [572, 309] width 1040 height 334
